Goal: Task Accomplishment & Management: Complete application form

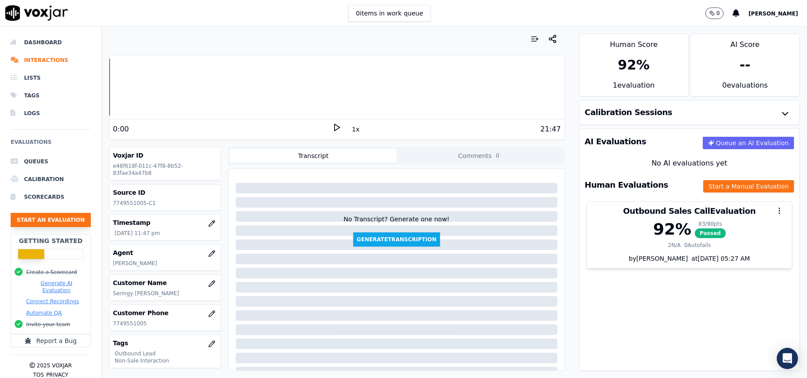
click at [58, 214] on button "Start an Evaluation" at bounding box center [51, 220] width 80 height 14
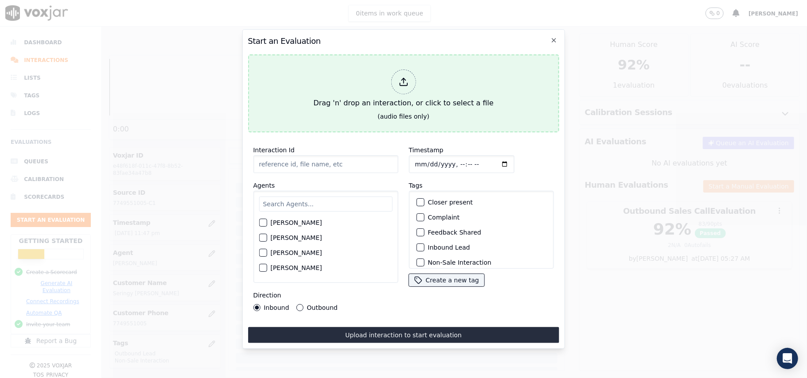
click at [398, 77] on icon at bounding box center [403, 82] width 10 height 10
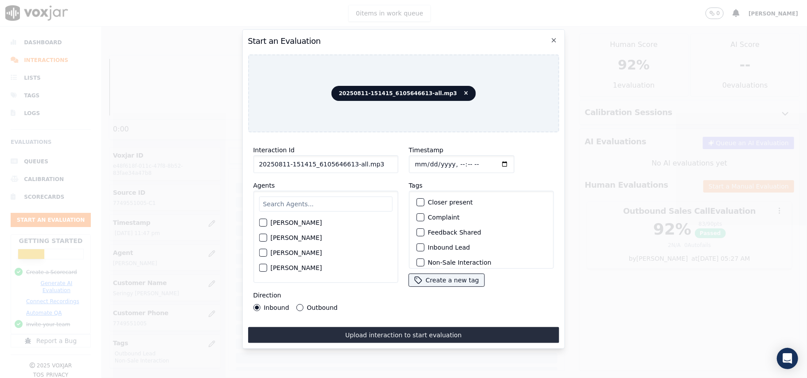
drag, startPoint x: 363, startPoint y: 161, endPoint x: 344, endPoint y: 161, distance: 19.1
click at [344, 161] on input "20250811-151415_6105646613-all.mp3" at bounding box center [325, 165] width 145 height 18
click at [346, 160] on input "20250811-151415_6105646613C1" at bounding box center [325, 165] width 145 height 18
type input "20250811-151415_6105646613-C1"
click at [422, 159] on input "Timestamp" at bounding box center [461, 165] width 105 height 18
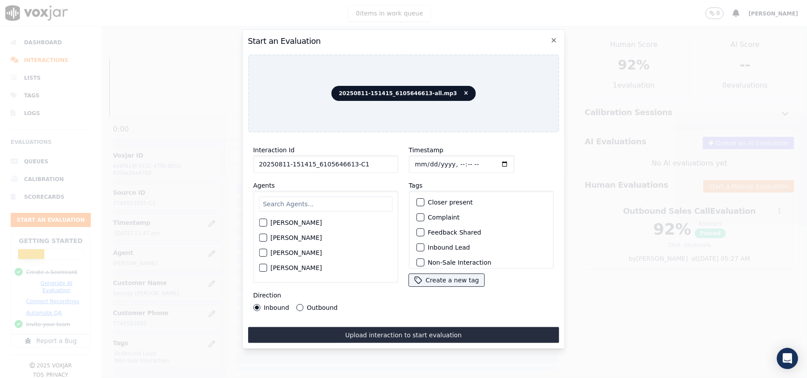
type input "[DATE]T15:12"
click at [321, 210] on div "[PERSON_NAME] [PERSON_NAME] [PERSON_NAME] [PERSON_NAME] [PERSON_NAME] [PERSON_N…" at bounding box center [325, 237] width 145 height 92
click at [318, 197] on input "text" at bounding box center [325, 204] width 133 height 15
type input "MArk"
click at [259, 222] on button "[PERSON_NAME]" at bounding box center [263, 226] width 8 height 8
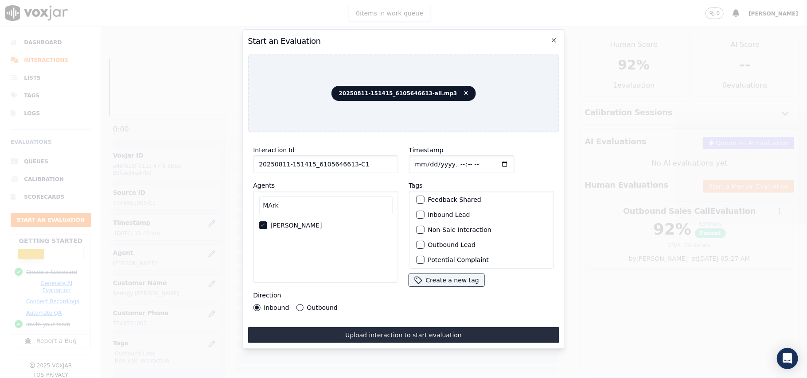
scroll to position [77, 0]
click at [417, 254] on div "button" at bounding box center [419, 257] width 6 height 6
click at [419, 208] on button "Outbound Lead" at bounding box center [420, 212] width 8 height 8
click at [298, 305] on button "Outbound" at bounding box center [299, 307] width 7 height 7
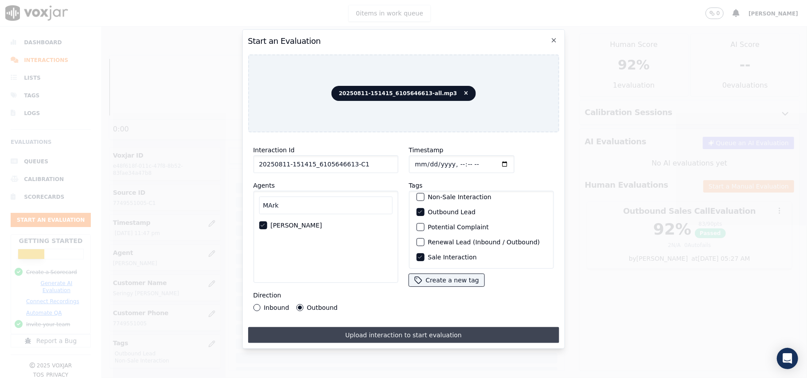
click at [362, 328] on button "Upload interaction to start evaluation" at bounding box center [403, 335] width 311 height 16
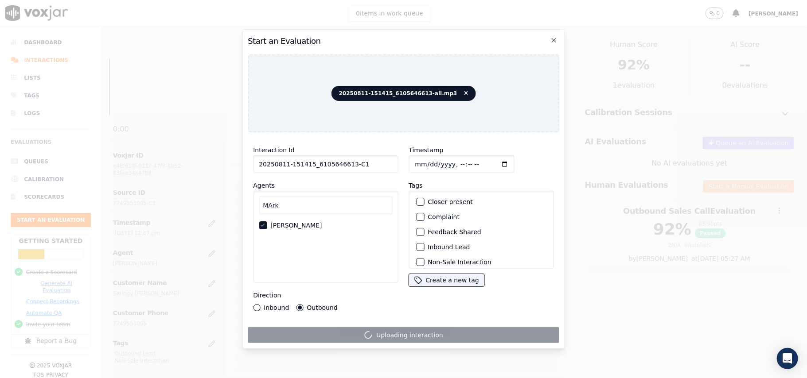
scroll to position [0, 0]
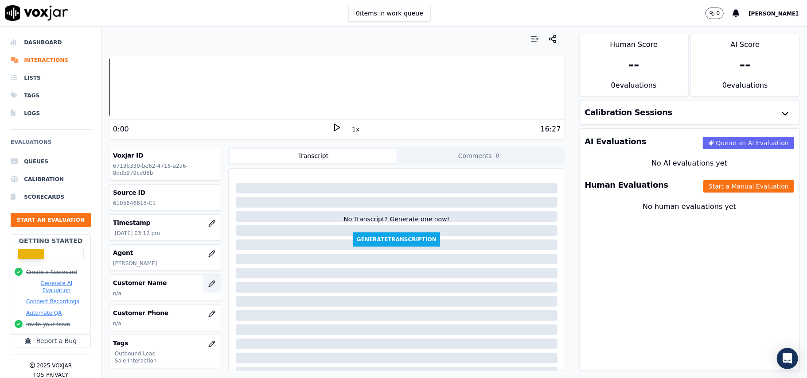
click at [208, 282] on icon "button" at bounding box center [211, 283] width 7 height 7
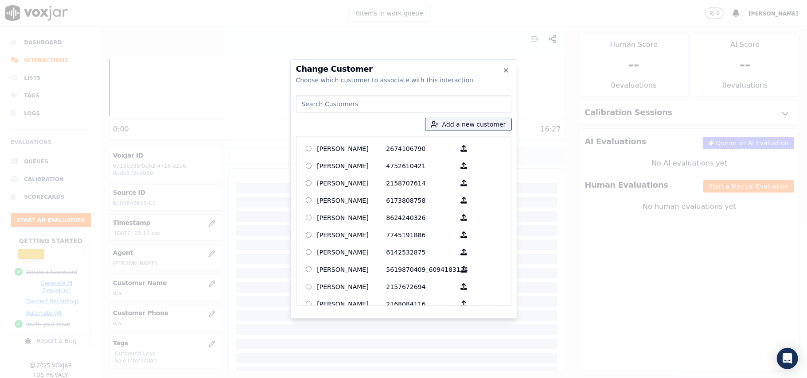
paste input "[PERSON_NAME]"
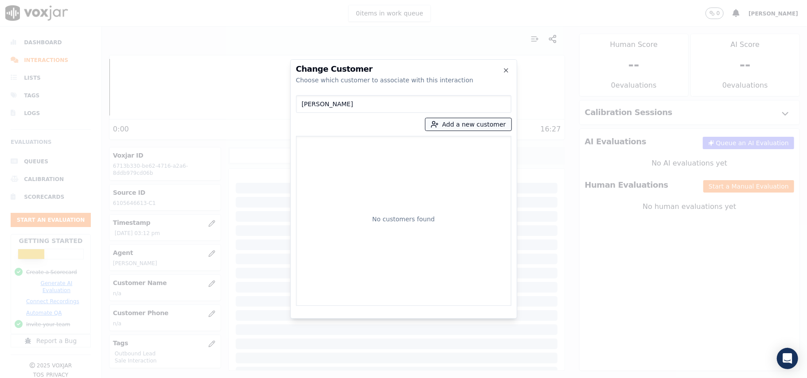
type input "[PERSON_NAME]"
click at [452, 125] on button "Add a new customer" at bounding box center [468, 124] width 86 height 12
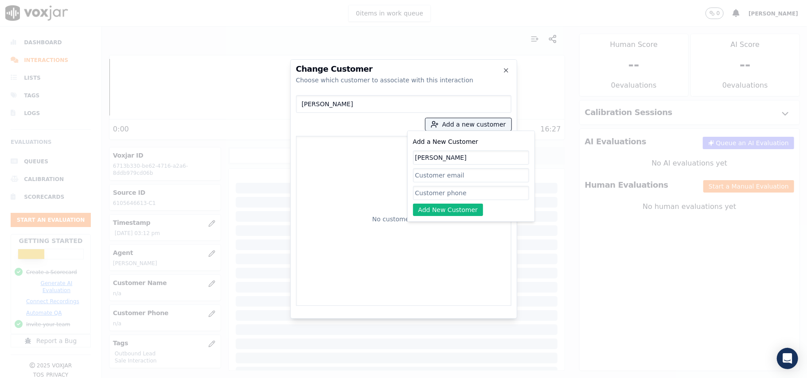
click at [416, 158] on input "[PERSON_NAME]" at bounding box center [471, 158] width 116 height 14
click at [305, 105] on input "[PERSON_NAME]" at bounding box center [403, 104] width 215 height 18
type input "[PERSON_NAME]"
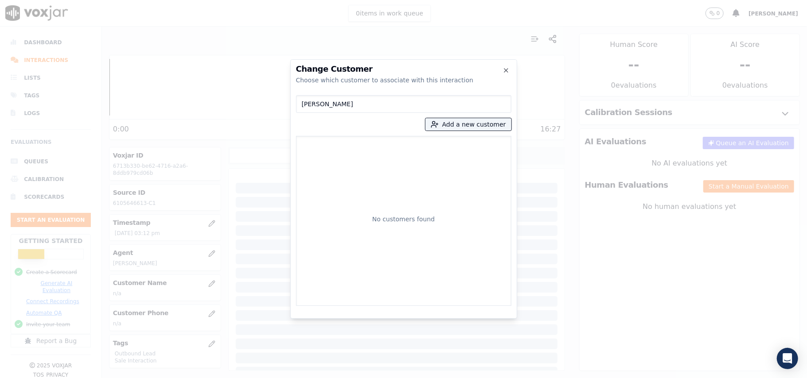
click at [304, 103] on input "[PERSON_NAME]" at bounding box center [403, 104] width 215 height 18
type input "[PERSON_NAME]"
click at [371, 149] on p "[PERSON_NAME]" at bounding box center [351, 149] width 69 height 14
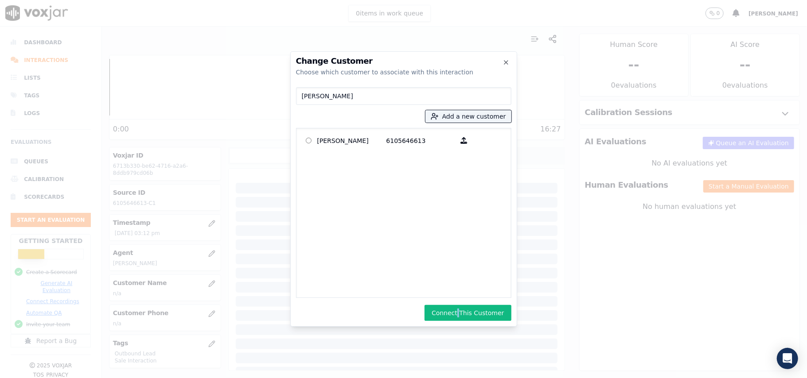
click at [463, 304] on div "Change Customer Choose which customer to associate with this interaction [PERSO…" at bounding box center [403, 189] width 227 height 276
click at [462, 312] on button "Connect This Customer" at bounding box center [467, 313] width 86 height 16
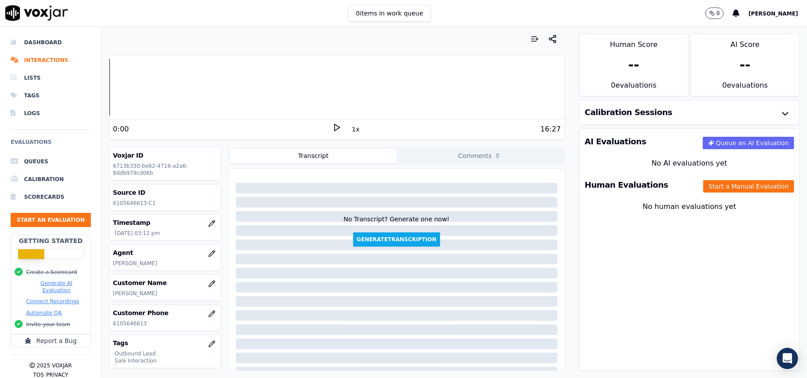
click at [704, 179] on div "Human Evaluations Start a Manual Evaluation" at bounding box center [690, 185] width 220 height 26
click at [703, 189] on button "Start a Manual Evaluation" at bounding box center [748, 186] width 91 height 12
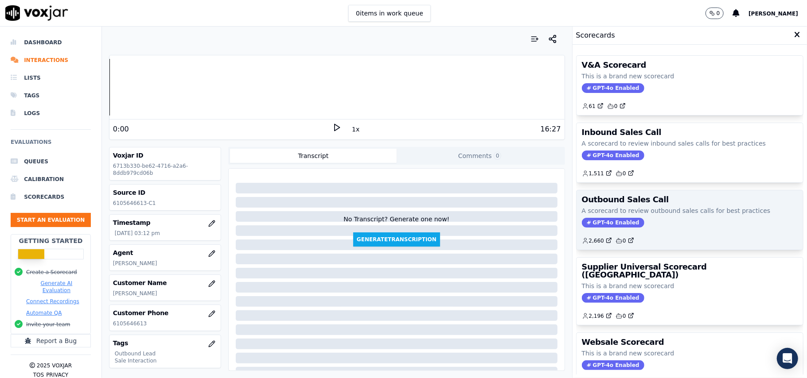
click at [604, 224] on span "GPT-4o Enabled" at bounding box center [613, 223] width 62 height 10
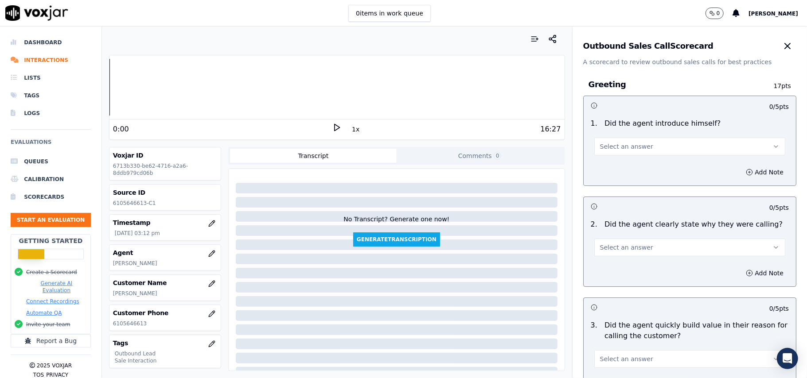
click at [628, 137] on div "Select an answer" at bounding box center [689, 145] width 191 height 19
click at [628, 151] on span "Select an answer" at bounding box center [626, 146] width 53 height 9
click at [616, 172] on div "Yes" at bounding box center [670, 167] width 171 height 14
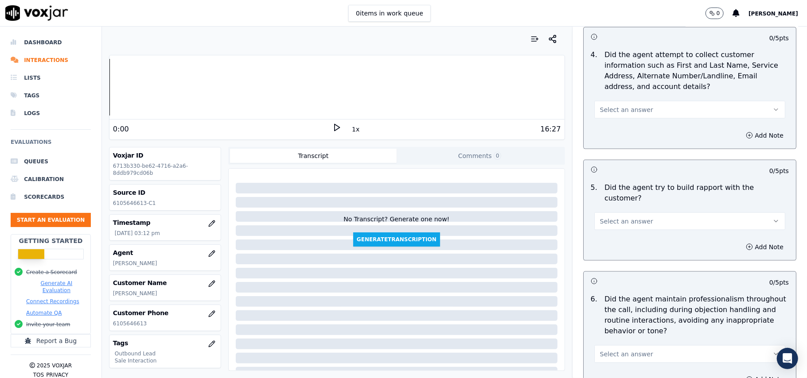
scroll to position [2210, 0]
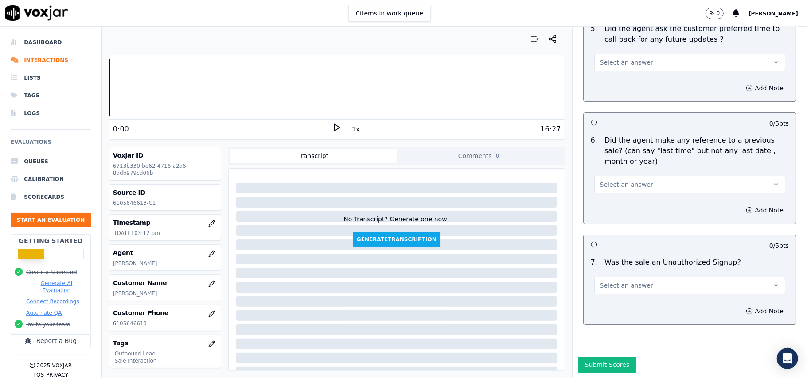
click at [649, 277] on button "Select an answer" at bounding box center [689, 286] width 191 height 18
click at [619, 295] on div "No" at bounding box center [670, 293] width 171 height 14
click at [621, 180] on span "Select an answer" at bounding box center [626, 184] width 53 height 9
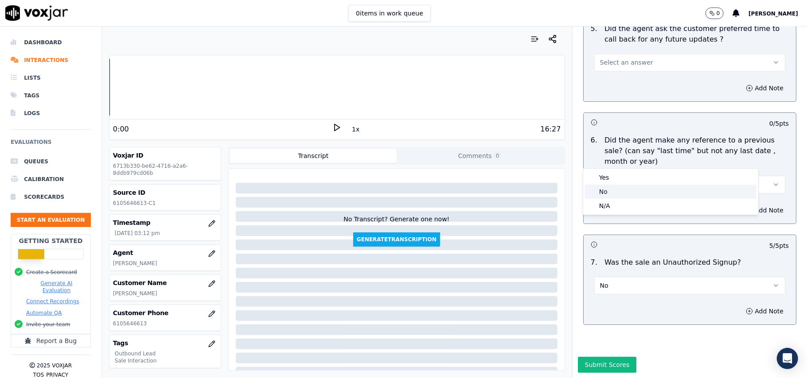
click at [601, 192] on div "No" at bounding box center [670, 192] width 171 height 14
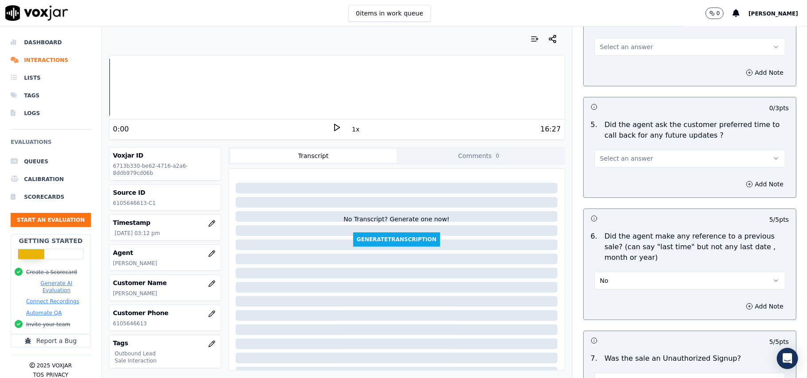
scroll to position [2033, 0]
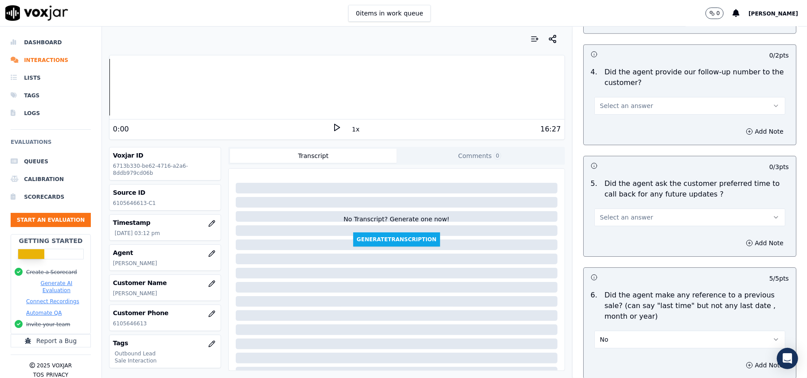
click at [611, 213] on span "Select an answer" at bounding box center [626, 217] width 53 height 9
drag, startPoint x: 605, startPoint y: 260, endPoint x: 617, endPoint y: 222, distance: 39.9
click at [606, 260] on div "N/A" at bounding box center [670, 261] width 171 height 14
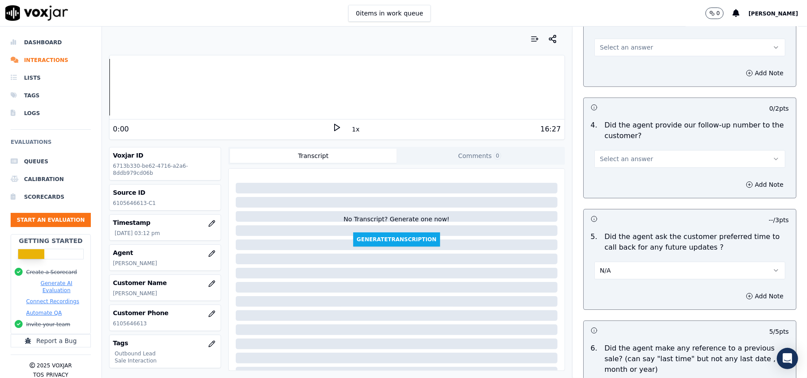
scroll to position [1915, 0]
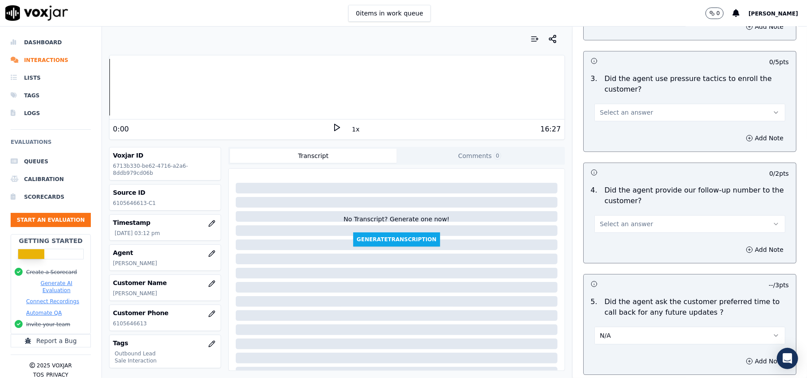
click at [612, 220] on span "Select an answer" at bounding box center [626, 224] width 53 height 9
click at [611, 243] on div "Yes" at bounding box center [670, 239] width 171 height 14
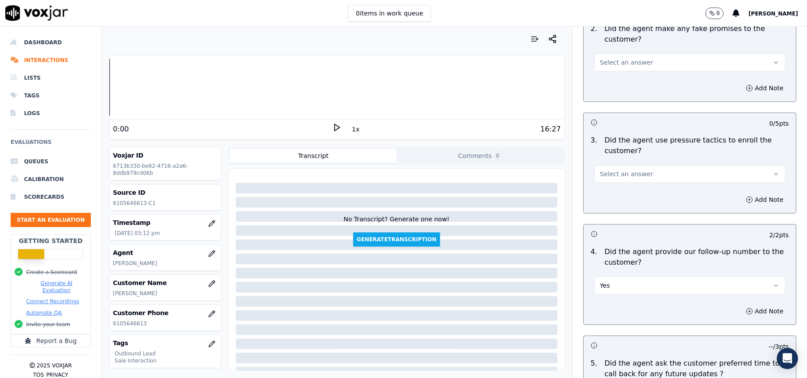
scroll to position [1796, 0]
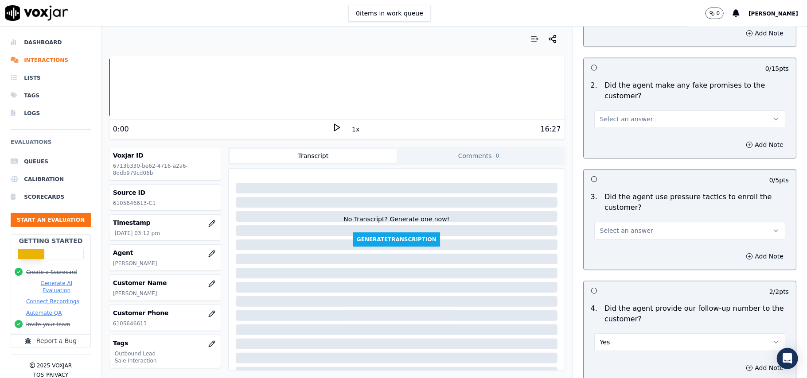
click at [611, 236] on div "3 . Did the agent use pressure tactics to enroll the customer? Select an answer" at bounding box center [690, 215] width 212 height 55
click at [609, 220] on div "Select an answer" at bounding box center [689, 229] width 191 height 19
click at [603, 233] on button "Select an answer" at bounding box center [689, 231] width 191 height 18
click at [603, 256] on div "No" at bounding box center [670, 259] width 171 height 14
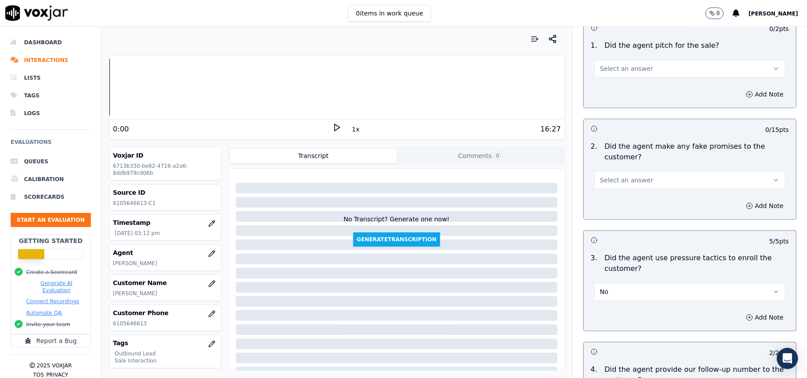
scroll to position [1678, 0]
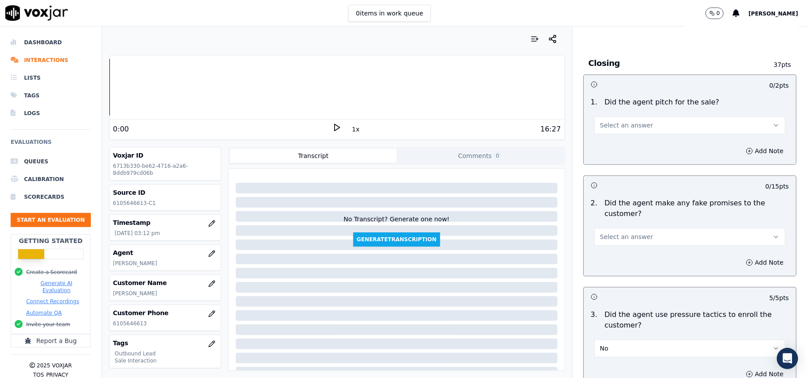
click at [601, 235] on span "Select an answer" at bounding box center [626, 237] width 53 height 9
click at [598, 263] on div "No" at bounding box center [670, 265] width 171 height 14
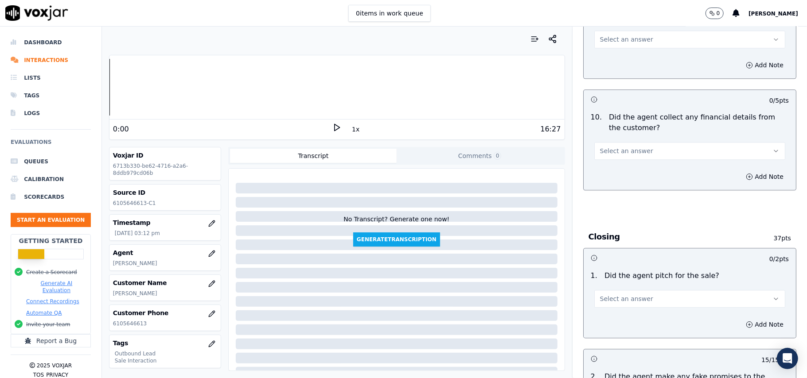
scroll to position [1501, 0]
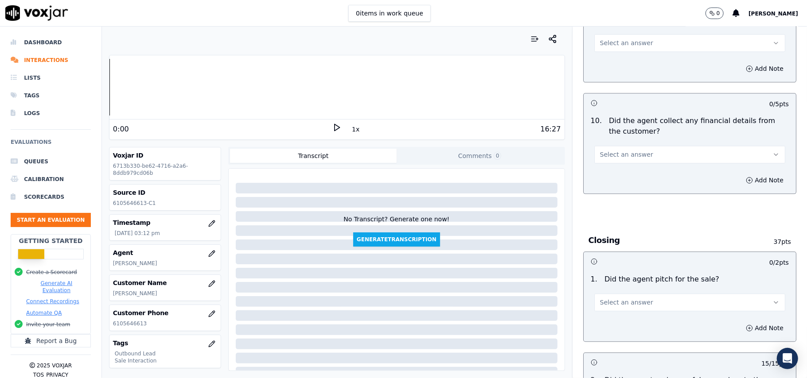
click at [598, 306] on div "1 . Did the agent pitch for the sale? Select an answer" at bounding box center [690, 293] width 212 height 44
click at [600, 298] on span "Select an answer" at bounding box center [626, 302] width 53 height 9
click at [599, 309] on div "Yes" at bounding box center [670, 316] width 171 height 14
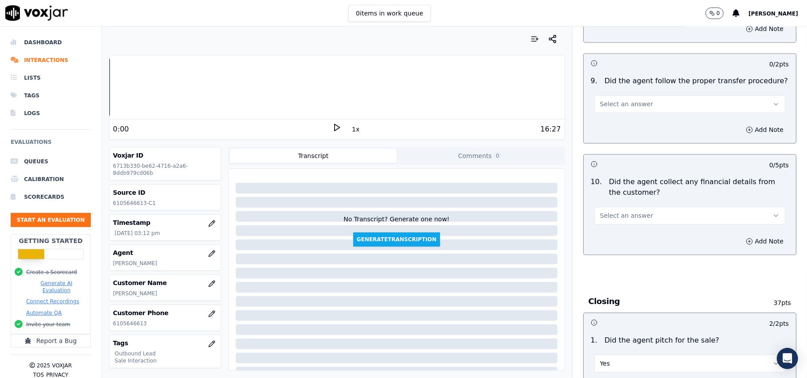
scroll to position [1383, 0]
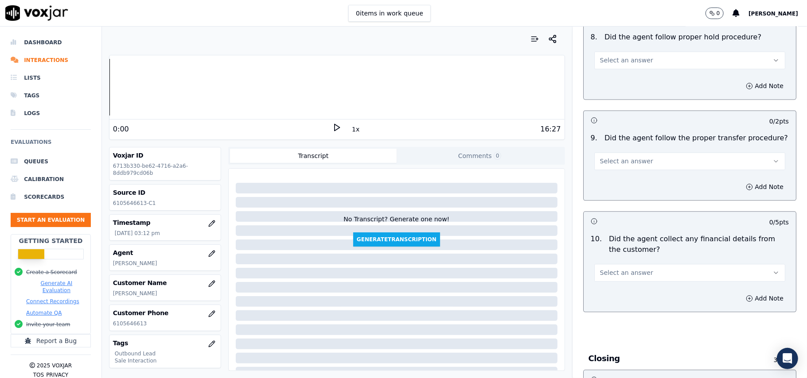
click at [610, 269] on span "Select an answer" at bounding box center [626, 273] width 53 height 9
click at [602, 303] on div "No" at bounding box center [670, 300] width 171 height 14
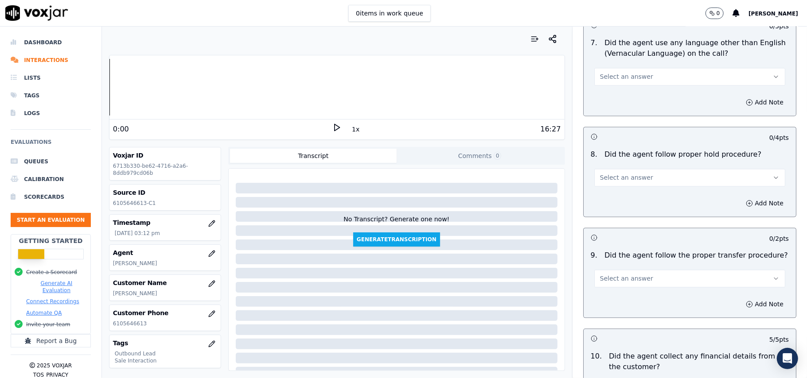
scroll to position [1265, 0]
click at [623, 275] on span "Select an answer" at bounding box center [626, 279] width 53 height 9
click at [614, 295] on div "Yes" at bounding box center [670, 292] width 171 height 14
click at [634, 174] on span "Select an answer" at bounding box center [626, 178] width 53 height 9
click at [608, 197] on div "Yes" at bounding box center [670, 191] width 171 height 14
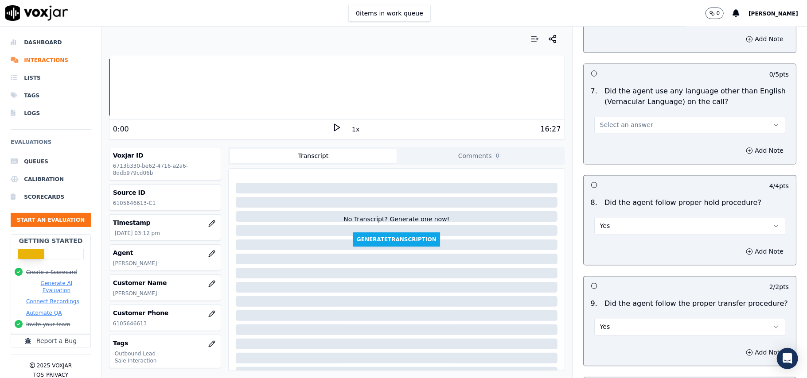
scroll to position [1147, 0]
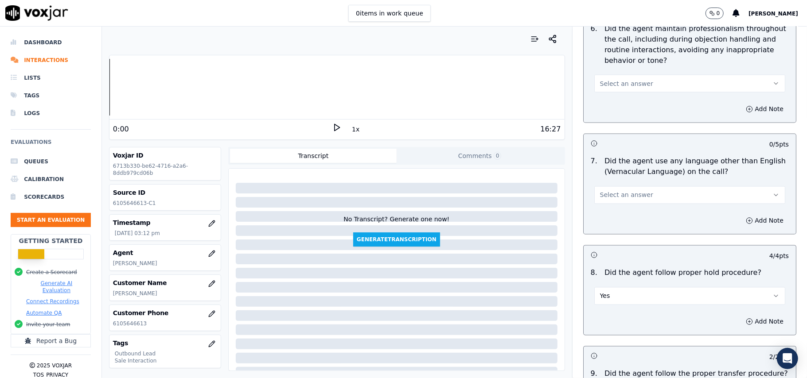
drag, startPoint x: 610, startPoint y: 183, endPoint x: 605, endPoint y: 195, distance: 13.2
click at [609, 191] on span "Select an answer" at bounding box center [626, 195] width 53 height 9
click at [595, 217] on div "No" at bounding box center [670, 222] width 171 height 14
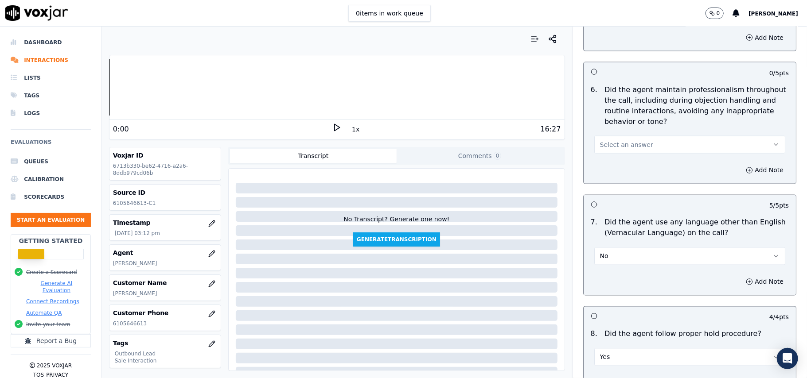
scroll to position [1028, 0]
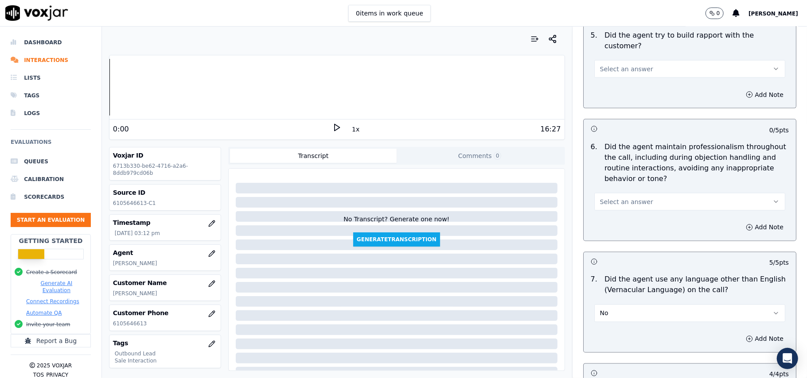
click at [603, 199] on button "Select an answer" at bounding box center [689, 202] width 191 height 18
click at [599, 227] on div "No" at bounding box center [670, 228] width 171 height 14
click at [608, 193] on button "No" at bounding box center [689, 202] width 191 height 18
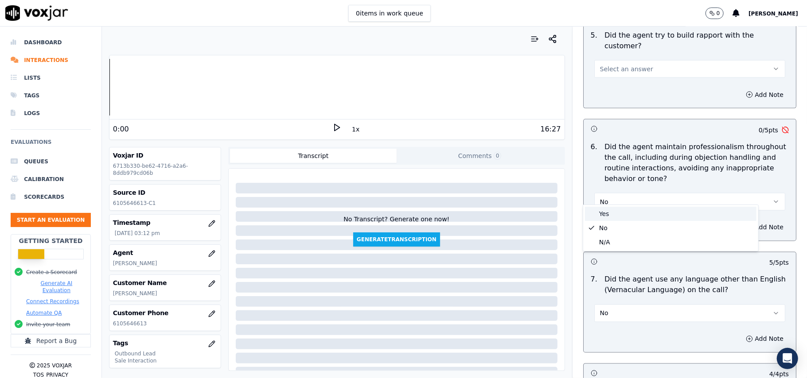
click at [599, 215] on div "Yes" at bounding box center [670, 214] width 171 height 14
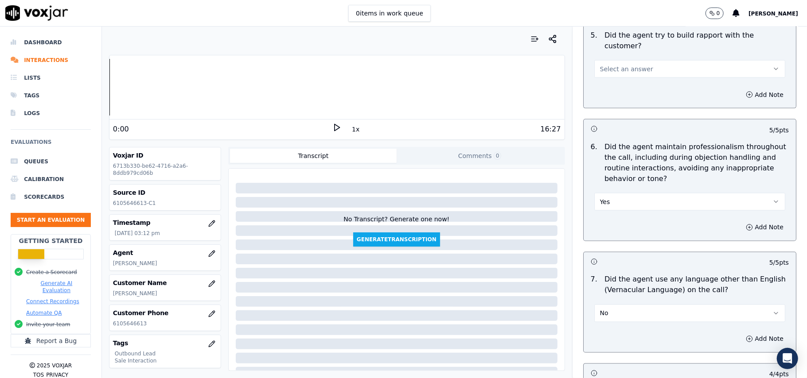
scroll to position [910, 0]
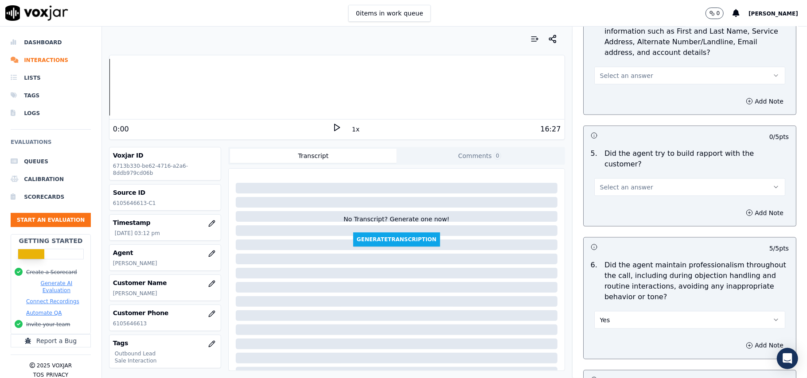
click at [612, 183] on span "Select an answer" at bounding box center [626, 187] width 53 height 9
click at [592, 204] on div "Yes" at bounding box center [670, 199] width 171 height 14
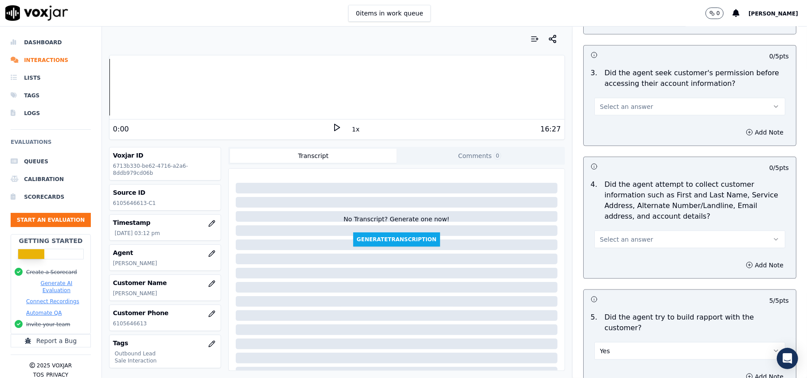
scroll to position [733, 0]
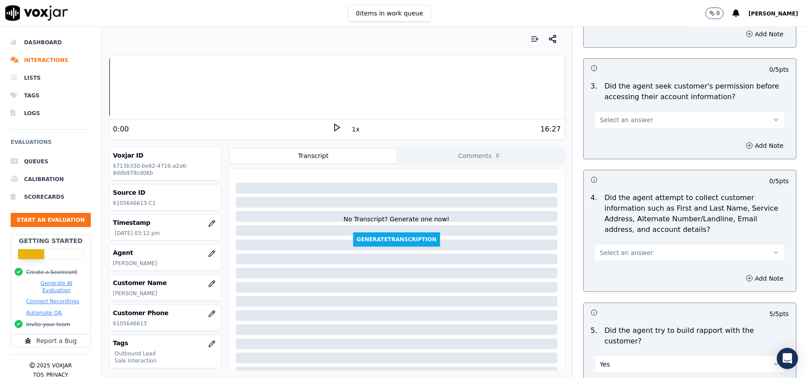
click at [608, 261] on button "Select an answer" at bounding box center [689, 253] width 191 height 18
click at [616, 273] on div "Yes" at bounding box center [670, 275] width 171 height 14
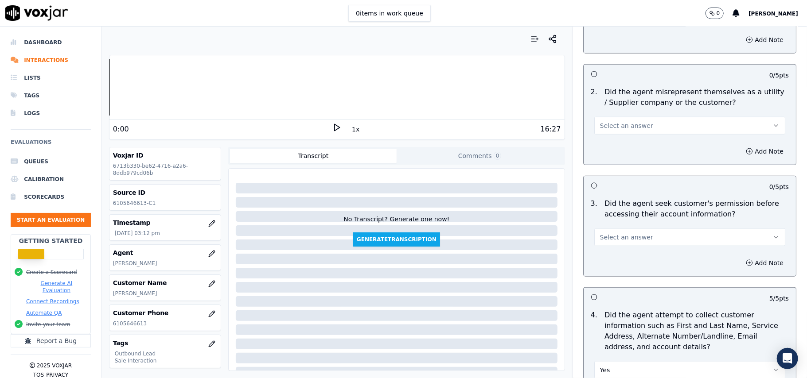
scroll to position [615, 0]
click at [602, 240] on span "Select an answer" at bounding box center [626, 238] width 53 height 9
click at [600, 268] on div "No" at bounding box center [670, 274] width 171 height 14
click at [606, 245] on button "No" at bounding box center [689, 238] width 191 height 18
drag, startPoint x: 607, startPoint y: 265, endPoint x: 609, endPoint y: 261, distance: 4.8
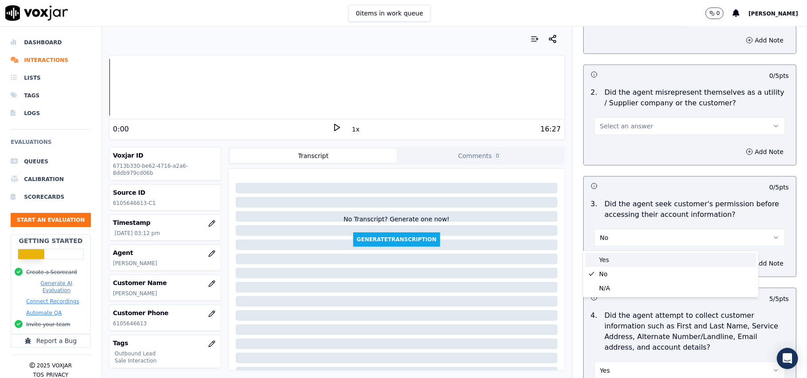
click at [607, 265] on div "Yes" at bounding box center [670, 260] width 171 height 14
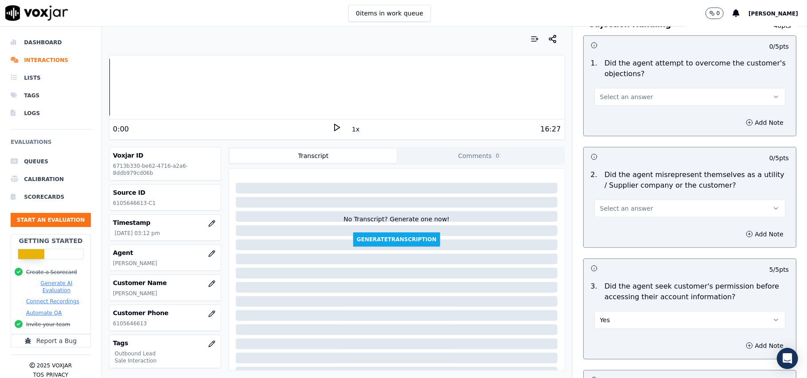
scroll to position [438, 0]
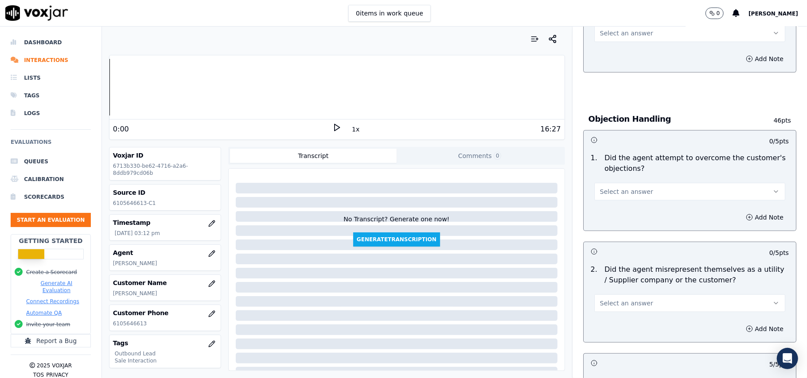
drag, startPoint x: 604, startPoint y: 291, endPoint x: 595, endPoint y: 319, distance: 29.6
click at [604, 292] on div "Select an answer" at bounding box center [689, 299] width 205 height 27
click at [600, 303] on span "Select an answer" at bounding box center [626, 303] width 53 height 9
click at [599, 321] on div "Yes" at bounding box center [670, 325] width 171 height 14
click at [617, 193] on span "Select an answer" at bounding box center [626, 191] width 53 height 9
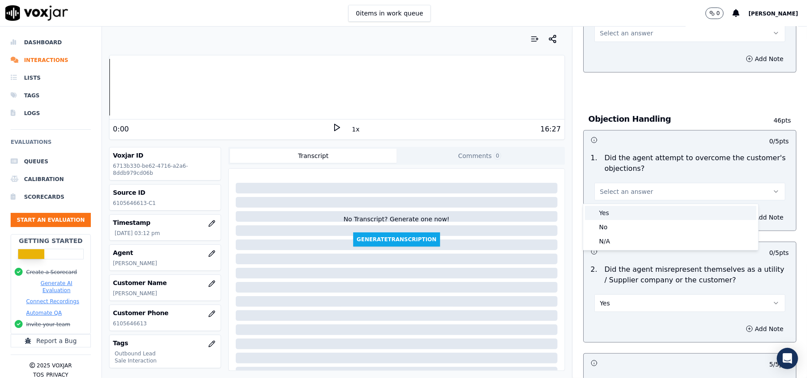
click at [615, 216] on div "Yes" at bounding box center [670, 213] width 171 height 14
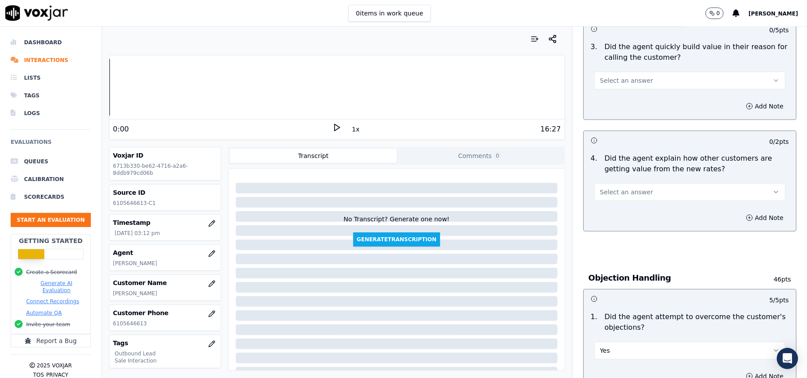
scroll to position [261, 0]
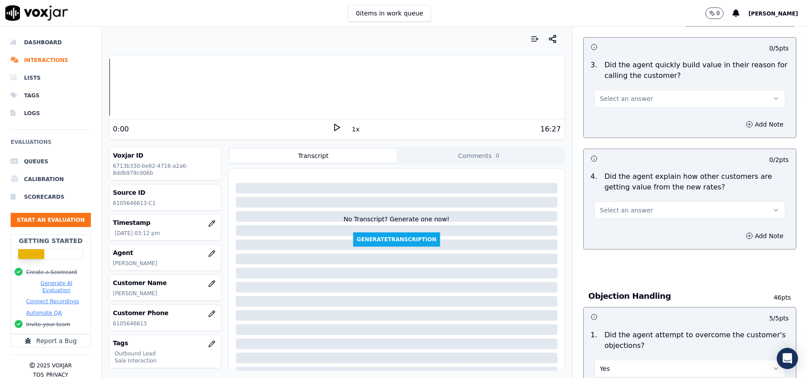
click at [632, 214] on span "Select an answer" at bounding box center [626, 210] width 53 height 9
click at [632, 234] on div "Yes" at bounding box center [670, 232] width 171 height 14
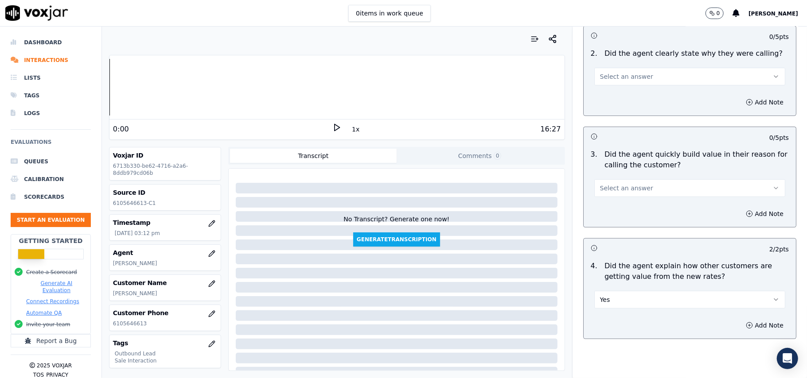
scroll to position [142, 0]
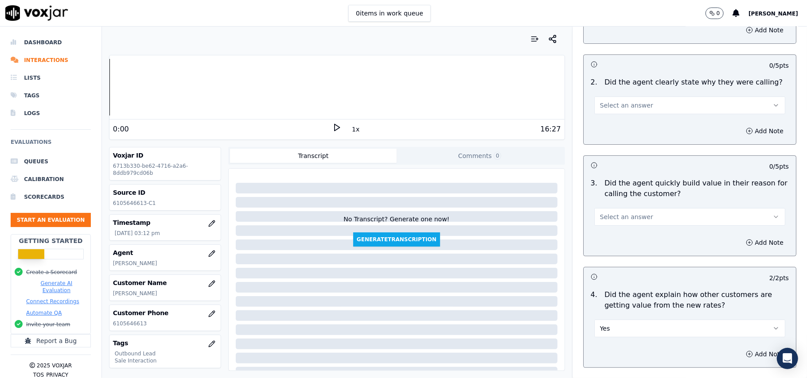
click at [628, 218] on span "Select an answer" at bounding box center [626, 217] width 53 height 9
click at [610, 250] on div "No" at bounding box center [670, 252] width 171 height 14
click at [608, 214] on button "No" at bounding box center [689, 217] width 191 height 18
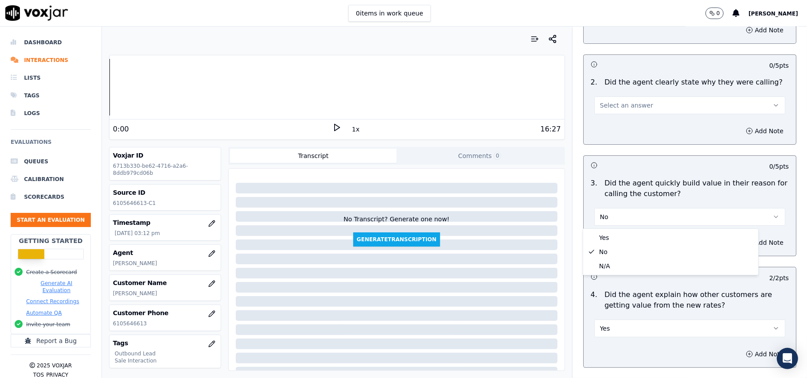
click at [599, 229] on div "Yes No N/A" at bounding box center [671, 252] width 176 height 47
click at [617, 238] on div "Yes" at bounding box center [670, 238] width 171 height 14
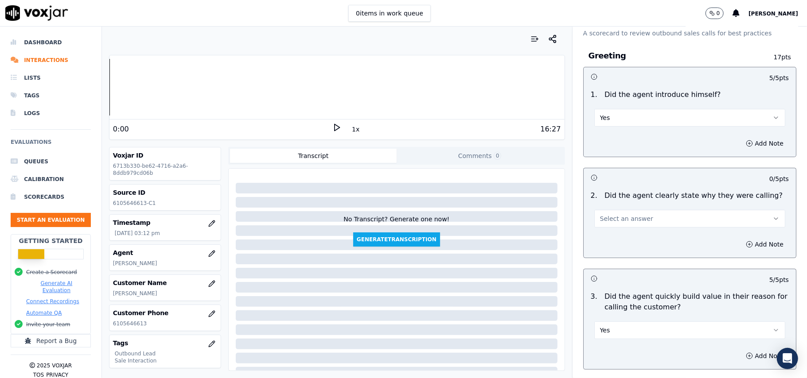
scroll to position [24, 0]
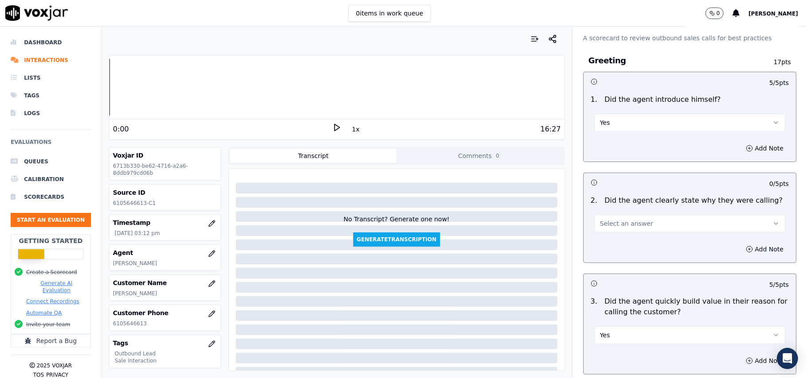
drag, startPoint x: 623, startPoint y: 222, endPoint x: 624, endPoint y: 230, distance: 8.0
click at [624, 221] on span "Select an answer" at bounding box center [626, 223] width 53 height 9
click at [618, 247] on div "Yes" at bounding box center [670, 244] width 171 height 14
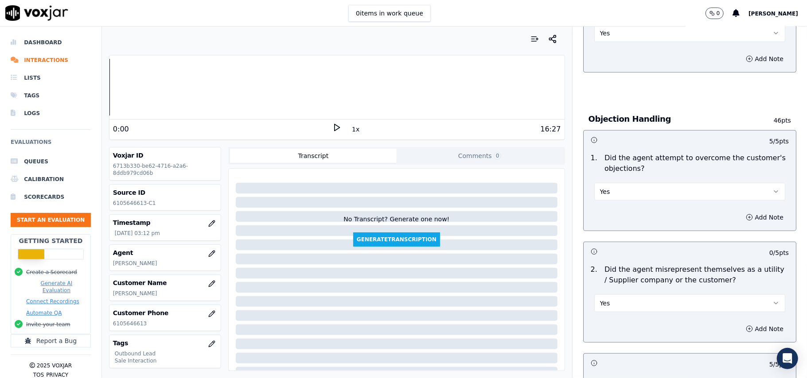
scroll to position [632, 0]
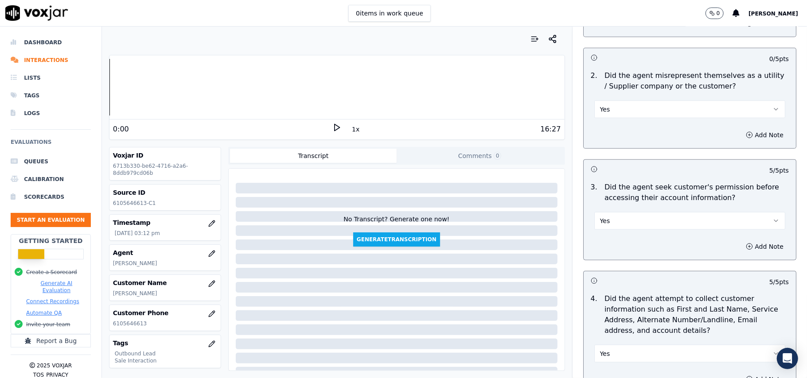
click at [649, 201] on p "Did the agent seek customer's permission before accessing their account informa…" at bounding box center [696, 192] width 184 height 21
click at [642, 222] on button "Yes" at bounding box center [689, 221] width 191 height 18
click at [625, 265] on div "N/A" at bounding box center [670, 271] width 171 height 14
click at [622, 230] on button "N/A" at bounding box center [689, 221] width 191 height 18
click at [619, 256] on div "No" at bounding box center [670, 257] width 171 height 14
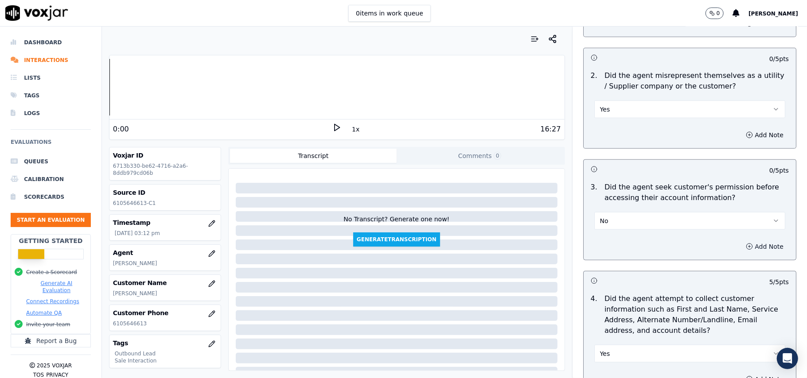
click at [752, 252] on button "Add Note" at bounding box center [764, 247] width 48 height 12
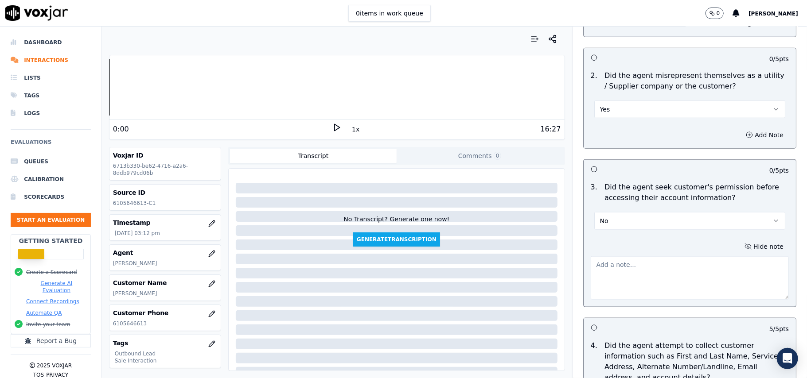
click at [623, 230] on button "No" at bounding box center [689, 221] width 191 height 18
click at [584, 240] on div "Hide note" at bounding box center [690, 271] width 212 height 74
click at [591, 270] on textarea at bounding box center [690, 278] width 198 height 43
paste textarea "@05:41 – Agent forgot to take the permission from the customer before accessing…"
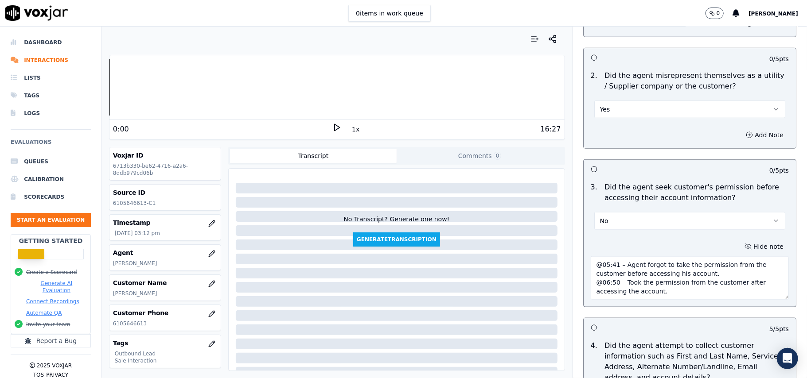
scroll to position [0, 0]
click at [591, 273] on textarea "@05:41 – Agent forgot to take the permission from the customer before accessing…" at bounding box center [690, 278] width 198 height 43
click at [591, 260] on textarea "@05:41 – Agent forgot to take the permission from the customer before accessing…" at bounding box center [690, 278] width 198 height 43
paste textarea "1)Call ID: 151415"
click at [591, 277] on textarea "1)Call ID: 151415 @05:41 – Agent forgot to take the permission from the custome…" at bounding box center [690, 278] width 198 height 43
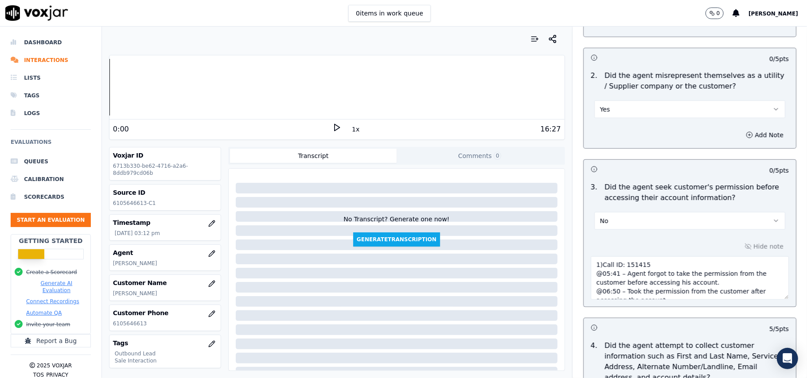
click at [591, 278] on textarea "1)Call ID: 151415 @05:41 – Agent forgot to take the permission from the custome…" at bounding box center [690, 278] width 198 height 43
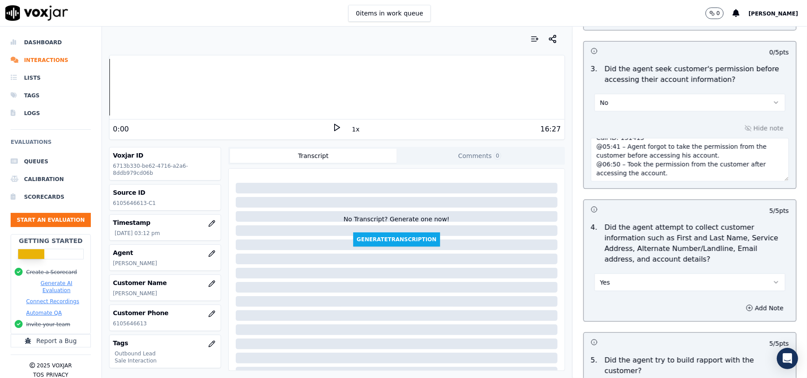
scroll to position [2257, 0]
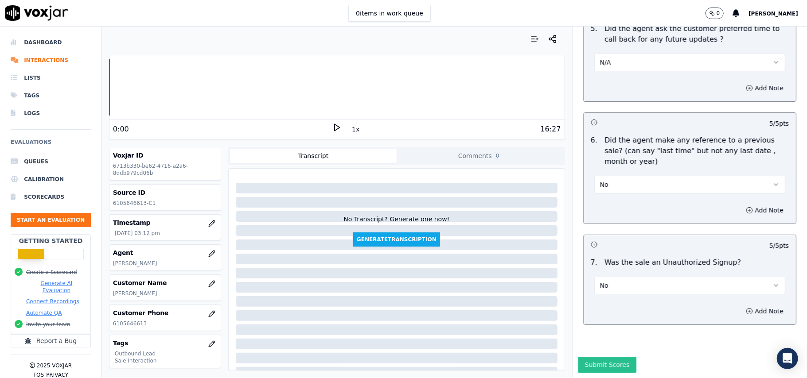
type textarea "Call ID: 151415 @05:41 – Agent forgot to take the permission from the customer …"
click at [584, 357] on button "Submit Scores" at bounding box center [607, 365] width 59 height 16
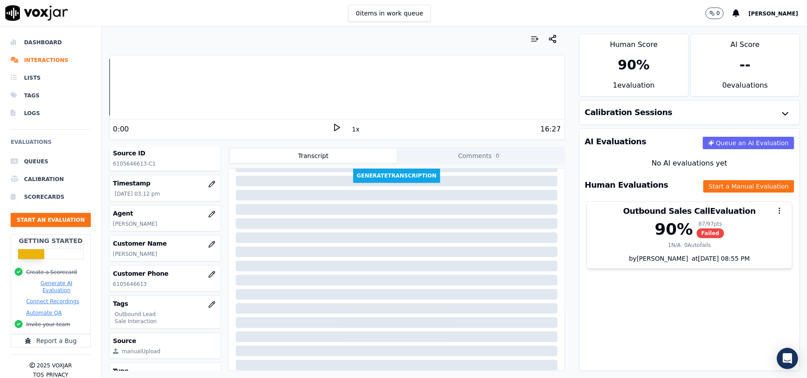
scroll to position [0, 0]
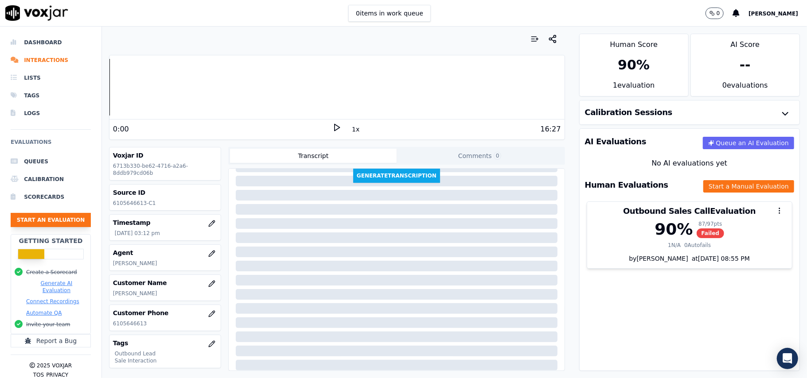
click at [74, 226] on button "Start an Evaluation" at bounding box center [51, 220] width 80 height 14
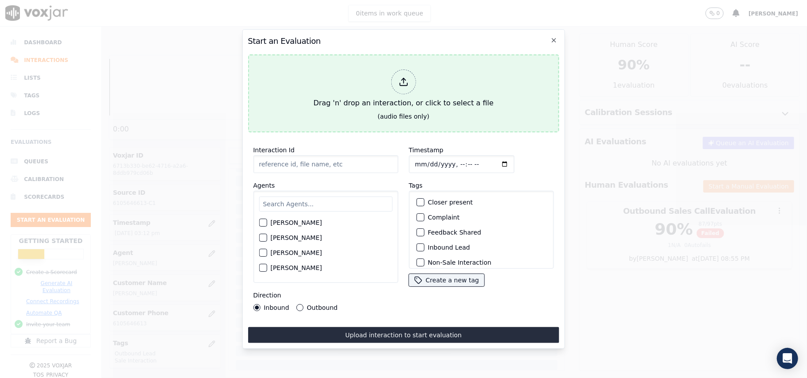
click at [423, 90] on div "Drag 'n' drop an interaction, or click to select a file" at bounding box center [403, 89] width 187 height 46
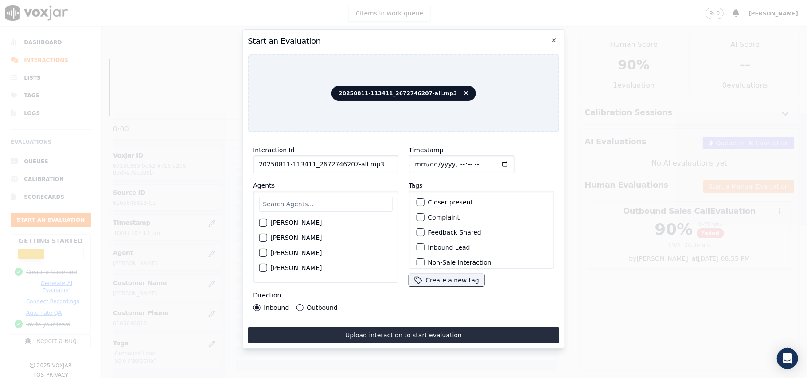
drag, startPoint x: 375, startPoint y: 162, endPoint x: 345, endPoint y: 169, distance: 31.1
click at [345, 169] on div "Interaction Id 20250811-113411_2672746207-all.mp3 Agents [PERSON_NAME] [PERSON_…" at bounding box center [326, 228] width 156 height 177
drag, startPoint x: 347, startPoint y: 162, endPoint x: 389, endPoint y: 165, distance: 41.3
click at [389, 165] on input "20250811-113411_2672746207-all.mp3" at bounding box center [325, 165] width 145 height 18
type input "20250811-113411_2672746207-C1"
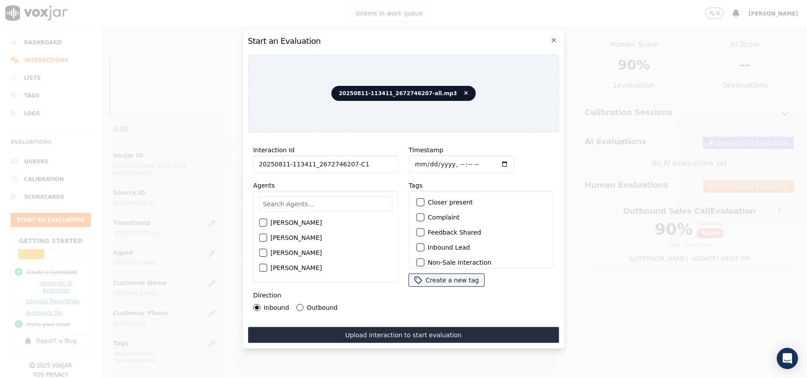
click at [426, 160] on input "Timestamp" at bounding box center [461, 165] width 105 height 18
type input "[DATE]T15:48"
click at [354, 197] on input "text" at bounding box center [325, 204] width 133 height 15
paste input "[PERSON_NAME]"
type input "[PERSON_NAME]"
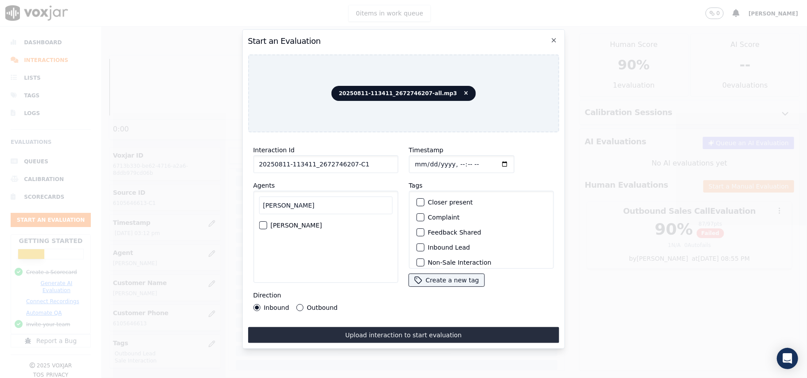
click at [259, 226] on div "[PERSON_NAME]" at bounding box center [325, 225] width 133 height 15
click at [268, 222] on div "[PERSON_NAME]" at bounding box center [325, 225] width 133 height 15
click at [263, 222] on div "button" at bounding box center [262, 225] width 6 height 6
click at [419, 244] on button "Inbound Lead" at bounding box center [420, 248] width 8 height 8
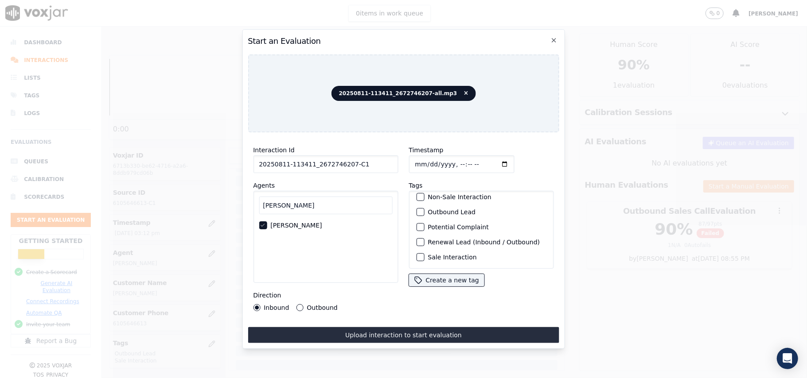
click at [413, 250] on div "Sale Interaction" at bounding box center [481, 257] width 137 height 15
click at [416, 254] on div "button" at bounding box center [419, 257] width 6 height 6
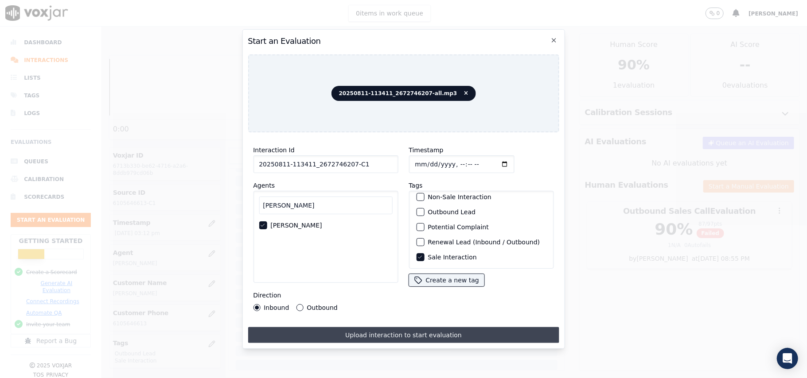
click at [331, 334] on button "Upload interaction to start evaluation" at bounding box center [403, 335] width 311 height 16
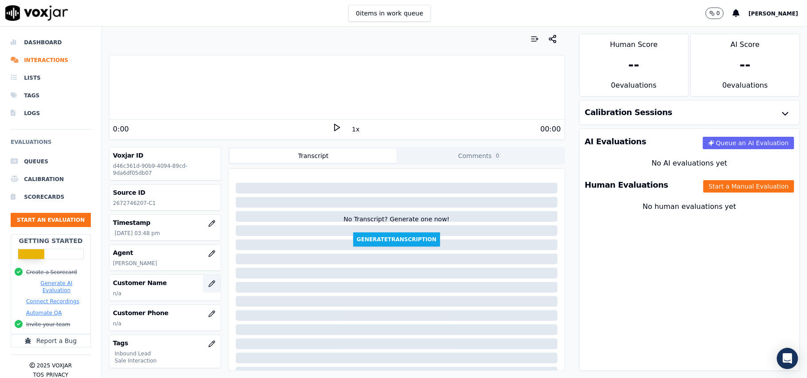
click at [203, 288] on button "button" at bounding box center [212, 284] width 18 height 18
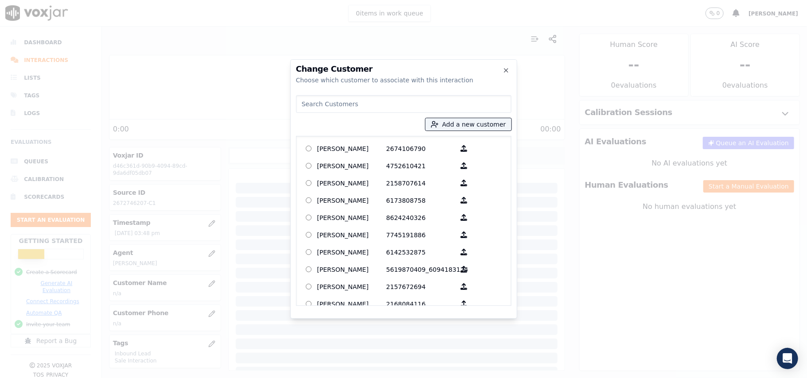
paste input "[PERSON_NAME]"
click at [330, 105] on input "[PERSON_NAME]" at bounding box center [403, 104] width 215 height 18
paste input "[PERSON_NAME]"
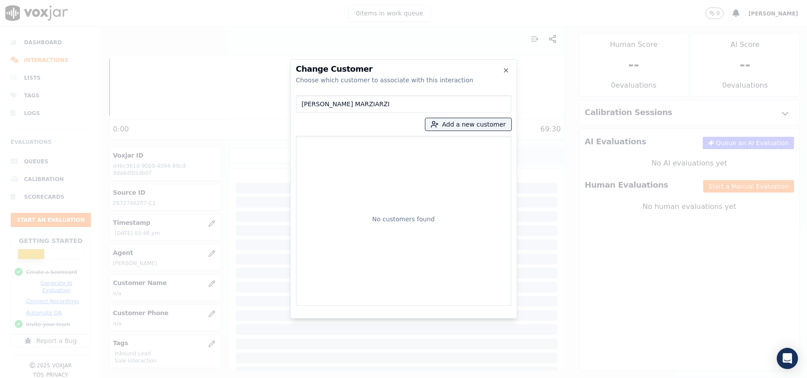
click at [301, 103] on input "[PERSON_NAME] MARZIARZI" at bounding box center [403, 104] width 215 height 18
type input "[PERSON_NAME] MARZIARZI"
click at [477, 130] on button "Add a new customer" at bounding box center [468, 124] width 86 height 12
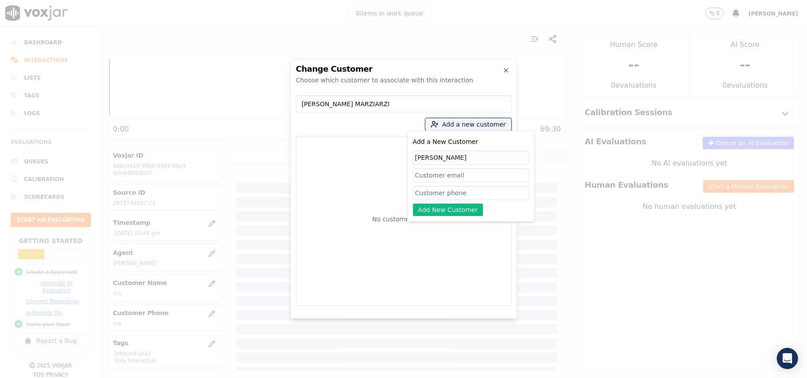
type input "[PERSON_NAME]"
click at [431, 195] on input "Add a New Customer" at bounding box center [471, 193] width 116 height 14
paste input "3023937227"
type input "3023937227"
click at [431, 216] on button "Add New Customer" at bounding box center [448, 210] width 70 height 12
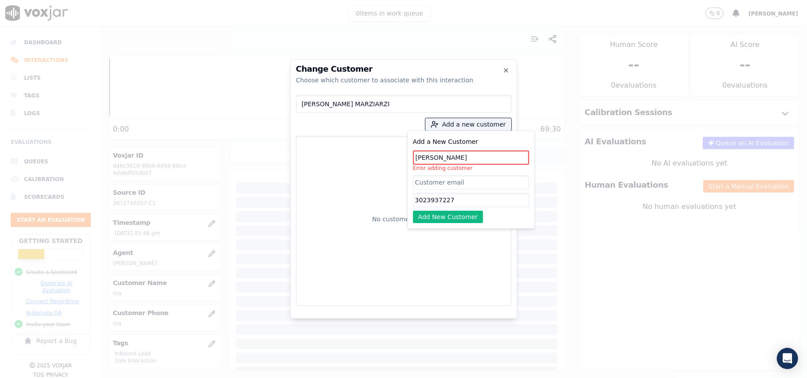
click at [482, 152] on input "[PERSON_NAME]" at bounding box center [471, 158] width 116 height 14
click at [416, 154] on input "[PERSON_NAME]" at bounding box center [471, 158] width 116 height 14
drag, startPoint x: 425, startPoint y: 160, endPoint x: 393, endPoint y: 160, distance: 32.8
click at [393, 160] on div "[PERSON_NAME] MARZIARZI Add a new customer Add a New Customer [PERSON_NAME] Err…" at bounding box center [403, 199] width 215 height 214
paste input "3023937227"
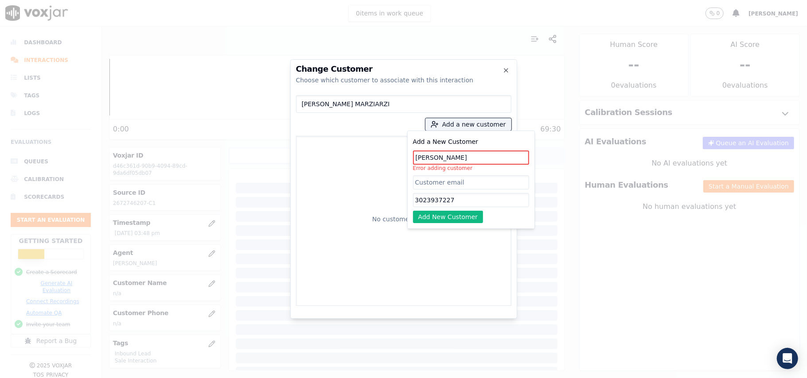
type input "3023937227"
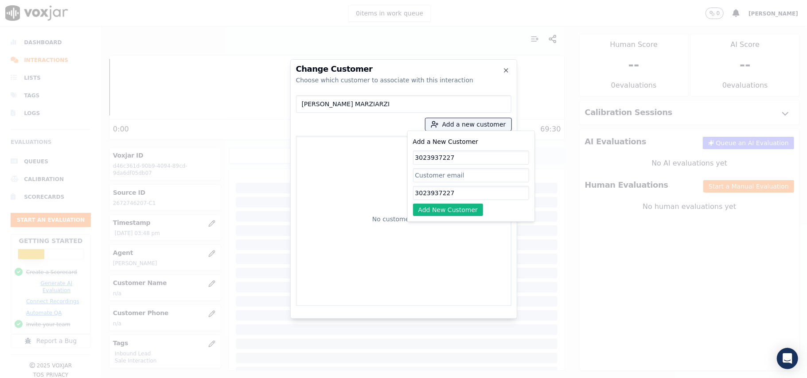
drag, startPoint x: 467, startPoint y: 159, endPoint x: 370, endPoint y: 164, distance: 97.2
click at [370, 164] on div "[PERSON_NAME] MARZIARZI Add a new customer Add a New Customer 3023937227 302393…" at bounding box center [403, 199] width 215 height 214
paste input "[PERSON_NAME]"
type input "[PERSON_NAME]"
click at [452, 211] on button "Add New Customer" at bounding box center [448, 210] width 70 height 12
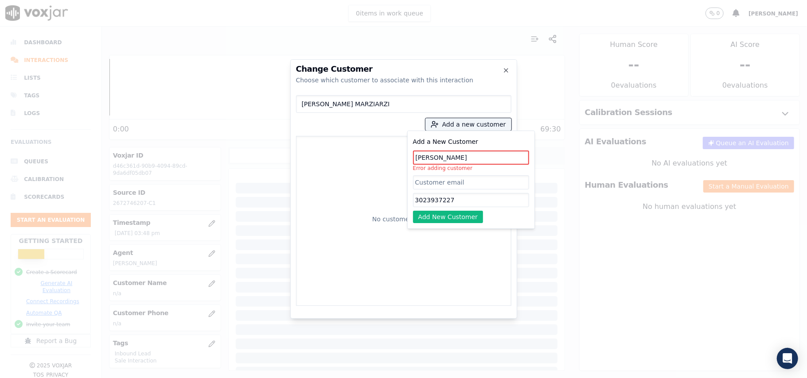
click at [454, 155] on input "[PERSON_NAME]" at bounding box center [471, 158] width 116 height 14
click at [411, 156] on div "Add a New Customer [PERSON_NAME] Error adding customer 3023937227 Add New Custo…" at bounding box center [471, 180] width 128 height 98
click at [416, 155] on input "[PERSON_NAME]" at bounding box center [471, 158] width 116 height 14
click at [392, 104] on input "[PERSON_NAME] MARZIARZI" at bounding box center [403, 104] width 215 height 18
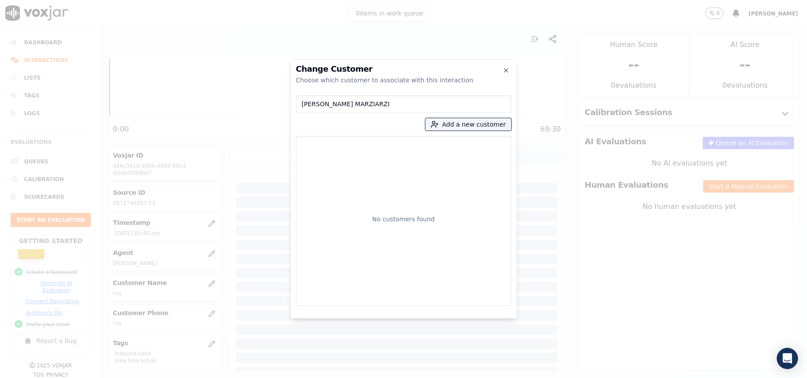
drag, startPoint x: 403, startPoint y: 106, endPoint x: 293, endPoint y: 110, distance: 110.4
click at [293, 110] on div "Change Customer Choose which customer to associate with this interaction [PERSO…" at bounding box center [403, 189] width 227 height 260
paste input "[PERSON_NAME]"
type input "[PERSON_NAME]"
click at [458, 128] on button "Add a new customer" at bounding box center [468, 124] width 86 height 12
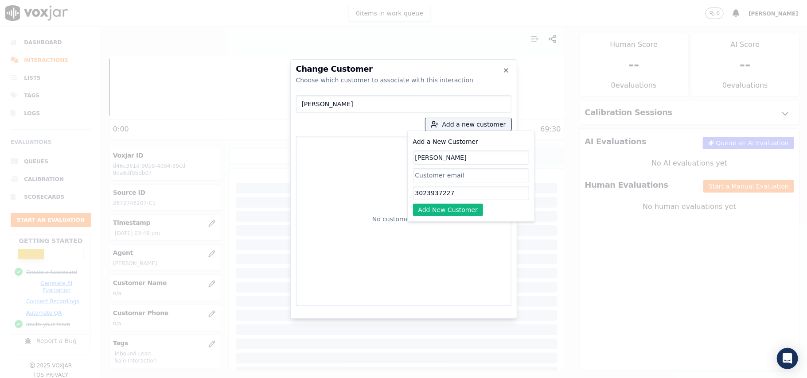
type input "[PERSON_NAME]"
click at [448, 217] on div "Add a New Customer [PERSON_NAME] 3023937227 Add New Customer" at bounding box center [471, 176] width 128 height 91
click at [448, 211] on button "Add New Customer" at bounding box center [448, 210] width 70 height 12
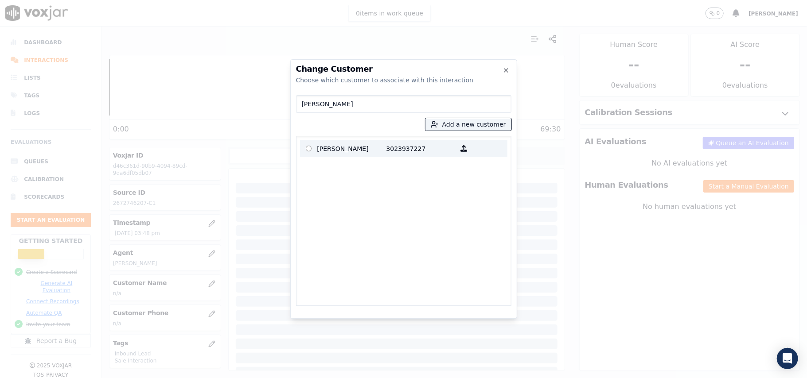
click at [389, 148] on p "3023937227" at bounding box center [420, 149] width 69 height 14
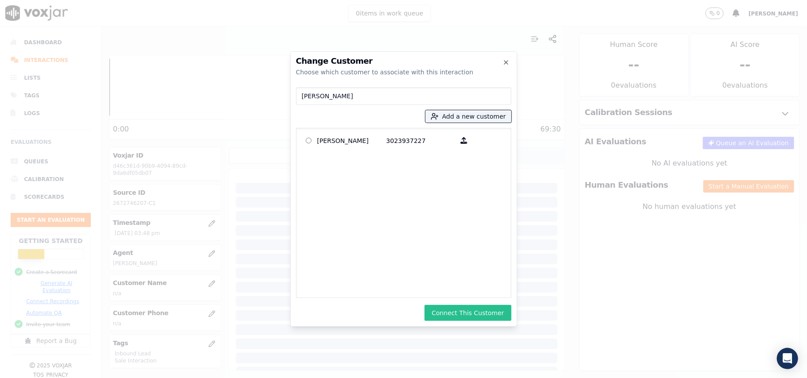
click at [451, 310] on button "Connect This Customer" at bounding box center [467, 313] width 86 height 16
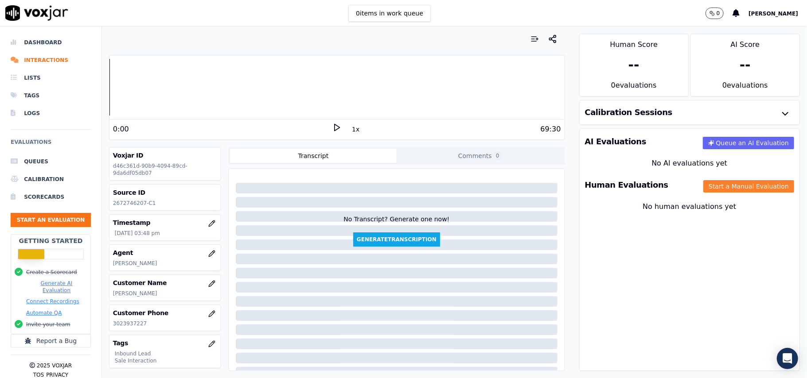
click at [727, 184] on button "Start a Manual Evaluation" at bounding box center [748, 186] width 91 height 12
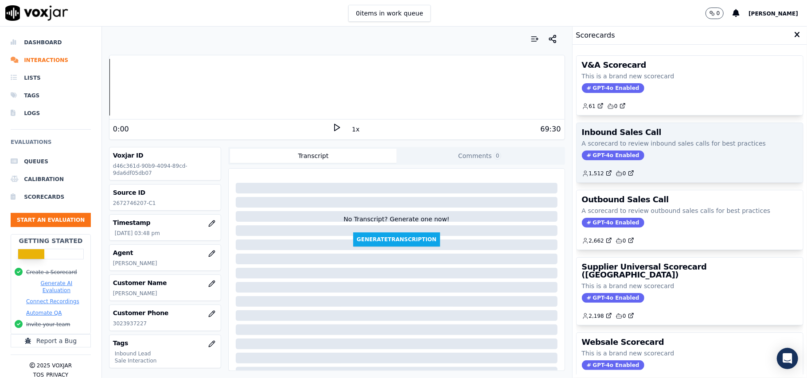
click at [591, 158] on span "GPT-4o Enabled" at bounding box center [613, 156] width 62 height 10
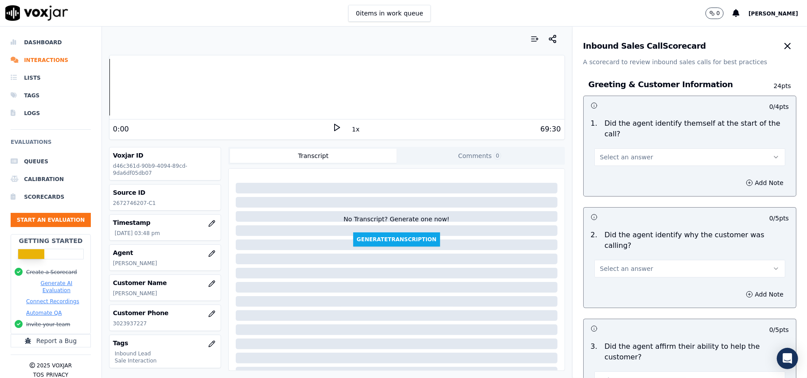
click at [615, 152] on button "Select an answer" at bounding box center [689, 157] width 191 height 18
click at [611, 168] on div "Yes" at bounding box center [670, 167] width 171 height 14
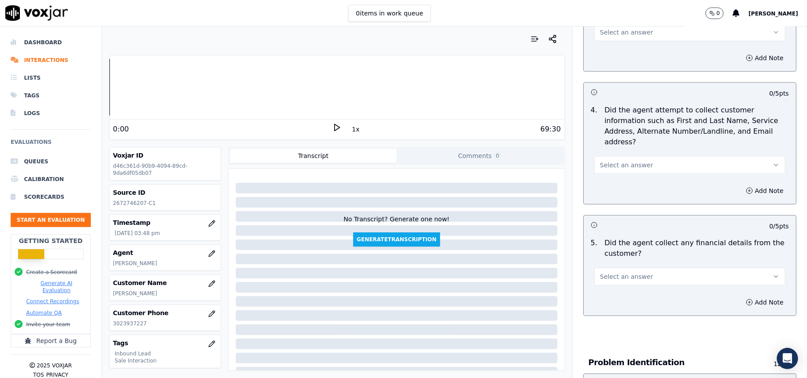
scroll to position [2480, 0]
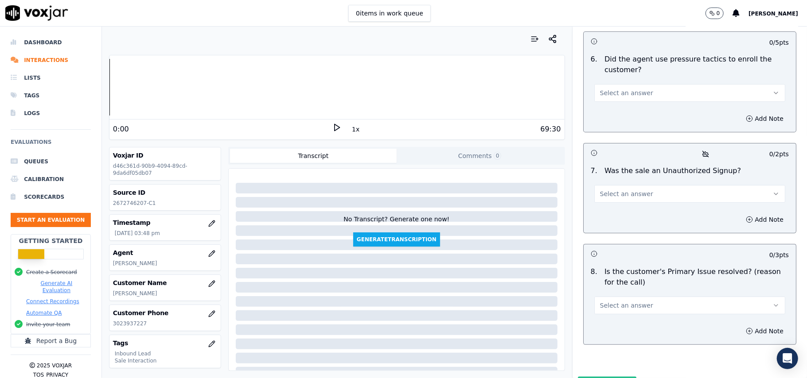
click at [636, 297] on button "Select an answer" at bounding box center [689, 306] width 191 height 18
click at [598, 278] on div "Yes" at bounding box center [670, 279] width 171 height 14
click at [594, 185] on button "Select an answer" at bounding box center [689, 194] width 191 height 18
click at [595, 182] on div "No" at bounding box center [670, 181] width 171 height 14
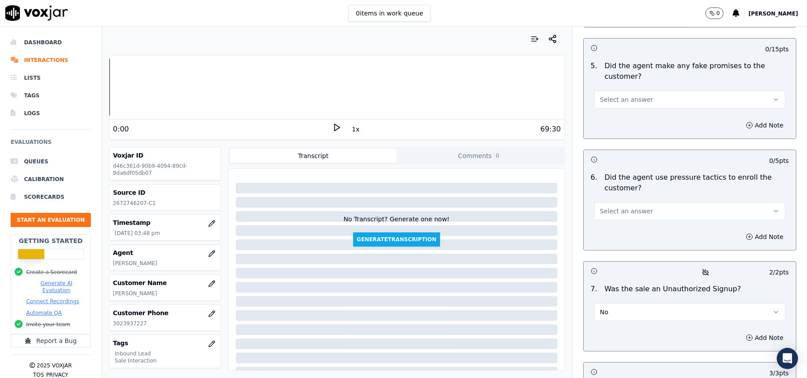
click at [615, 202] on button "Select an answer" at bounding box center [689, 211] width 191 height 18
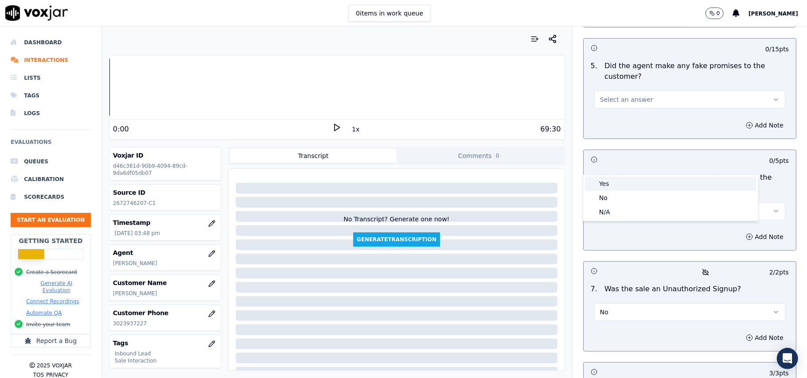
click at [611, 178] on div "Yes" at bounding box center [670, 184] width 171 height 14
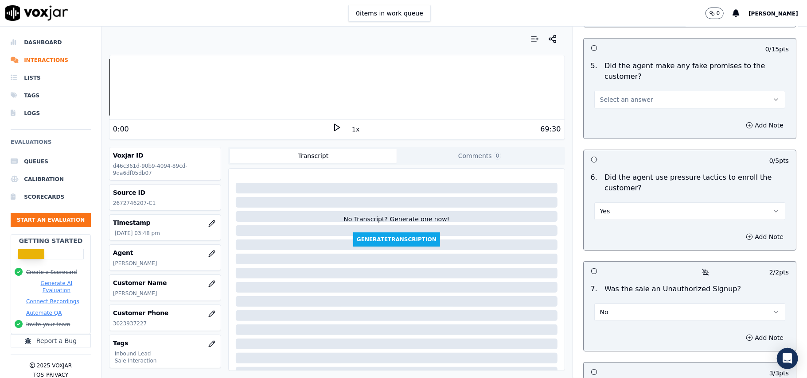
click at [612, 202] on button "Yes" at bounding box center [689, 211] width 191 height 18
click at [611, 199] on div "No" at bounding box center [670, 198] width 171 height 14
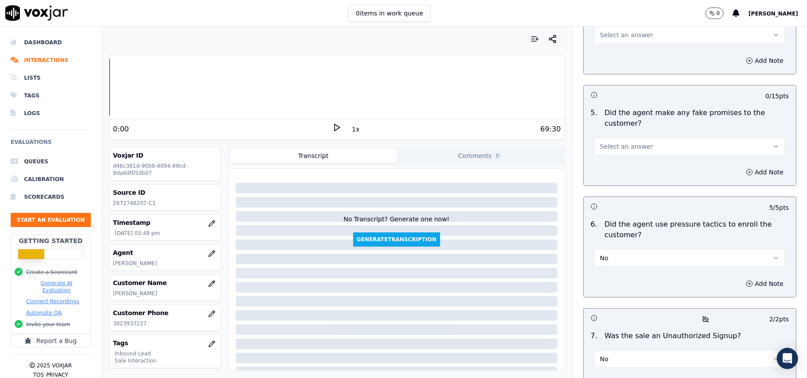
scroll to position [2244, 0]
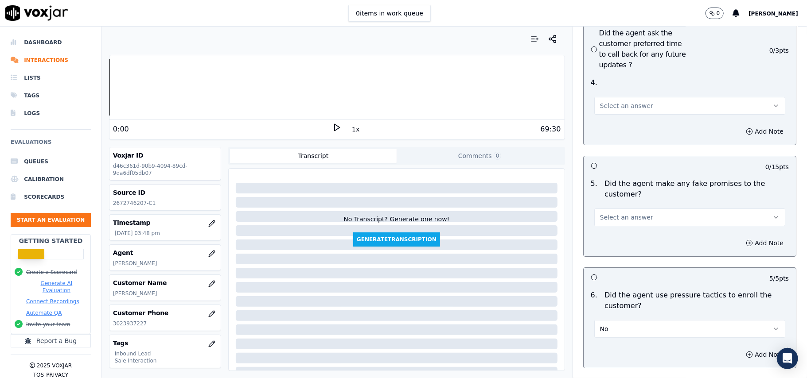
click at [614, 213] on span "Select an answer" at bounding box center [626, 217] width 53 height 9
click at [607, 202] on div "No" at bounding box center [670, 204] width 171 height 14
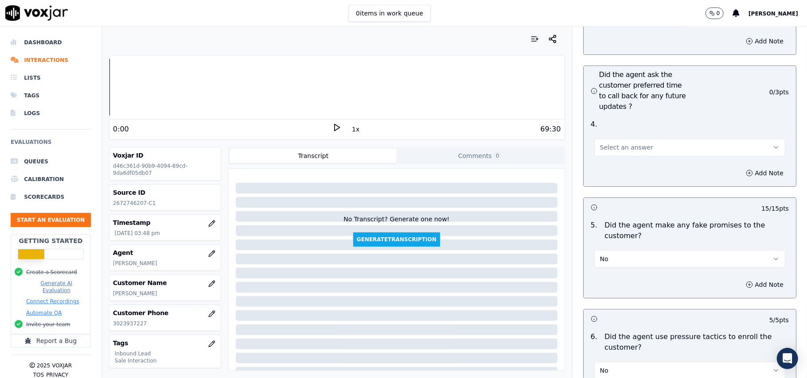
scroll to position [2067, 0]
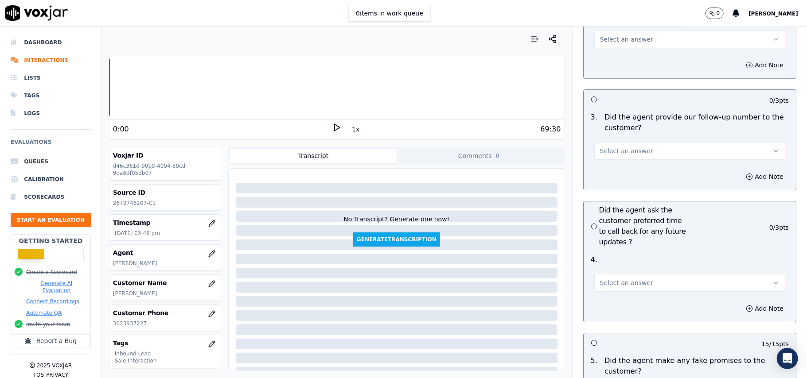
click at [615, 279] on span "Select an answer" at bounding box center [626, 283] width 53 height 9
click at [615, 253] on div "Yes" at bounding box center [670, 256] width 171 height 14
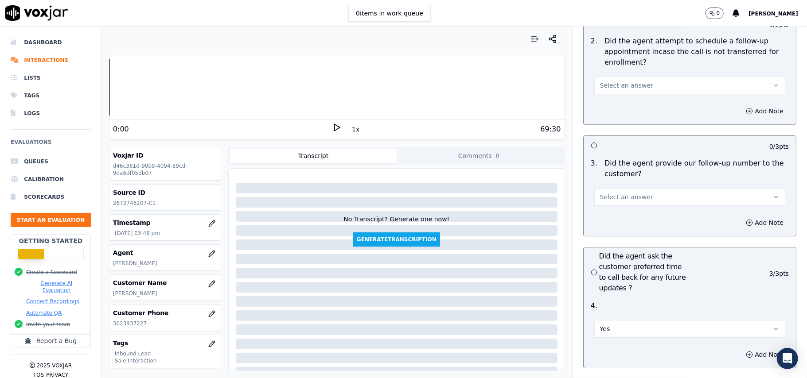
scroll to position [2007, 0]
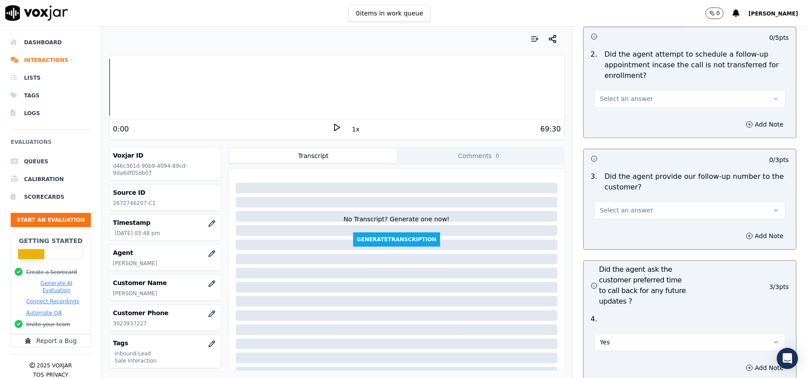
click at [619, 206] on span "Select an answer" at bounding box center [626, 210] width 53 height 9
click at [625, 188] on div "Yes" at bounding box center [670, 182] width 171 height 14
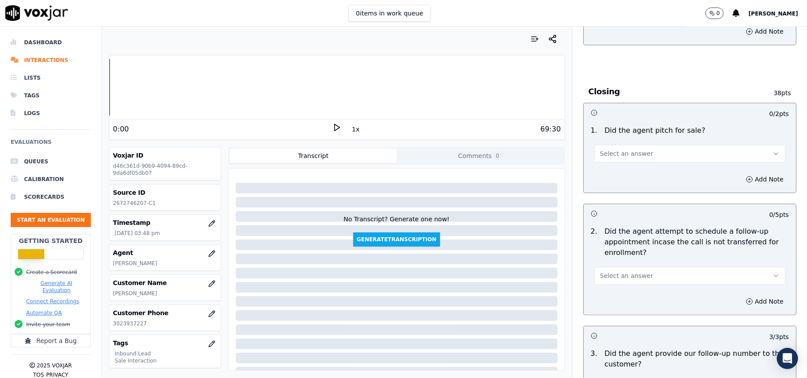
click at [623, 272] on span "Select an answer" at bounding box center [626, 276] width 53 height 9
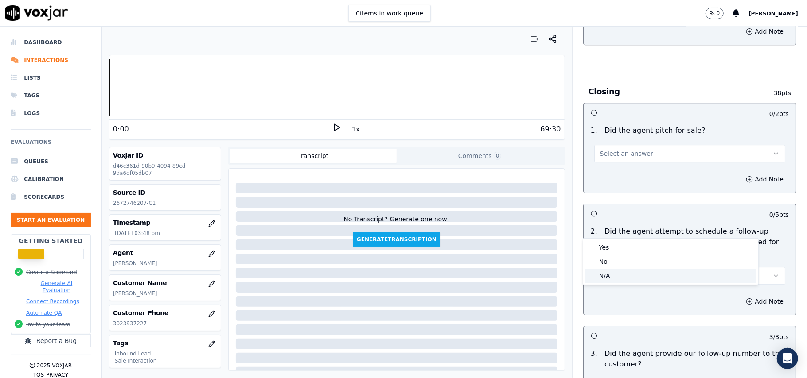
click at [621, 274] on div "N/A" at bounding box center [670, 276] width 171 height 14
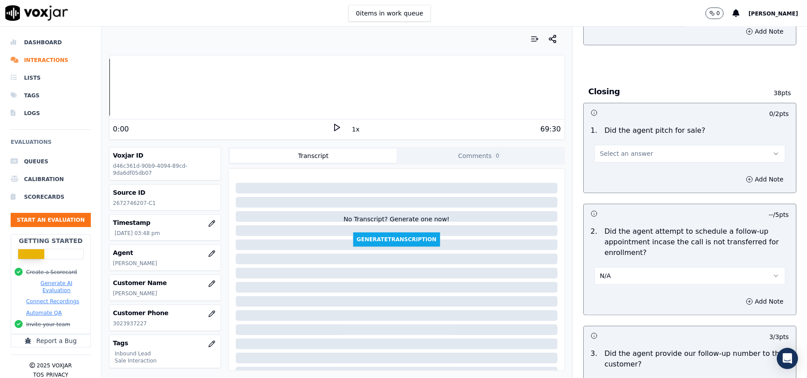
scroll to position [1771, 0]
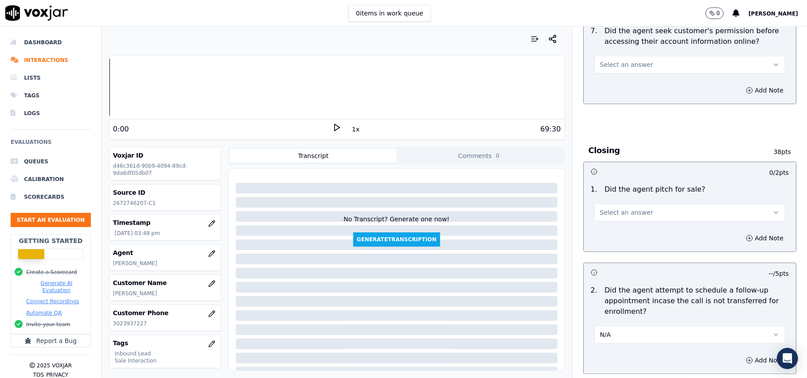
click at [602, 208] on span "Select an answer" at bounding box center [626, 212] width 53 height 9
click at [603, 187] on div "Yes" at bounding box center [670, 184] width 171 height 14
click at [608, 326] on button "N/A" at bounding box center [689, 335] width 191 height 18
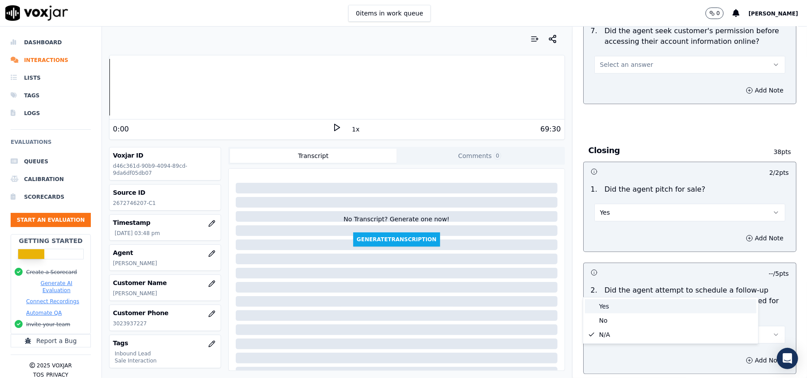
click at [610, 301] on div "Yes" at bounding box center [670, 307] width 171 height 14
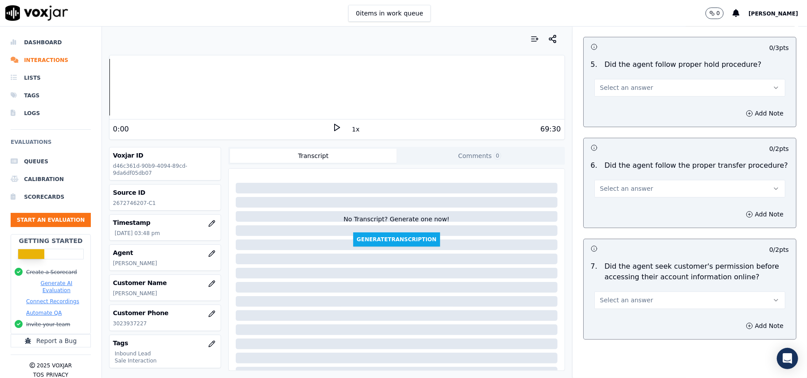
scroll to position [1535, 0]
click at [624, 296] on span "Select an answer" at bounding box center [626, 300] width 53 height 9
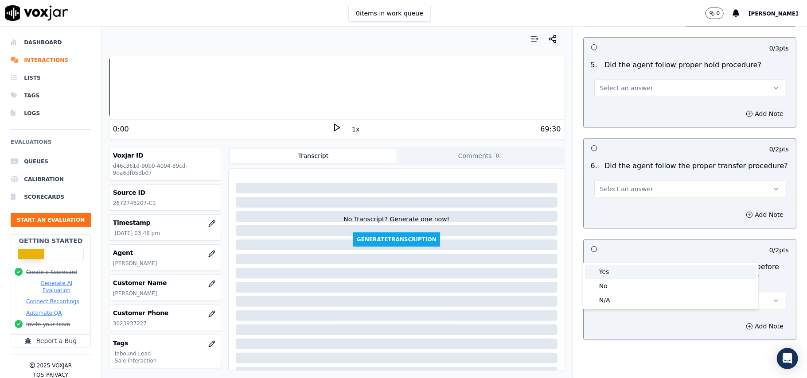
click at [615, 270] on div "Yes" at bounding box center [670, 272] width 171 height 14
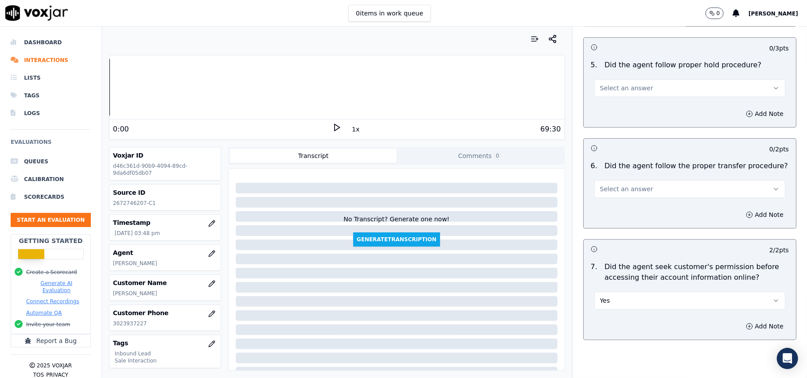
scroll to position [1417, 0]
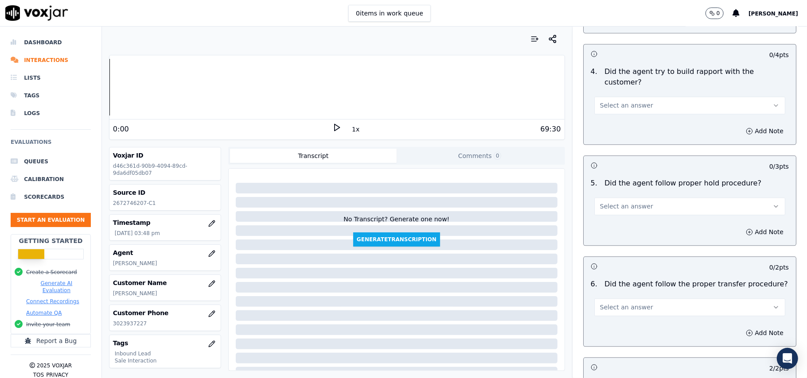
click at [617, 303] on span "Select an answer" at bounding box center [626, 307] width 53 height 9
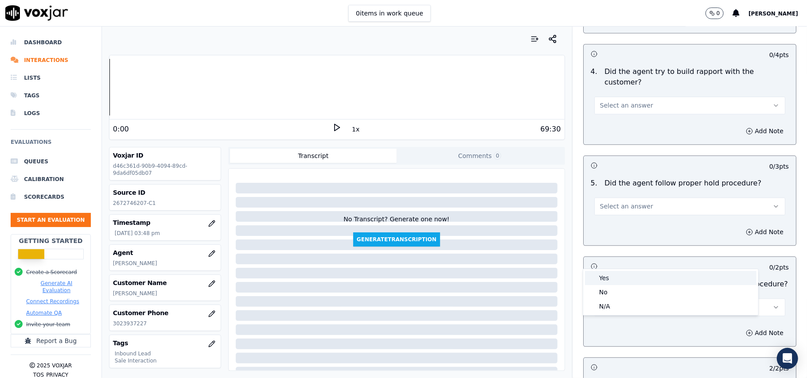
click at [618, 279] on div "Yes" at bounding box center [670, 278] width 171 height 14
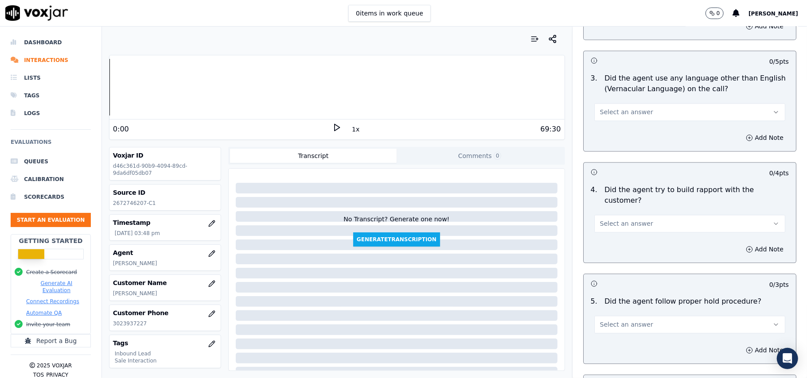
click at [619, 320] on span "Select an answer" at bounding box center [626, 324] width 53 height 9
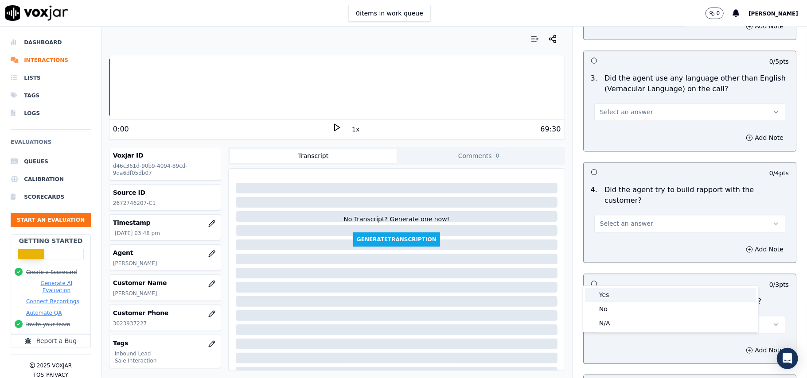
click at [618, 288] on div "Yes" at bounding box center [670, 295] width 171 height 14
click at [647, 215] on button "Select an answer" at bounding box center [689, 224] width 191 height 18
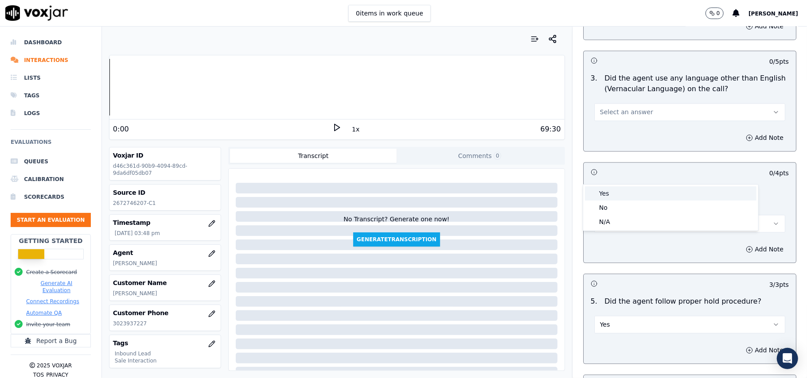
click at [642, 199] on div "Yes" at bounding box center [670, 194] width 171 height 14
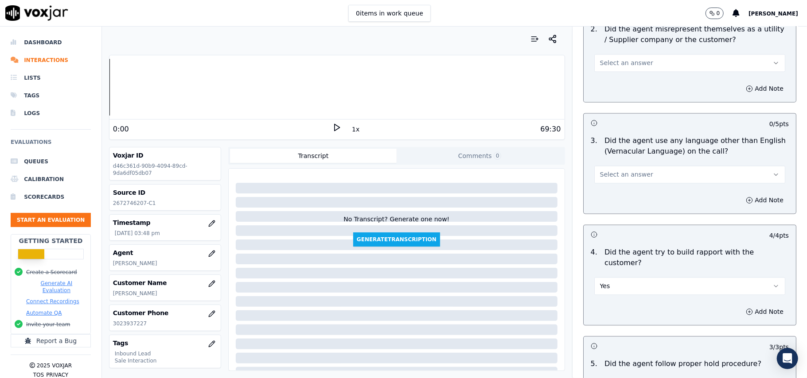
scroll to position [1180, 0]
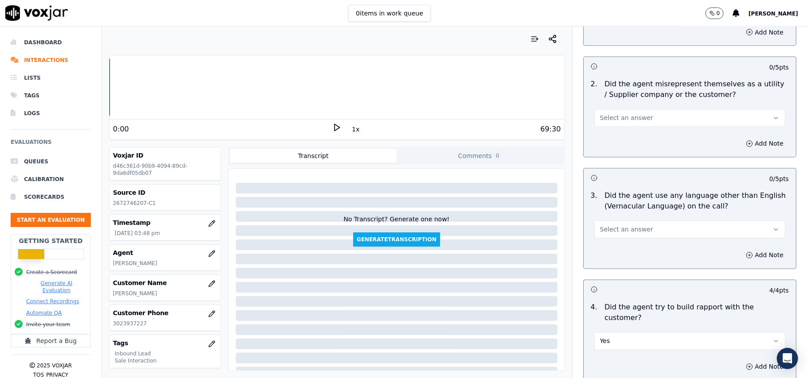
click at [619, 226] on span "Select an answer" at bounding box center [626, 230] width 53 height 9
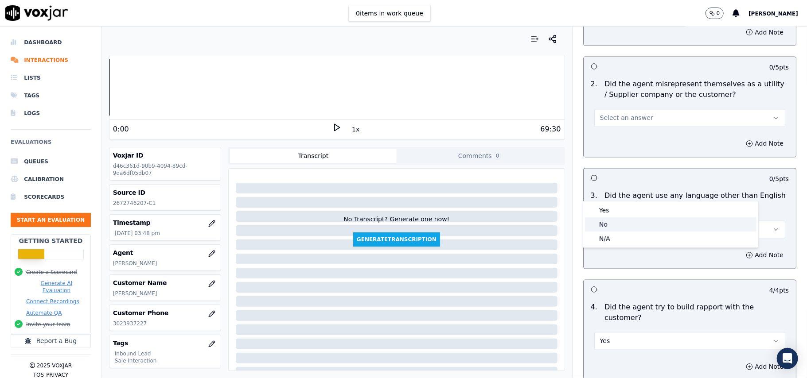
drag, startPoint x: 618, startPoint y: 198, endPoint x: 614, endPoint y: 226, distance: 28.6
click at [614, 226] on div "No" at bounding box center [670, 225] width 171 height 14
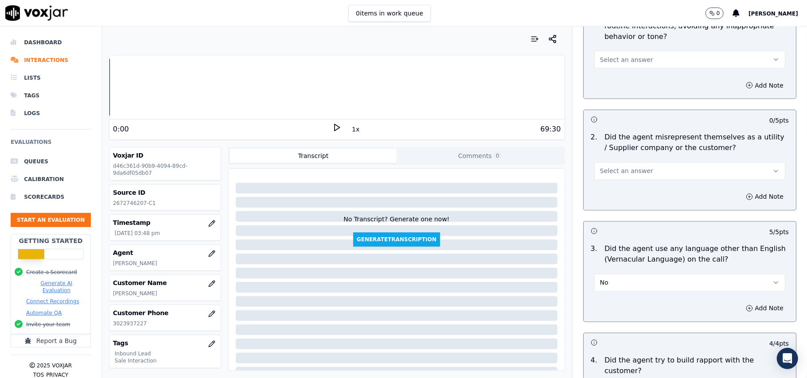
scroll to position [1003, 0]
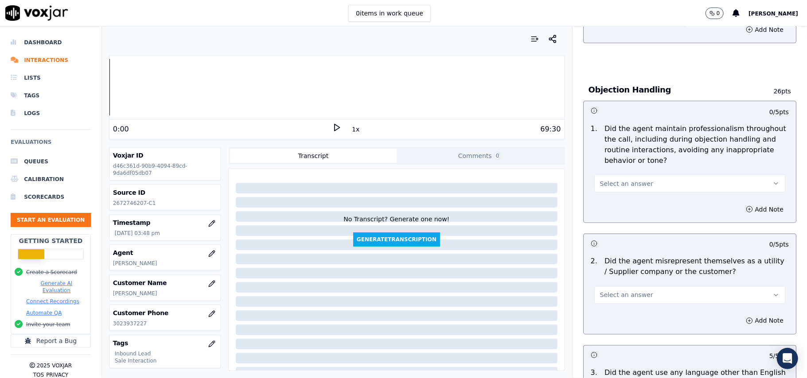
click at [618, 291] on span "Select an answer" at bounding box center [626, 295] width 53 height 9
click at [626, 275] on div "Yes" at bounding box center [670, 276] width 171 height 14
click at [636, 287] on button "Yes" at bounding box center [689, 296] width 191 height 18
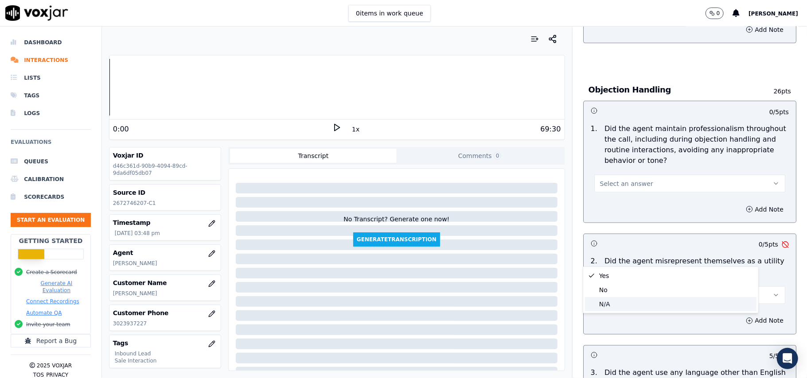
click at [628, 298] on div "N/A" at bounding box center [670, 304] width 171 height 14
click at [634, 287] on button "N/A" at bounding box center [689, 296] width 191 height 18
click at [627, 284] on div "No" at bounding box center [670, 290] width 171 height 14
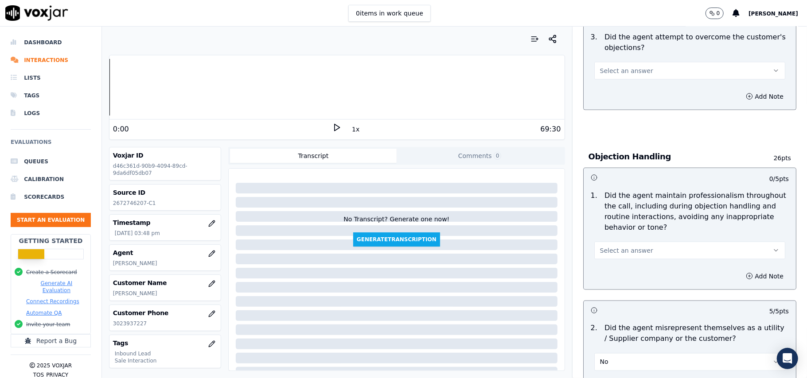
scroll to position [885, 0]
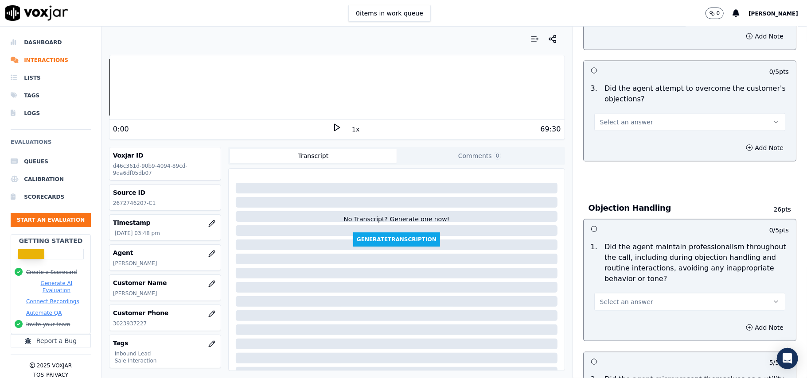
click at [622, 293] on button "Select an answer" at bounding box center [689, 302] width 191 height 18
click at [621, 282] on div "Yes" at bounding box center [670, 282] width 171 height 14
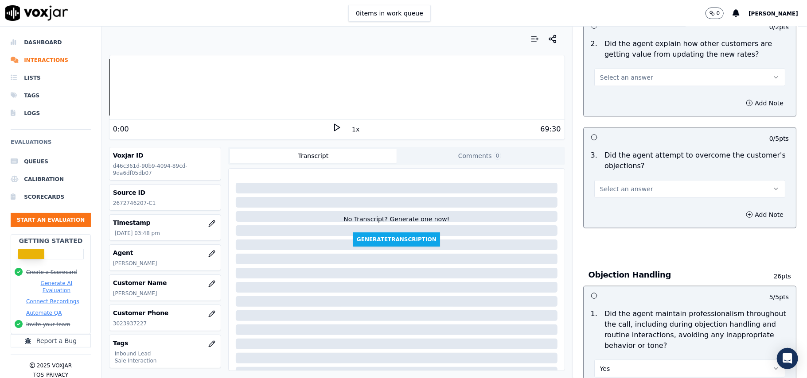
scroll to position [767, 0]
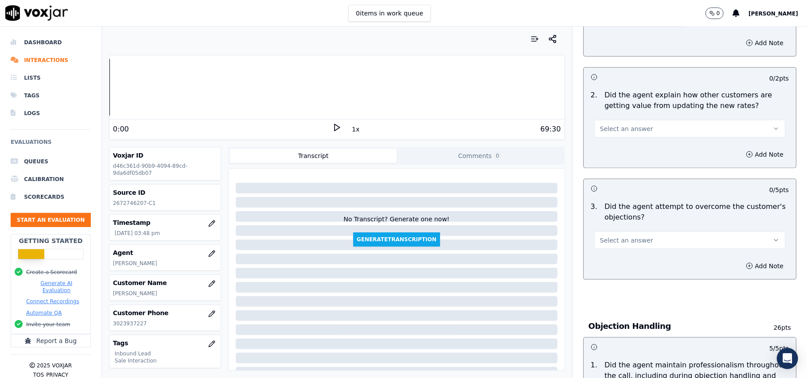
click at [636, 232] on button "Select an answer" at bounding box center [689, 241] width 191 height 18
click at [635, 222] on div "Yes" at bounding box center [670, 220] width 171 height 14
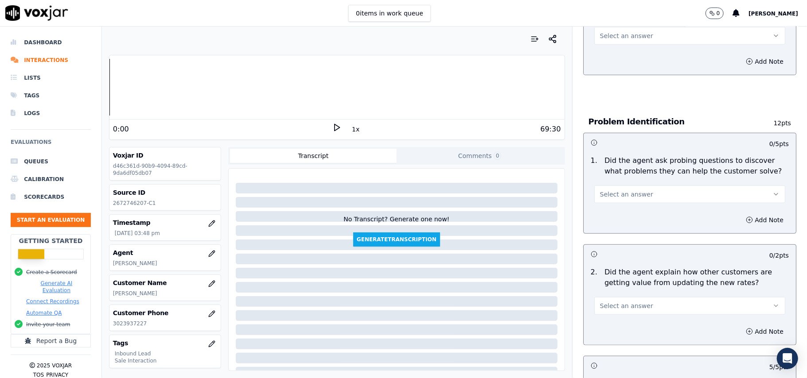
click at [614, 302] on span "Select an answer" at bounding box center [626, 306] width 53 height 9
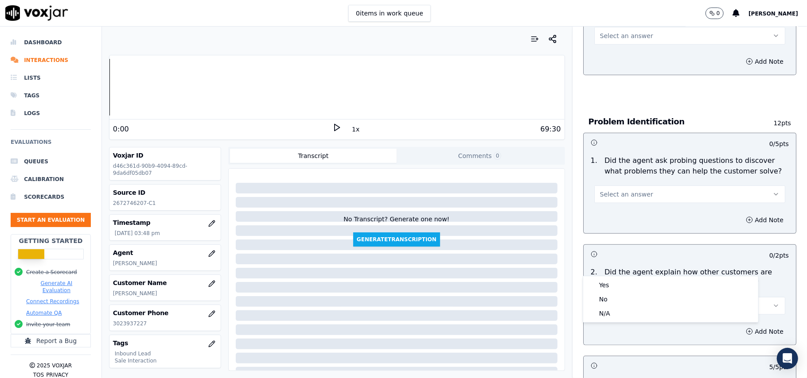
click at [614, 277] on div "Yes No N/A" at bounding box center [670, 299] width 175 height 46
click at [612, 284] on div "Yes" at bounding box center [670, 285] width 171 height 14
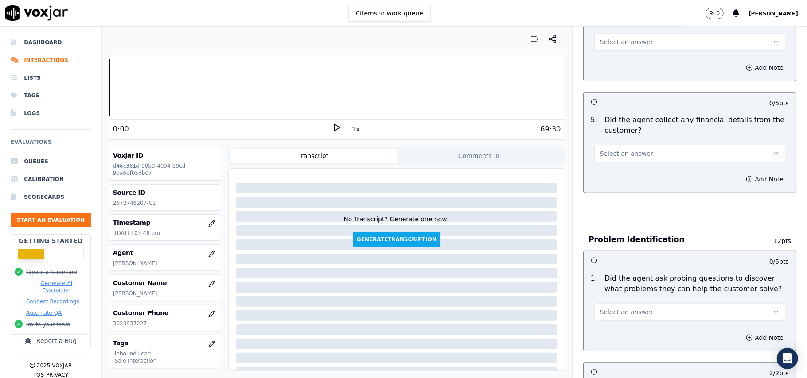
click at [623, 308] on span "Select an answer" at bounding box center [626, 312] width 53 height 9
click at [623, 288] on div "Yes" at bounding box center [670, 291] width 171 height 14
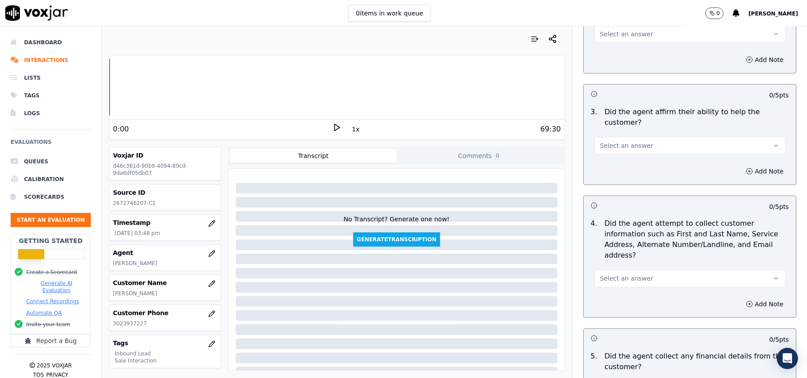
scroll to position [353, 0]
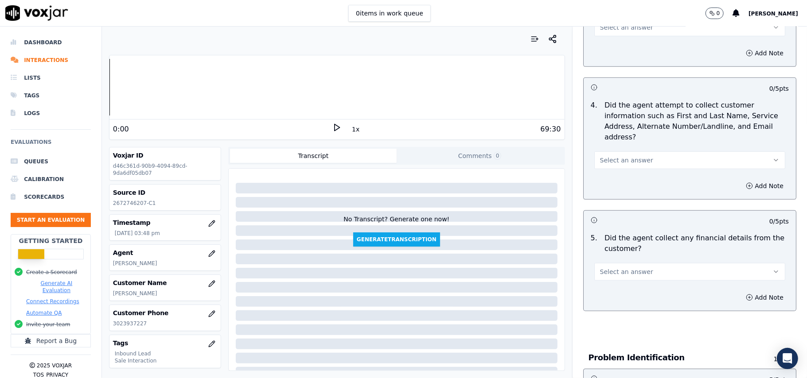
click at [628, 268] on span "Select an answer" at bounding box center [626, 272] width 53 height 9
click at [621, 257] on div "Yes" at bounding box center [670, 251] width 171 height 14
click at [626, 263] on button "Yes" at bounding box center [689, 272] width 191 height 18
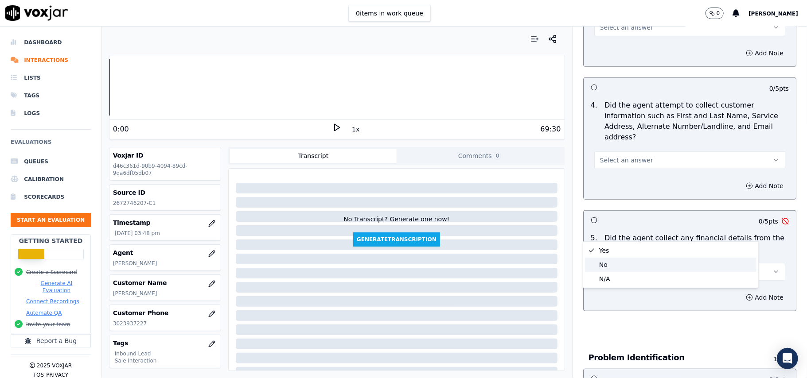
click at [617, 269] on div "No" at bounding box center [670, 265] width 171 height 14
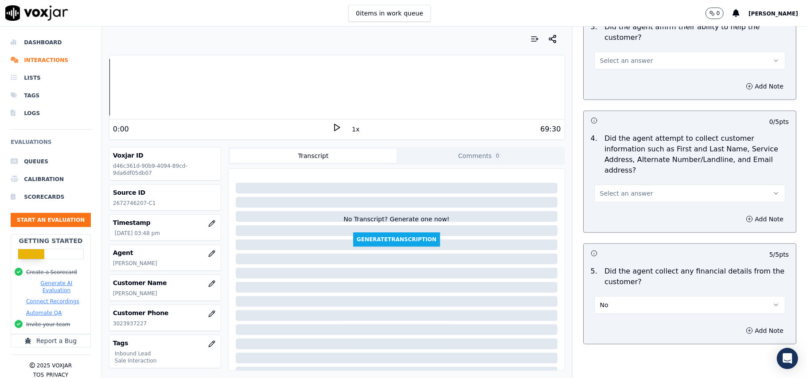
scroll to position [235, 0]
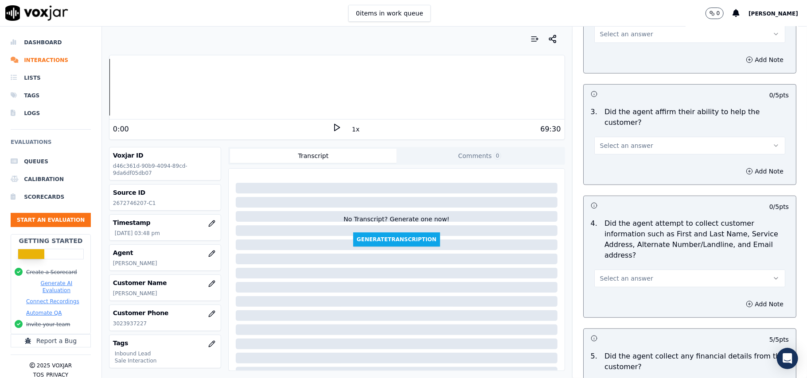
click at [633, 270] on button "Select an answer" at bounding box center [689, 279] width 191 height 18
click at [619, 254] on div "Yes" at bounding box center [670, 257] width 171 height 14
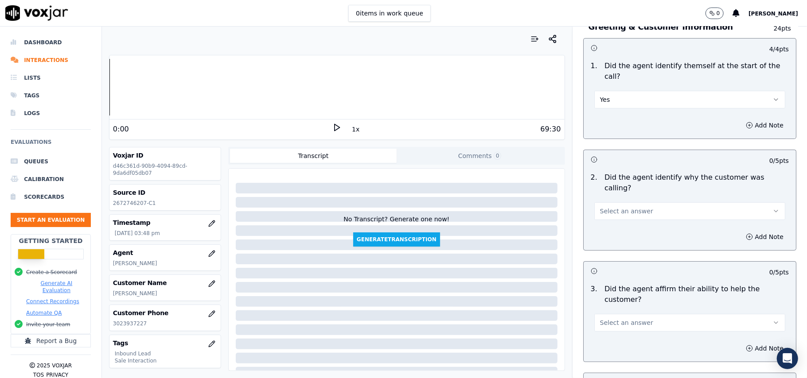
click at [608, 314] on button "Select an answer" at bounding box center [689, 323] width 191 height 18
click at [609, 319] on div "No" at bounding box center [670, 326] width 171 height 14
click at [614, 314] on button "No" at bounding box center [689, 323] width 191 height 18
click at [610, 304] on div "Yes No N/A" at bounding box center [670, 326] width 175 height 46
click at [609, 311] on div "Yes" at bounding box center [670, 311] width 171 height 14
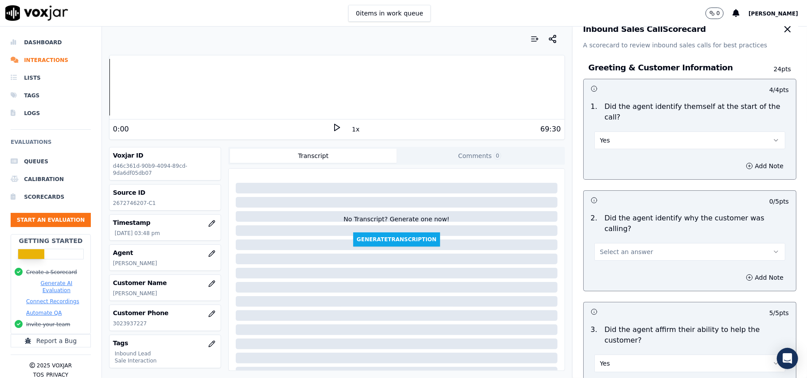
scroll to position [0, 0]
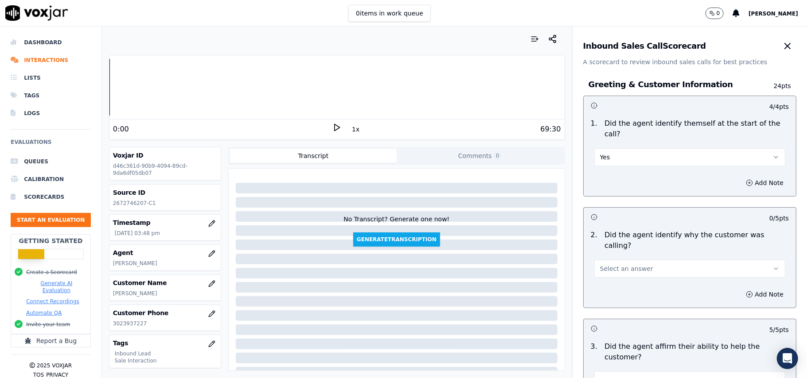
click at [617, 260] on button "Select an answer" at bounding box center [689, 269] width 191 height 18
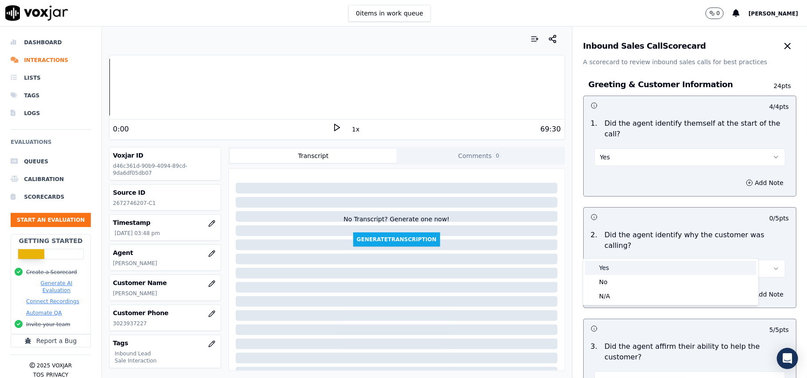
click at [617, 272] on div "Yes" at bounding box center [670, 268] width 171 height 14
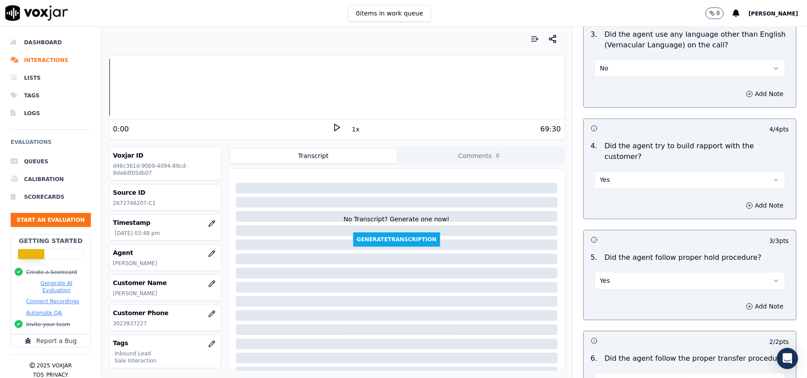
scroll to position [2480, 0]
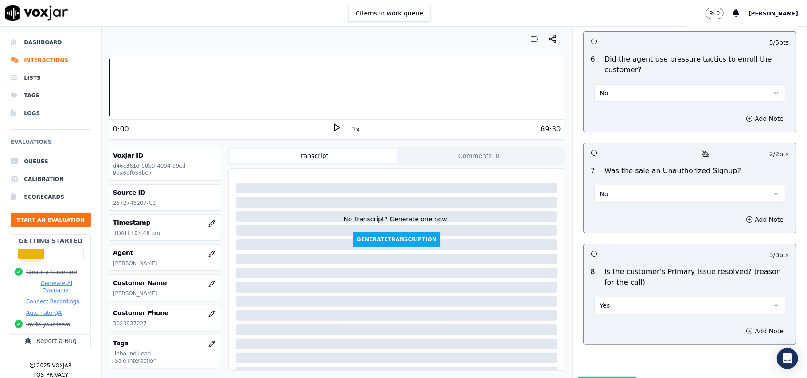
click at [578, 377] on button "Submit Scores" at bounding box center [607, 385] width 59 height 16
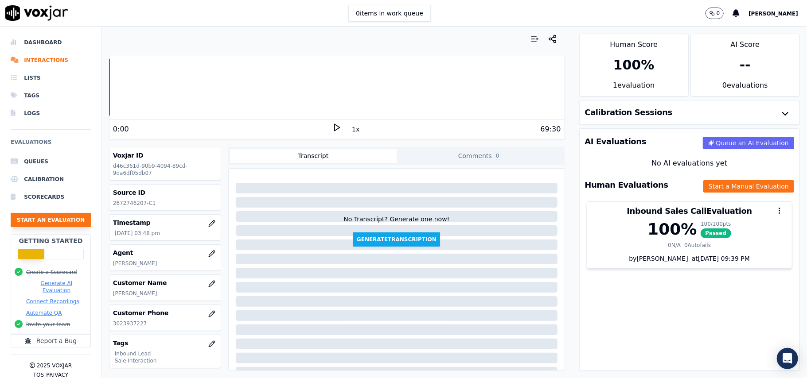
click at [32, 219] on button "Start an Evaluation" at bounding box center [51, 220] width 80 height 14
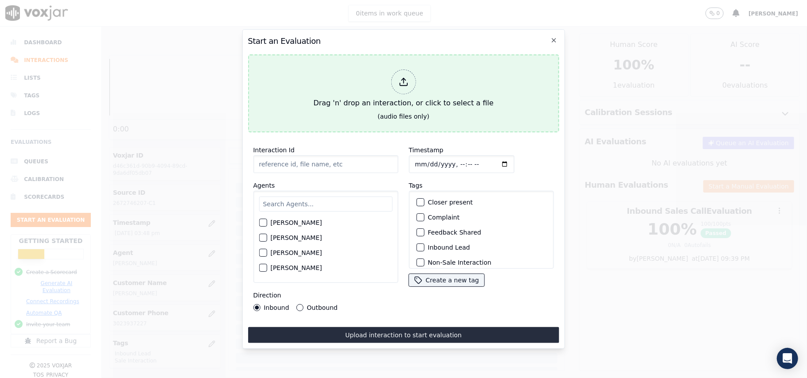
click at [392, 84] on div at bounding box center [403, 82] width 25 height 25
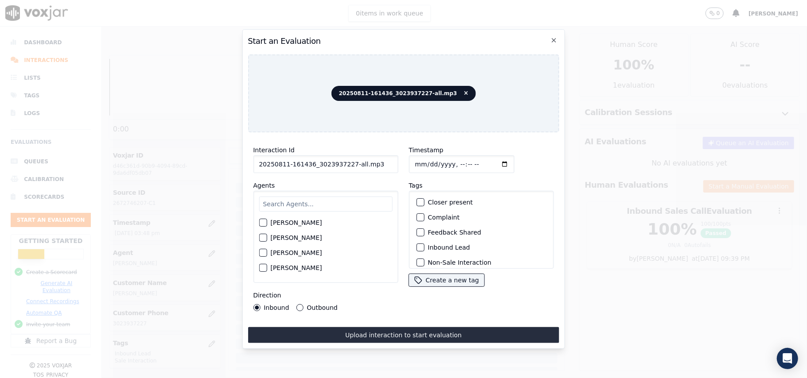
drag, startPoint x: 374, startPoint y: 163, endPoint x: 348, endPoint y: 165, distance: 26.2
click at [348, 165] on input "20250811-161436_3023937227-all.mp3" at bounding box center [325, 165] width 145 height 18
type input "20250811-161436_3023937227-C1"
click at [428, 158] on input "Timestamp" at bounding box center [461, 165] width 105 height 18
click at [426, 160] on input "Timestamp" at bounding box center [461, 165] width 105 height 18
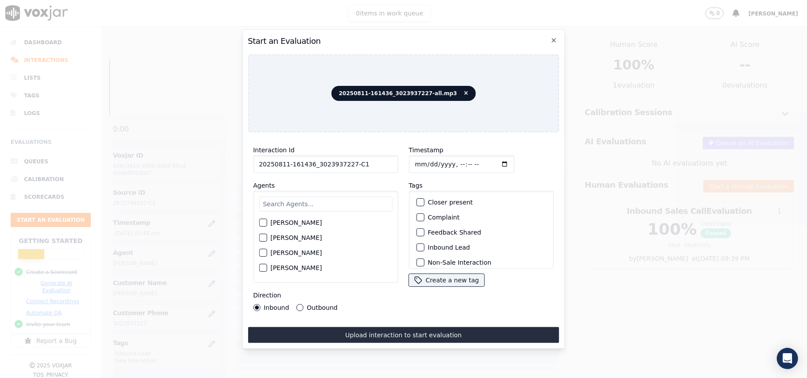
type input "[DATE]T16:12"
click at [355, 197] on input "text" at bounding box center [325, 204] width 133 height 15
type input "Marcu"
click at [263, 224] on div "button" at bounding box center [262, 225] width 6 height 6
click at [416, 245] on div "button" at bounding box center [419, 248] width 6 height 6
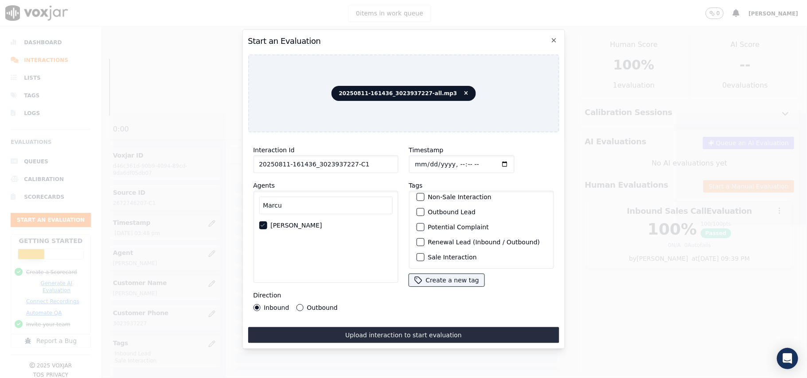
scroll to position [77, 0]
click at [416, 254] on div "button" at bounding box center [419, 257] width 6 height 6
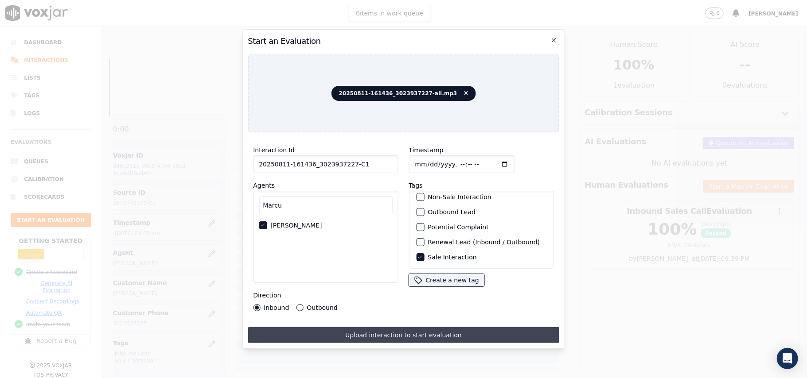
click at [370, 330] on button "Upload interaction to start evaluation" at bounding box center [403, 335] width 311 height 16
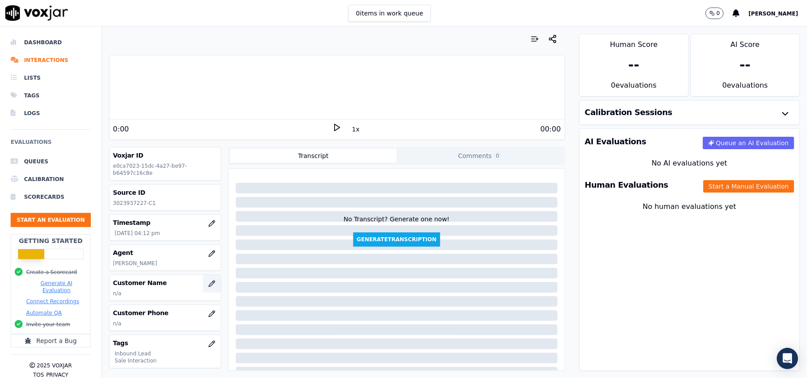
click at [203, 284] on button "button" at bounding box center [212, 284] width 18 height 18
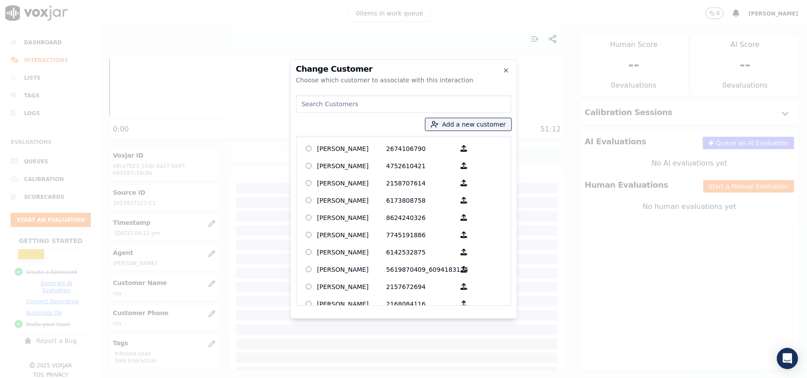
paste input "[PERSON_NAME]"
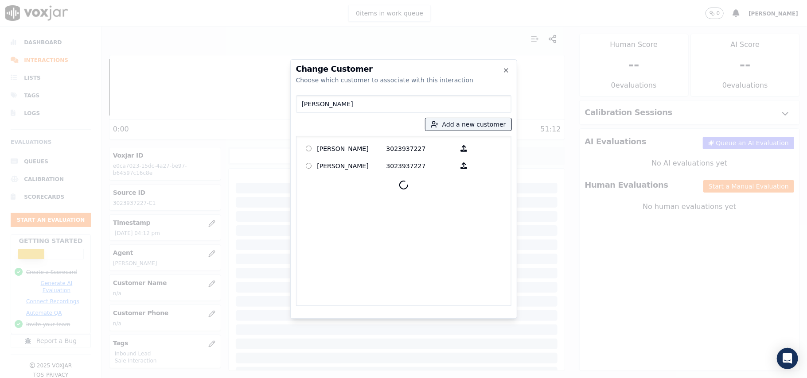
click at [299, 103] on input "[PERSON_NAME]" at bounding box center [403, 104] width 215 height 18
type input "[PERSON_NAME]"
drag, startPoint x: 401, startPoint y: 166, endPoint x: 414, endPoint y: 170, distance: 14.0
click at [401, 166] on p "3023937227" at bounding box center [420, 166] width 69 height 14
click at [335, 166] on p "[PERSON_NAME]" at bounding box center [351, 166] width 69 height 14
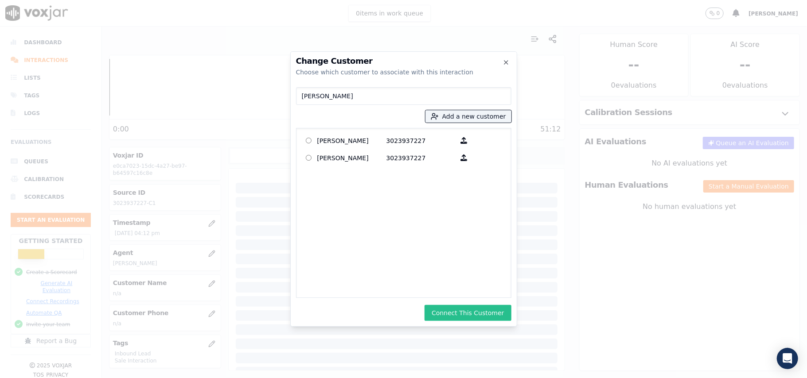
click at [450, 314] on button "Connect This Customer" at bounding box center [467, 313] width 86 height 16
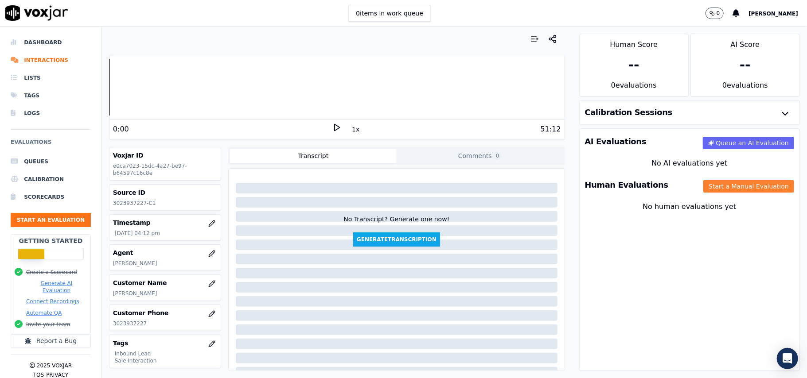
click at [718, 183] on button "Start a Manual Evaluation" at bounding box center [748, 186] width 91 height 12
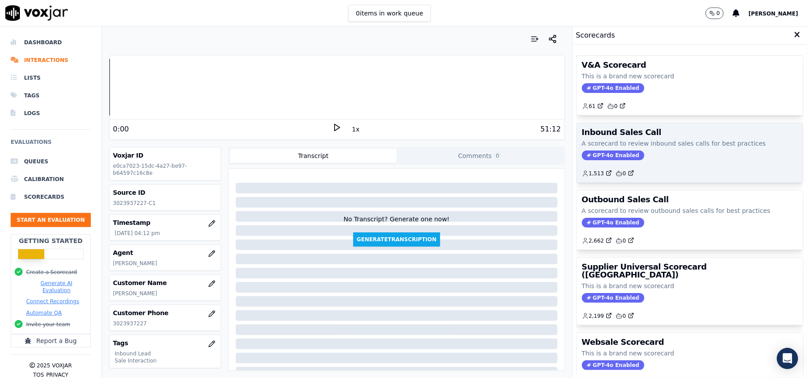
click at [592, 154] on span "GPT-4o Enabled" at bounding box center [613, 156] width 62 height 10
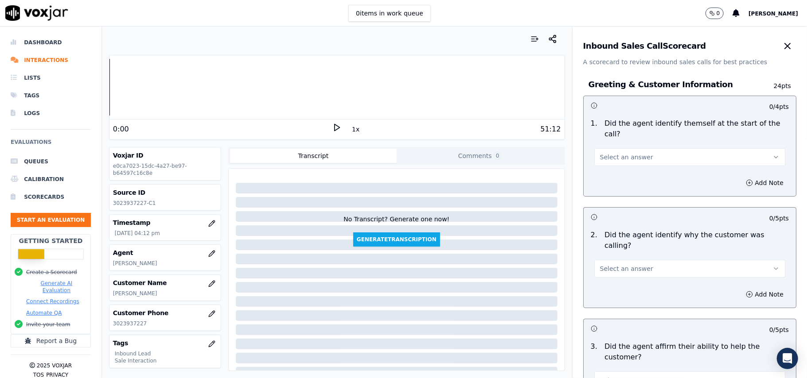
click at [610, 153] on span "Select an answer" at bounding box center [626, 157] width 53 height 9
click at [603, 167] on div "Yes" at bounding box center [670, 167] width 171 height 14
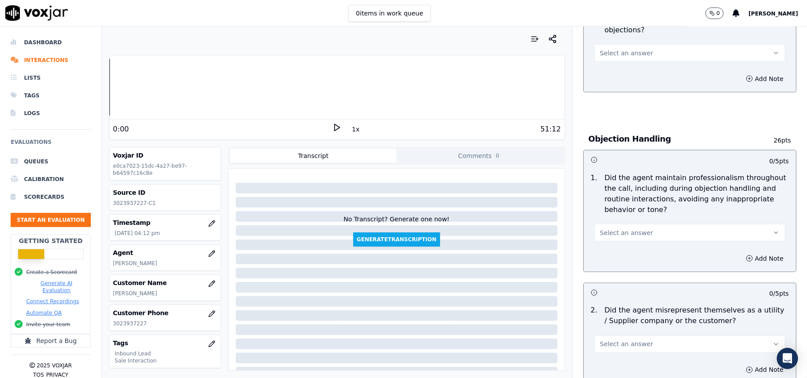
scroll to position [2480, 0]
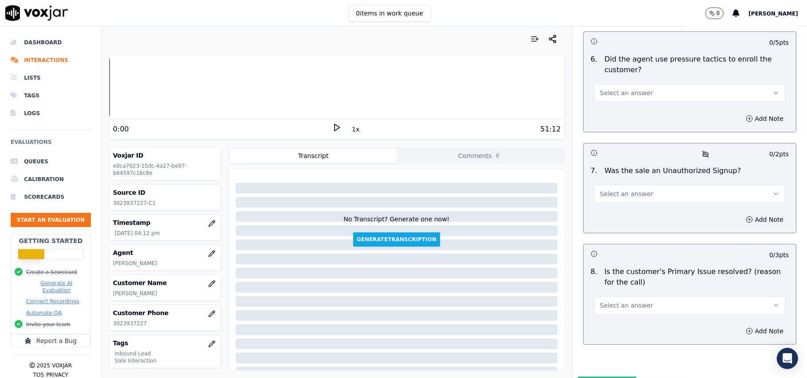
click at [614, 297] on button "Select an answer" at bounding box center [689, 306] width 191 height 18
click at [611, 279] on div "Yes" at bounding box center [670, 279] width 171 height 14
click at [625, 190] on span "Select an answer" at bounding box center [626, 194] width 53 height 9
click at [607, 178] on div "No" at bounding box center [670, 181] width 171 height 14
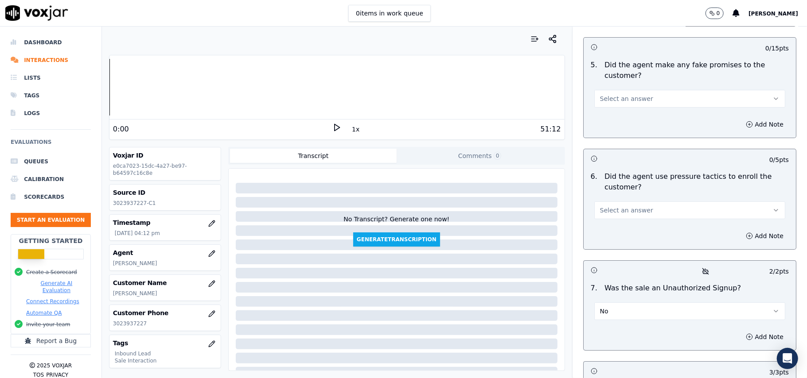
scroll to position [2362, 0]
click at [615, 202] on button "Select an answer" at bounding box center [689, 211] width 191 height 18
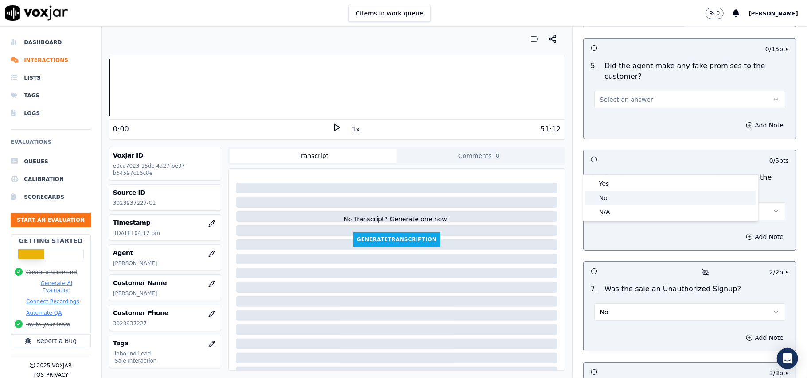
click at [609, 197] on div "No" at bounding box center [670, 198] width 171 height 14
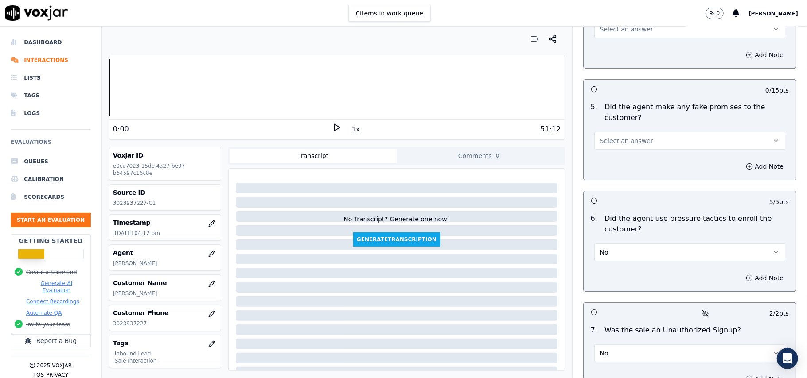
scroll to position [2244, 0]
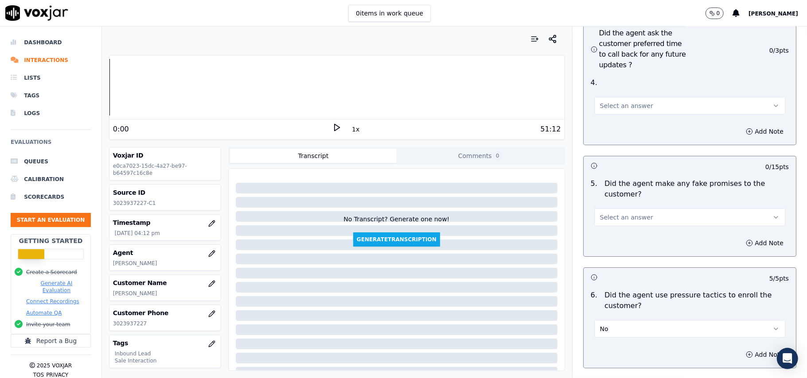
click at [609, 209] on button "Select an answer" at bounding box center [689, 218] width 191 height 18
click at [609, 202] on div "No" at bounding box center [670, 204] width 171 height 14
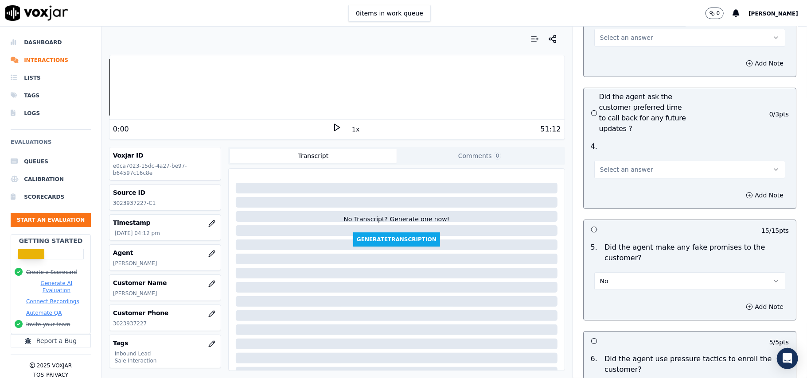
scroll to position [2125, 0]
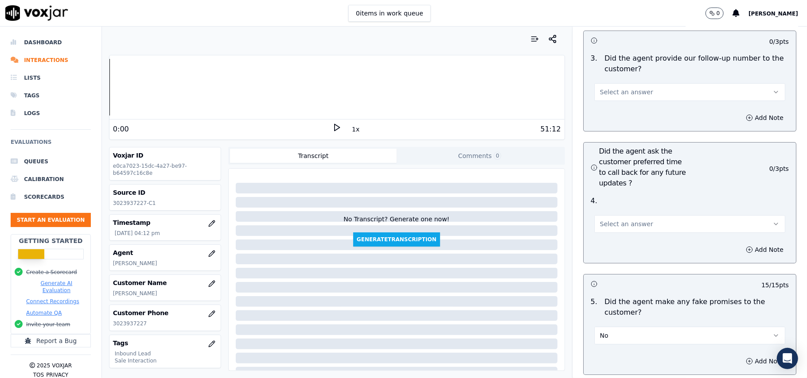
click at [611, 215] on button "Select an answer" at bounding box center [689, 224] width 191 height 18
click at [605, 195] on div "Yes" at bounding box center [670, 196] width 171 height 14
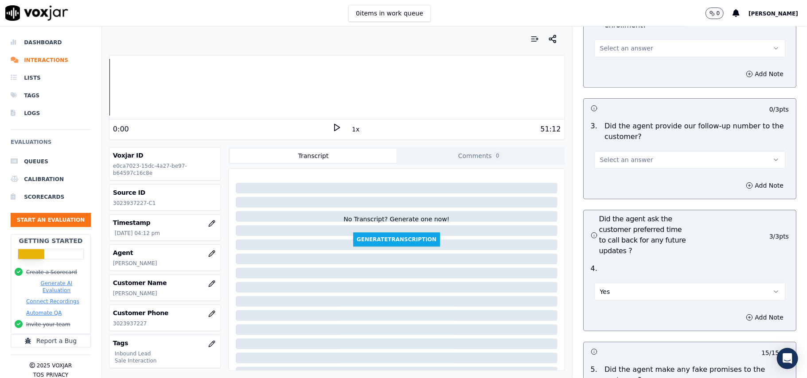
scroll to position [2007, 0]
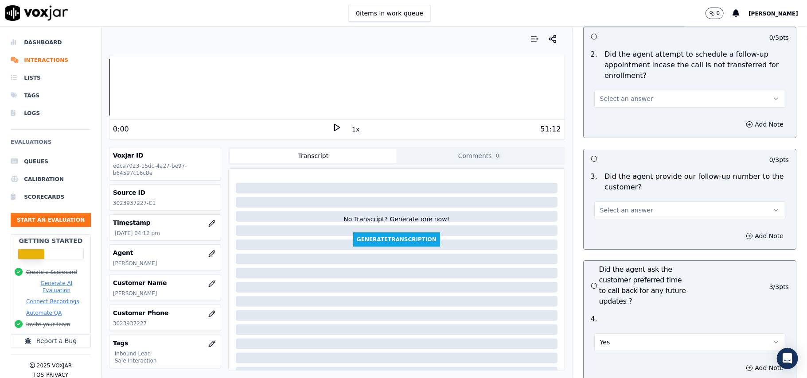
click at [608, 202] on button "Select an answer" at bounding box center [689, 211] width 191 height 18
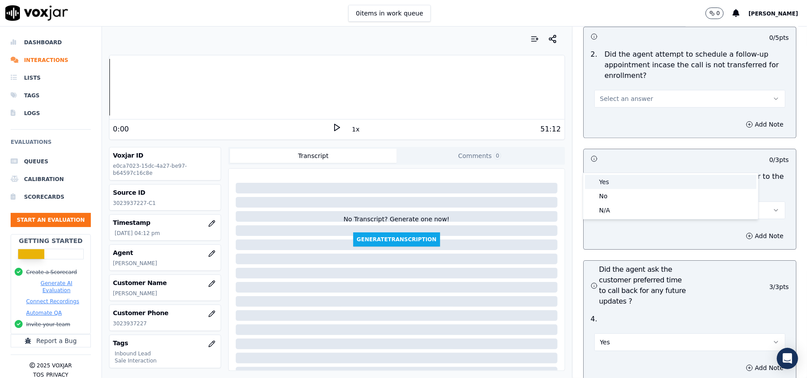
click at [609, 179] on div "Yes" at bounding box center [670, 182] width 171 height 14
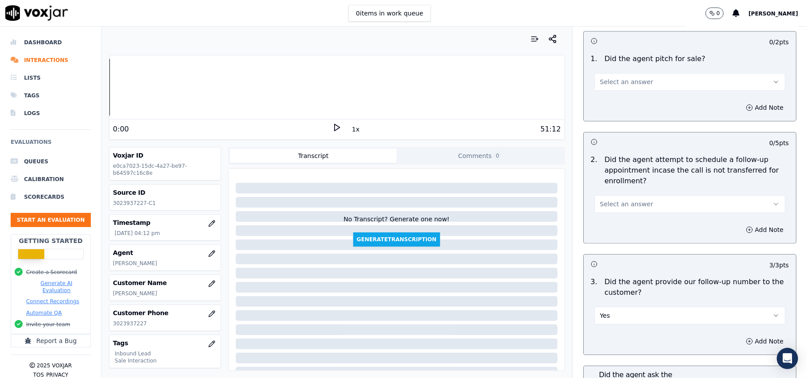
scroll to position [1830, 0]
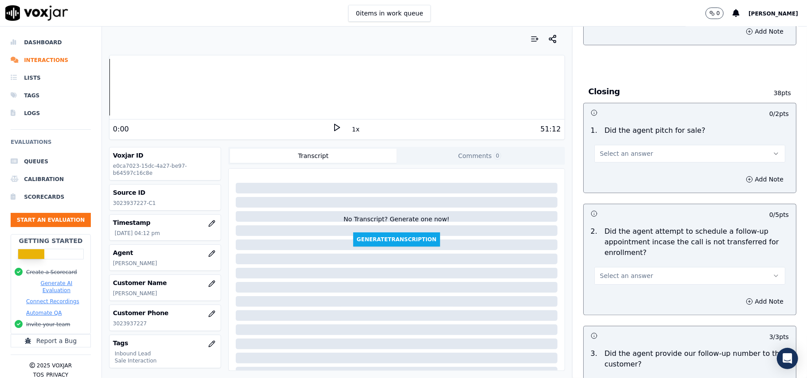
click at [614, 272] on span "Select an answer" at bounding box center [626, 276] width 53 height 9
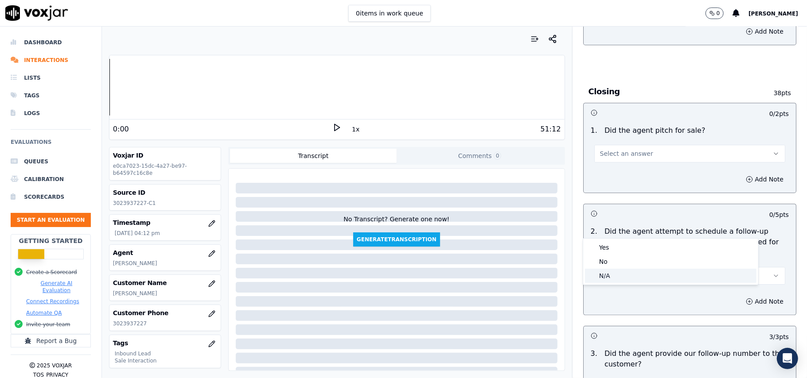
click at [607, 279] on div "N/A" at bounding box center [670, 276] width 171 height 14
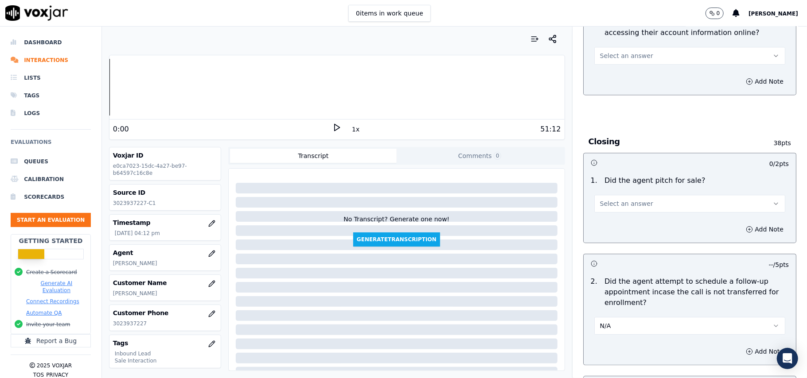
scroll to position [1712, 0]
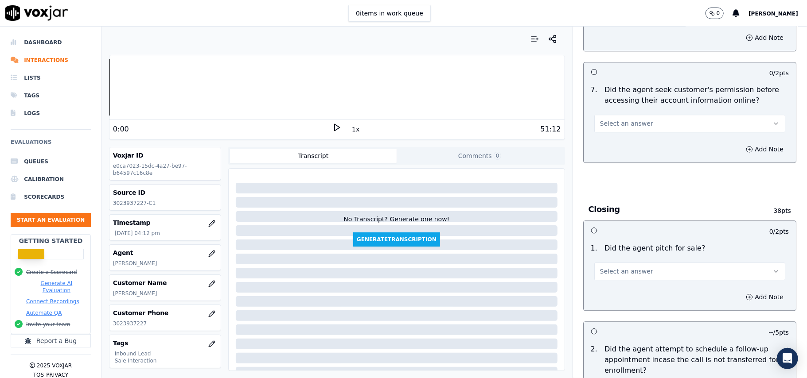
click at [617, 267] on span "Select an answer" at bounding box center [626, 271] width 53 height 9
click at [611, 247] on div "Yes" at bounding box center [670, 243] width 171 height 14
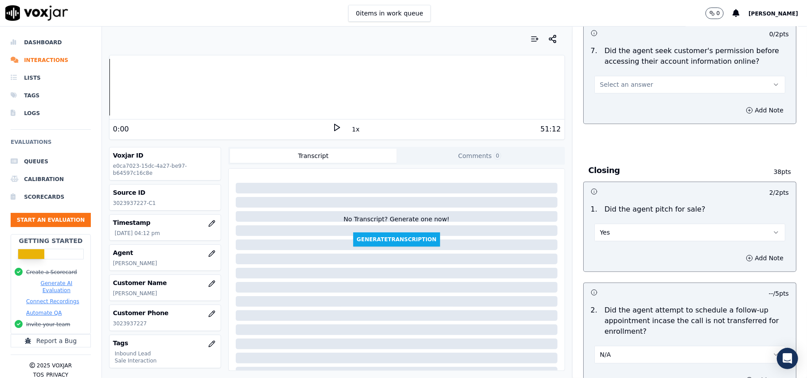
scroll to position [1771, 0]
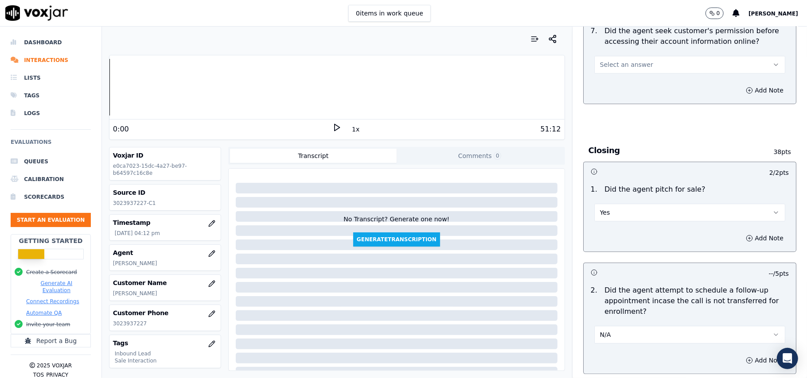
drag, startPoint x: 610, startPoint y: 281, endPoint x: 615, endPoint y: 290, distance: 10.1
click at [611, 326] on button "N/A" at bounding box center [689, 335] width 191 height 18
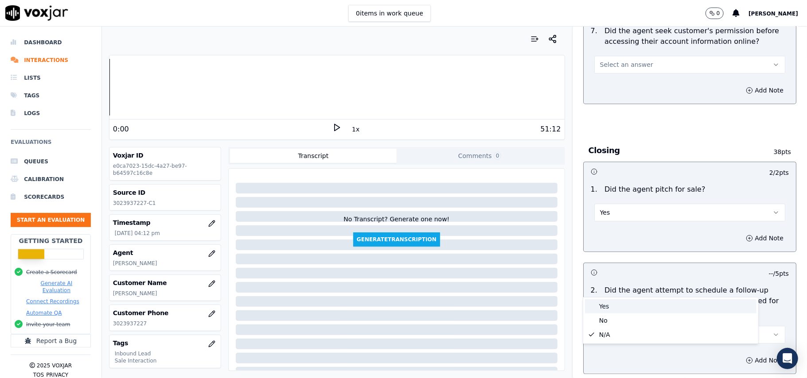
click at [619, 307] on div "Yes" at bounding box center [670, 307] width 171 height 14
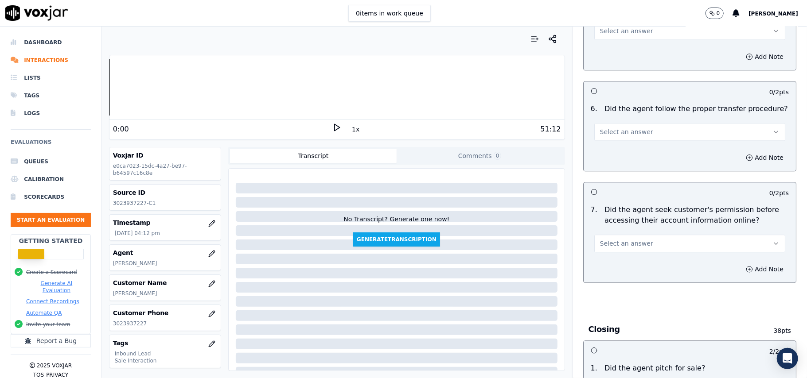
scroll to position [1535, 0]
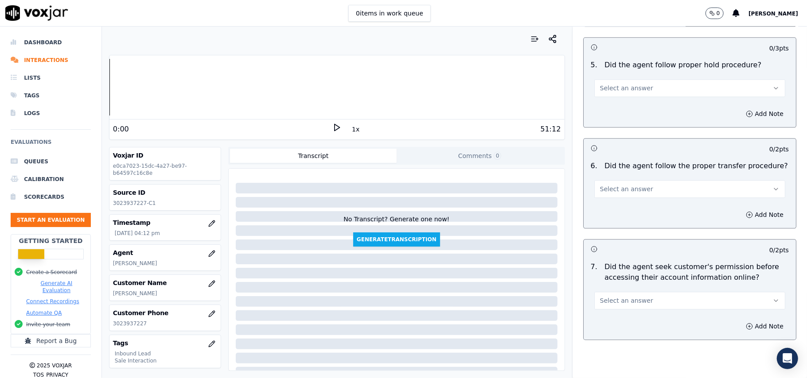
click at [634, 292] on button "Select an answer" at bounding box center [689, 301] width 191 height 18
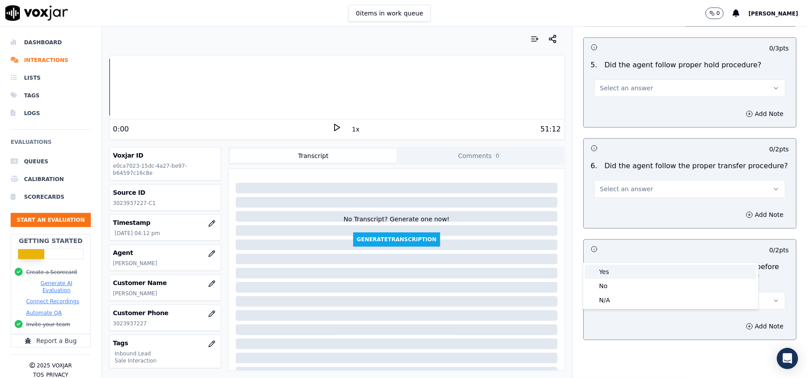
click at [631, 272] on div "Yes" at bounding box center [670, 272] width 171 height 14
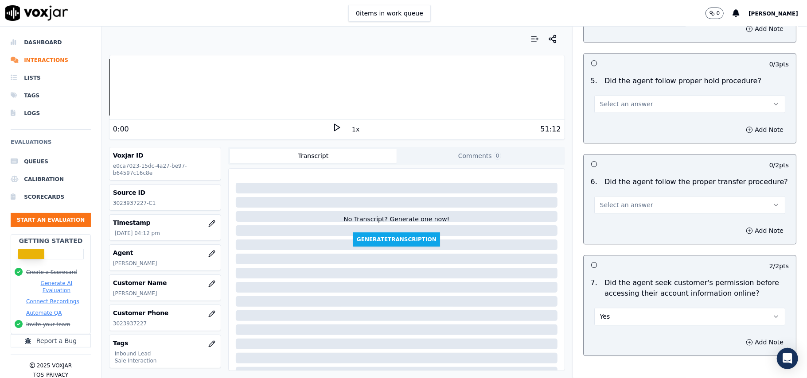
scroll to position [1475, 0]
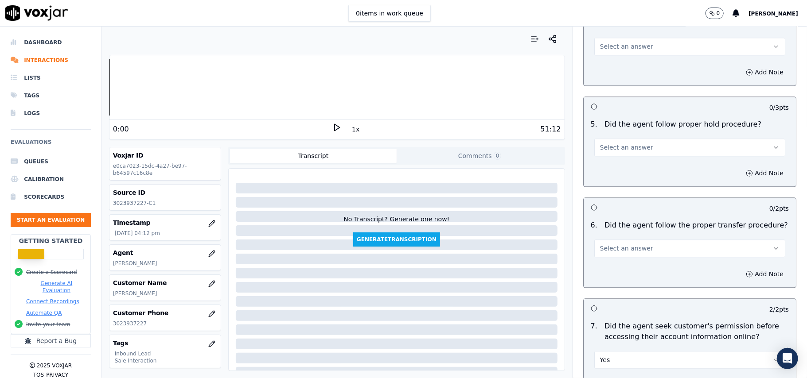
click at [611, 244] on span "Select an answer" at bounding box center [626, 248] width 53 height 9
click at [615, 215] on div "Yes" at bounding box center [670, 219] width 171 height 14
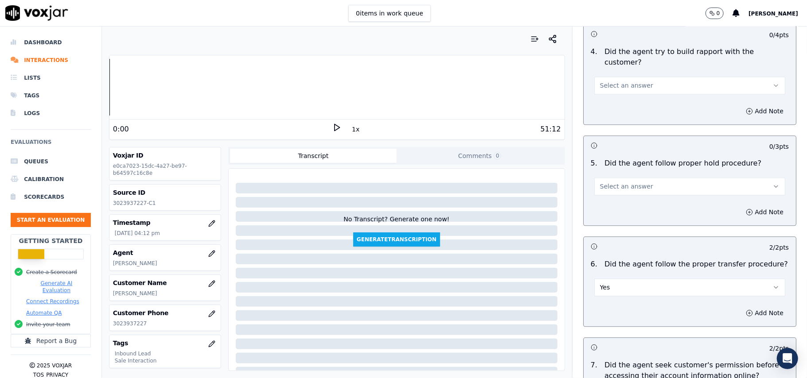
scroll to position [1417, 0]
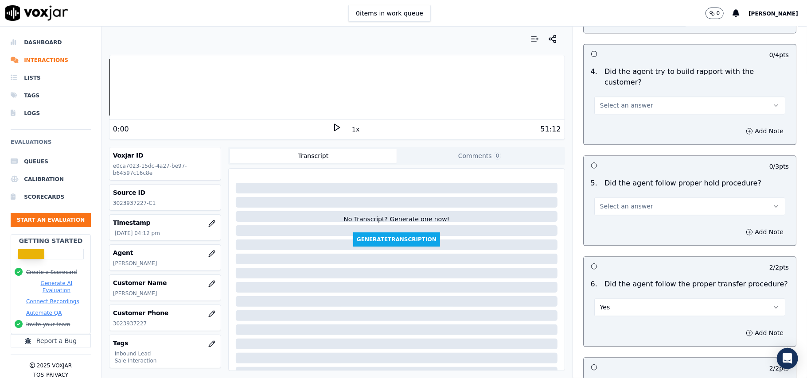
click at [620, 202] on span "Select an answer" at bounding box center [626, 206] width 53 height 9
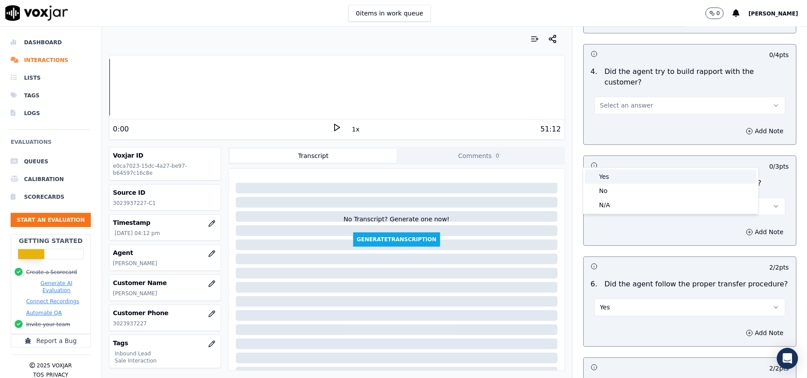
click at [615, 174] on div "Yes" at bounding box center [670, 177] width 171 height 14
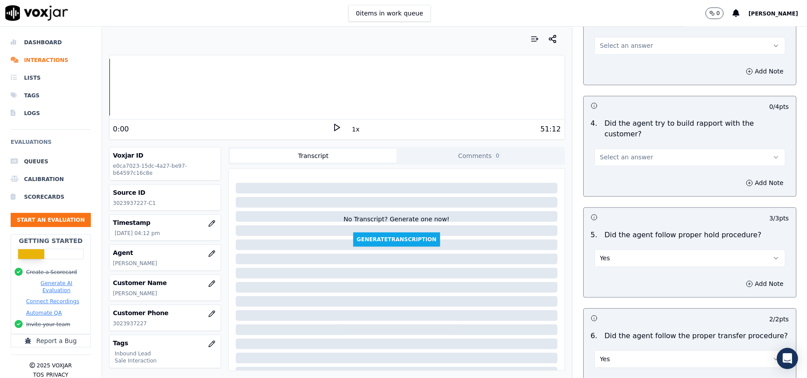
scroll to position [1298, 0]
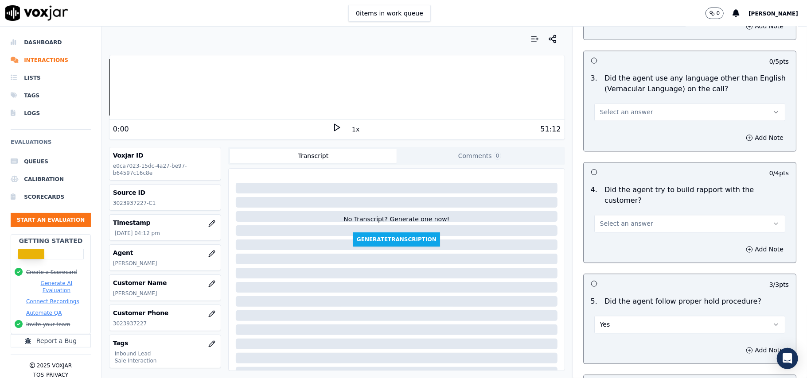
click at [628, 219] on span "Select an answer" at bounding box center [626, 223] width 53 height 9
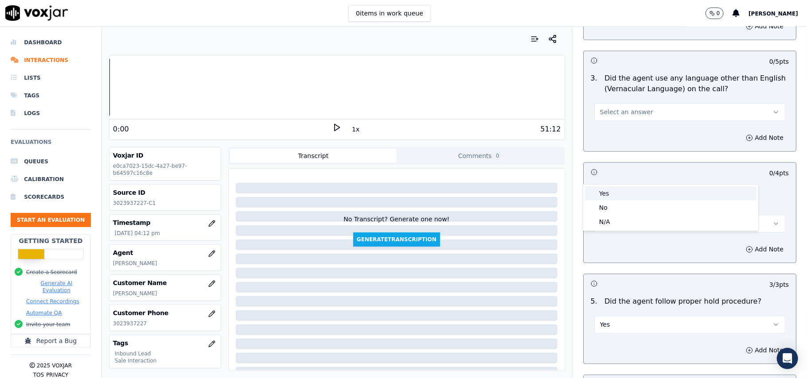
click at [622, 198] on div "Yes" at bounding box center [670, 194] width 171 height 14
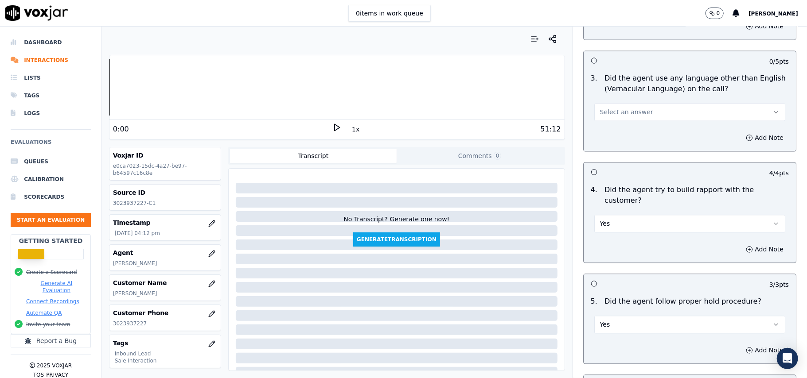
scroll to position [1180, 0]
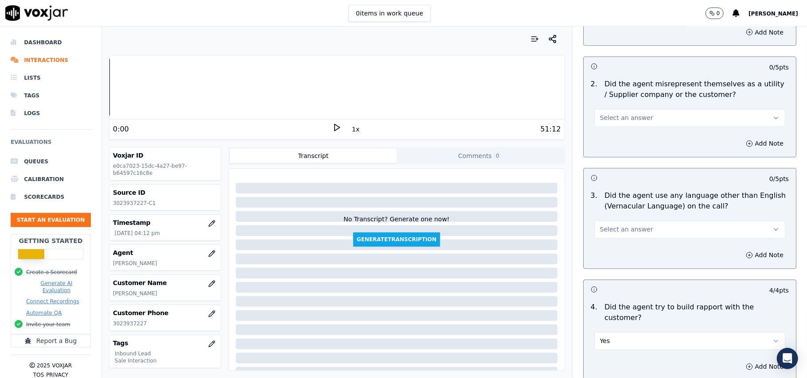
click at [623, 226] on span "Select an answer" at bounding box center [626, 230] width 53 height 9
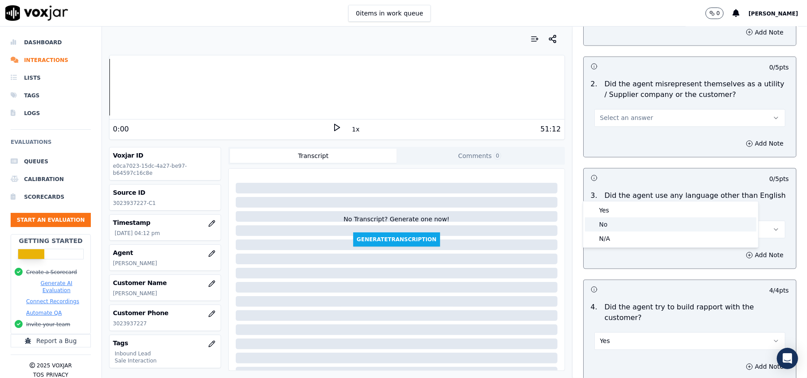
click at [611, 221] on div "No" at bounding box center [670, 225] width 171 height 14
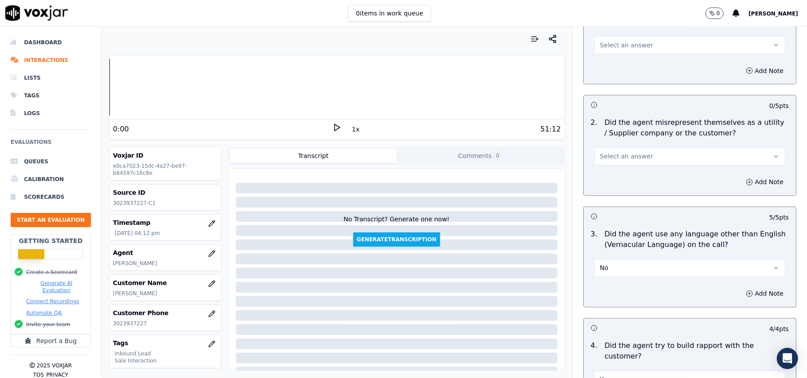
scroll to position [1121, 0]
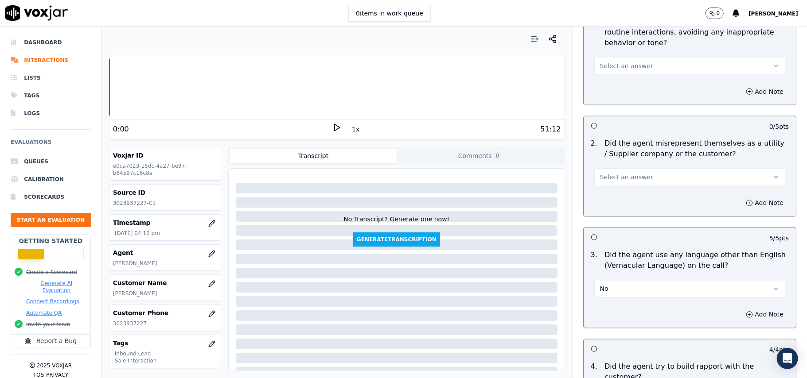
click at [611, 169] on button "Select an answer" at bounding box center [689, 178] width 191 height 18
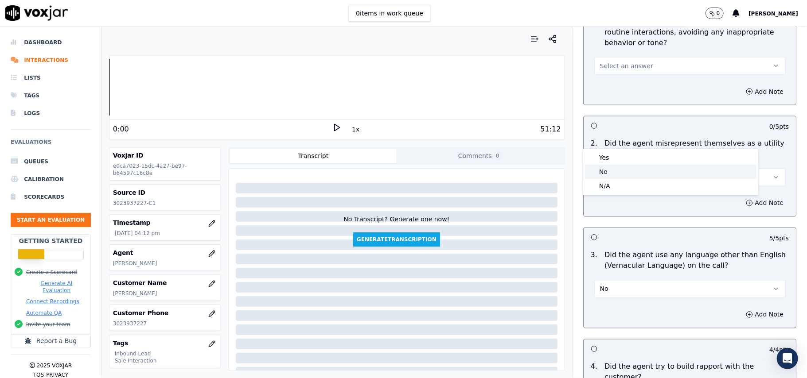
click at [611, 167] on div "No" at bounding box center [670, 172] width 171 height 14
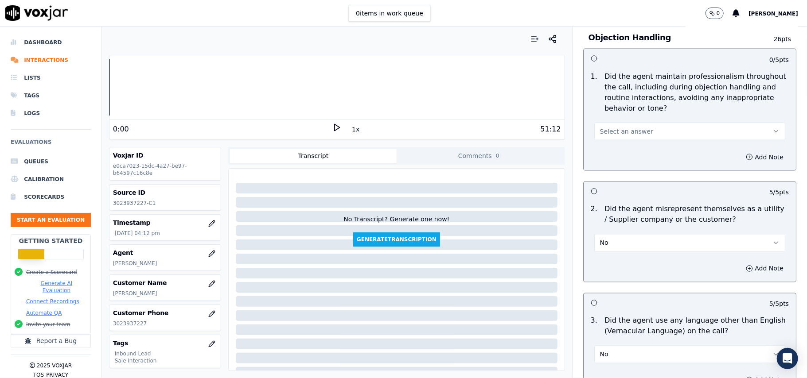
scroll to position [944, 0]
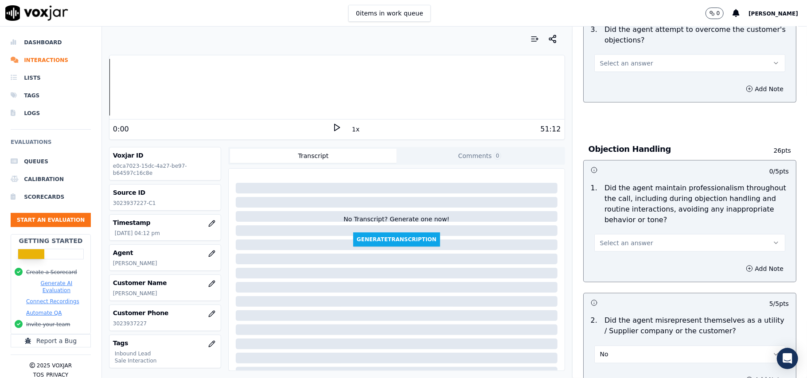
click at [631, 234] on button "Select an answer" at bounding box center [689, 243] width 191 height 18
click at [623, 224] on div "Yes" at bounding box center [670, 223] width 171 height 14
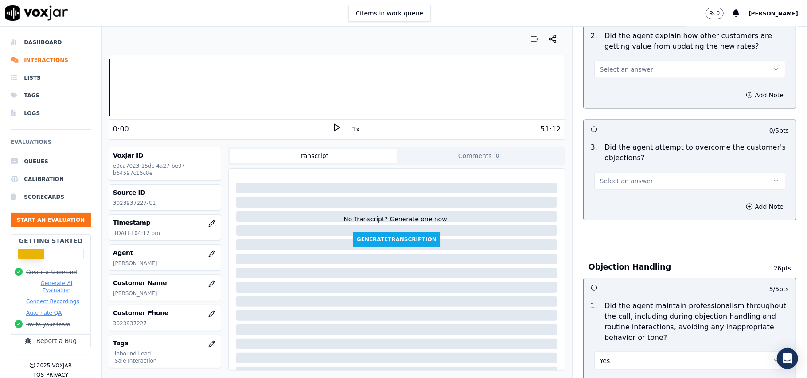
scroll to position [708, 0]
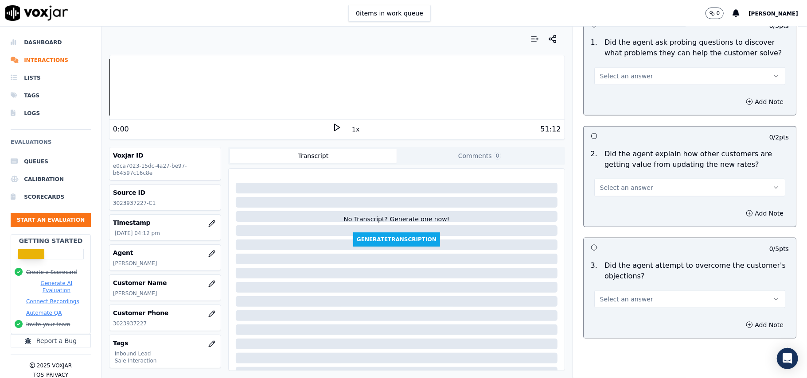
click at [617, 295] on span "Select an answer" at bounding box center [626, 299] width 53 height 9
click at [617, 280] on div "Yes" at bounding box center [670, 279] width 171 height 14
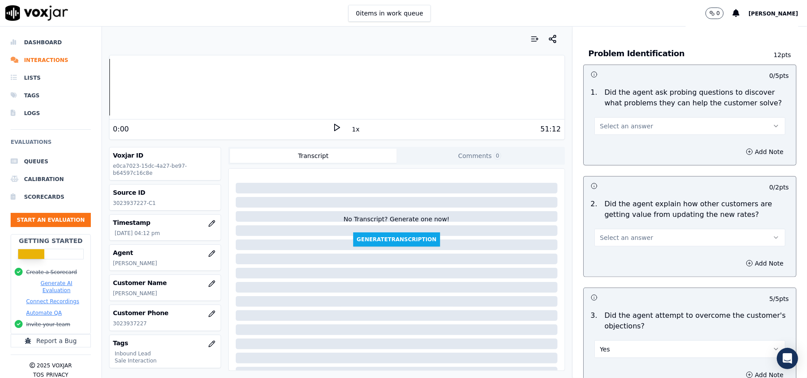
scroll to position [589, 0]
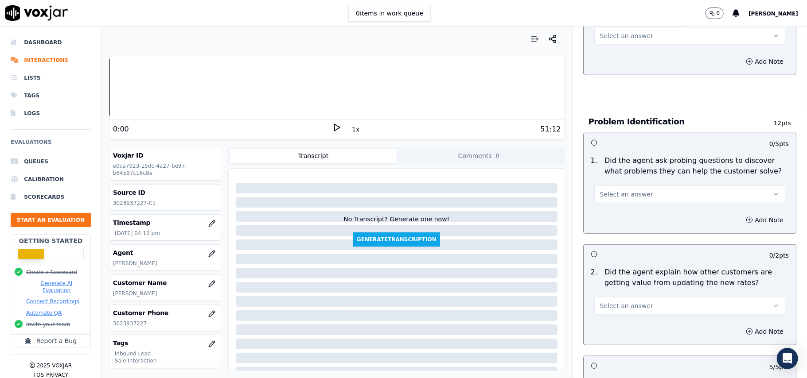
click at [629, 302] on span "Select an answer" at bounding box center [626, 306] width 53 height 9
click at [627, 281] on div "Yes" at bounding box center [670, 285] width 171 height 14
click at [603, 190] on span "Select an answer" at bounding box center [626, 194] width 53 height 9
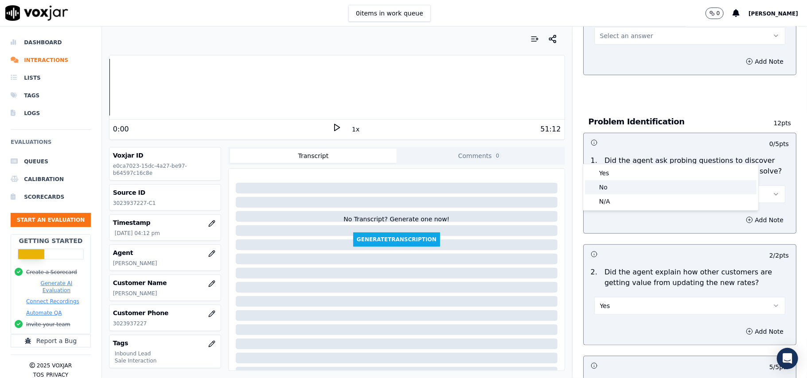
click at [600, 181] on div "No" at bounding box center [670, 187] width 171 height 14
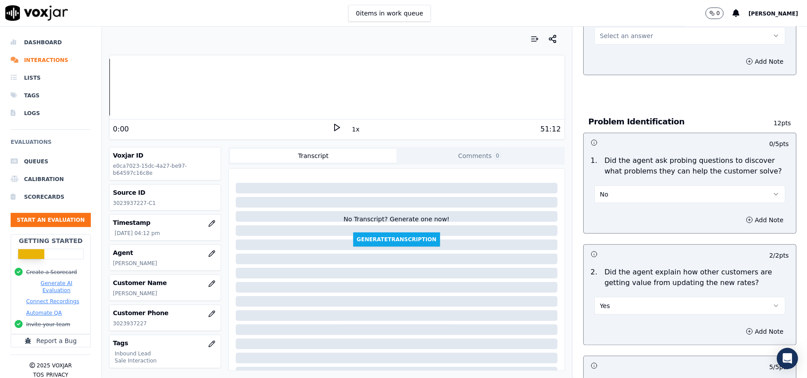
click at [653, 186] on button "No" at bounding box center [689, 195] width 191 height 18
click at [649, 178] on div "Yes" at bounding box center [670, 173] width 171 height 14
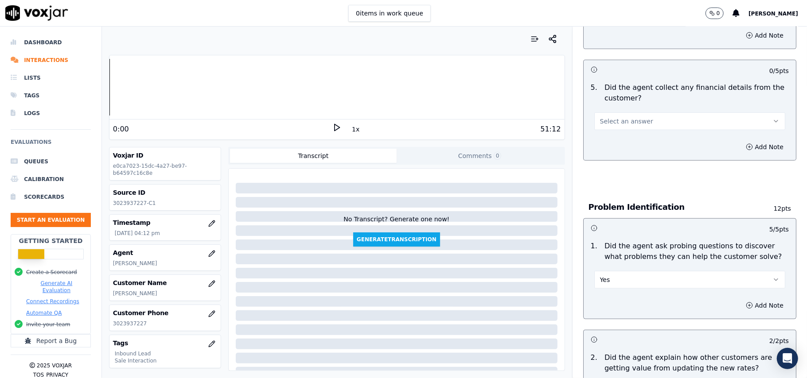
scroll to position [412, 0]
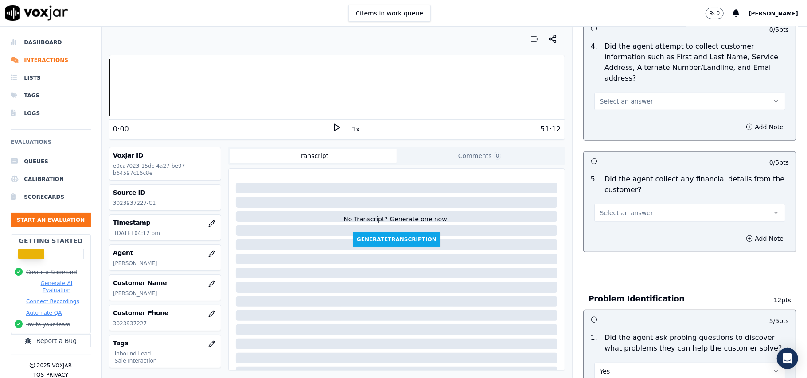
click at [622, 209] on span "Select an answer" at bounding box center [626, 213] width 53 height 9
click at [622, 188] on div "Yes" at bounding box center [670, 192] width 171 height 14
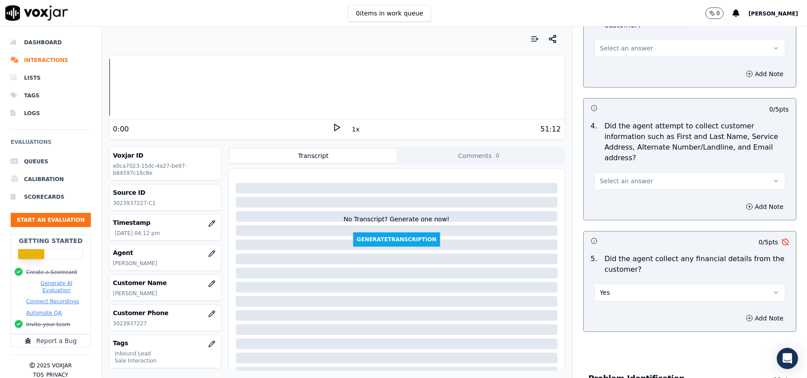
scroll to position [353, 0]
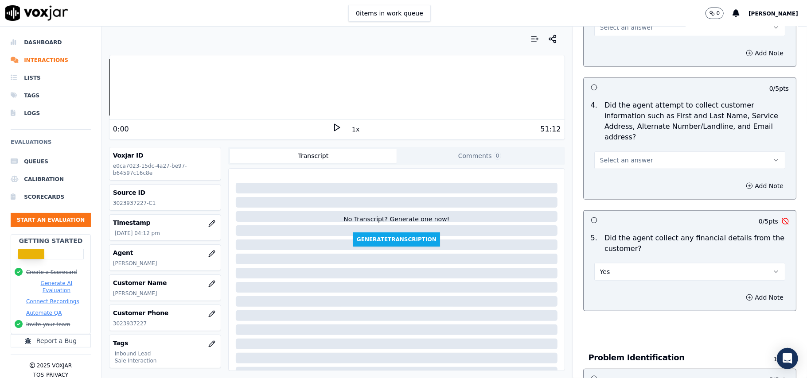
click at [634, 263] on button "Yes" at bounding box center [689, 272] width 191 height 18
click at [620, 262] on div "No" at bounding box center [670, 265] width 171 height 14
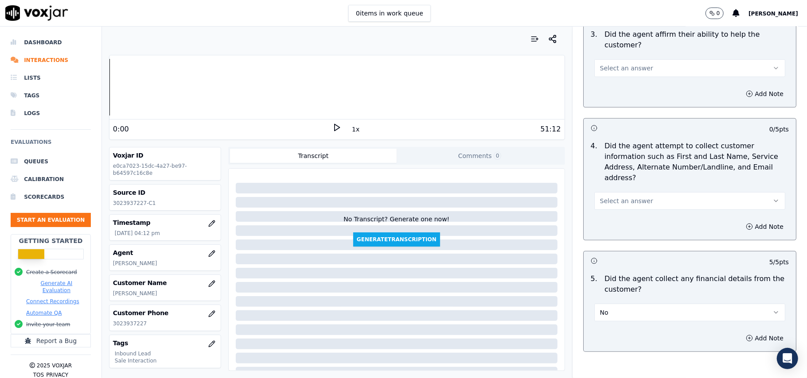
scroll to position [294, 0]
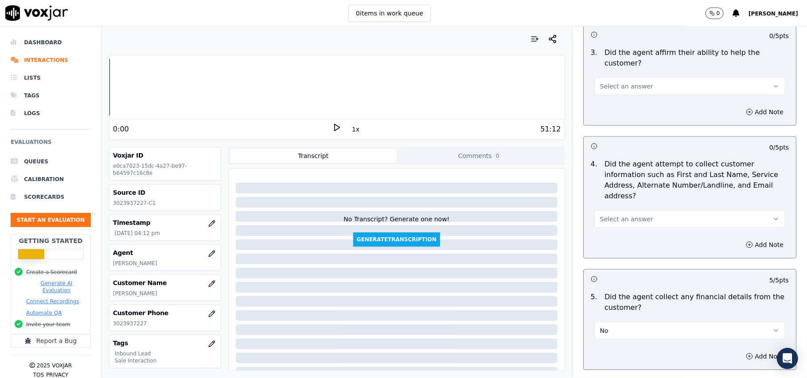
click at [625, 210] on button "Select an answer" at bounding box center [689, 219] width 191 height 18
click at [621, 201] on div "Yes" at bounding box center [670, 198] width 171 height 14
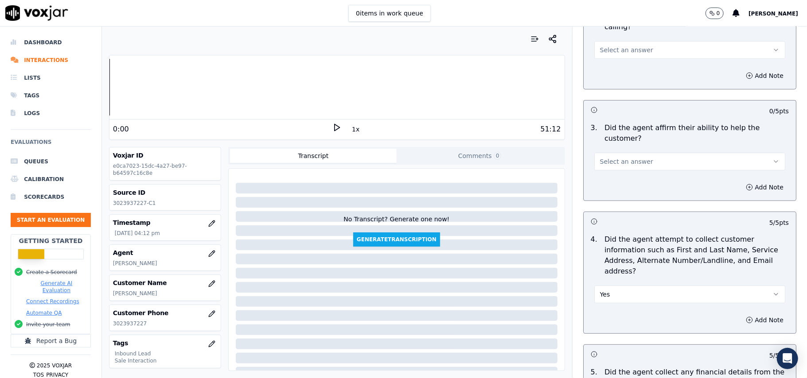
scroll to position [117, 0]
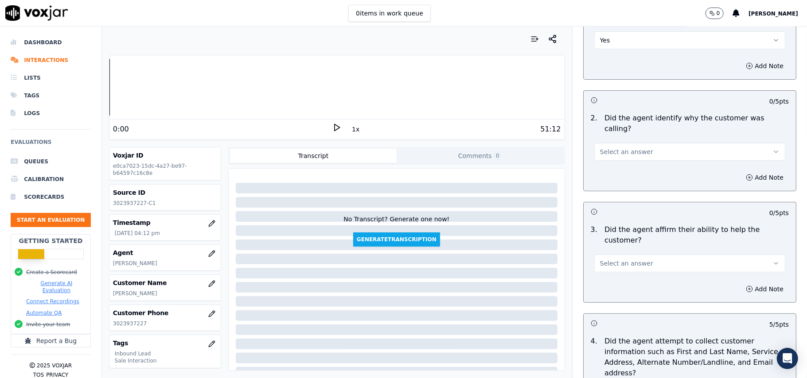
click at [628, 259] on span "Select an answer" at bounding box center [626, 263] width 53 height 9
click at [631, 254] on div "Yes" at bounding box center [670, 252] width 171 height 14
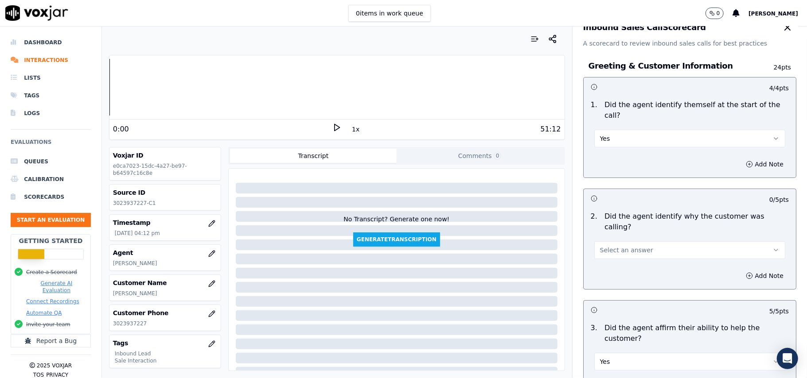
scroll to position [0, 0]
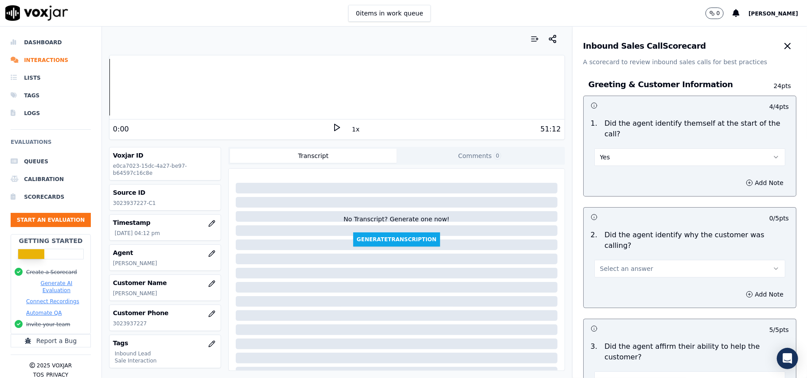
click at [644, 251] on div "Select an answer" at bounding box center [689, 264] width 205 height 27
click at [642, 260] on button "Select an answer" at bounding box center [689, 269] width 191 height 18
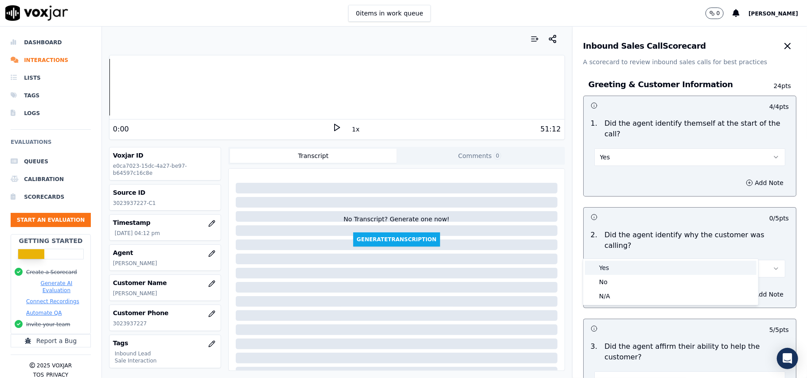
click at [621, 268] on div "Yes" at bounding box center [670, 268] width 171 height 14
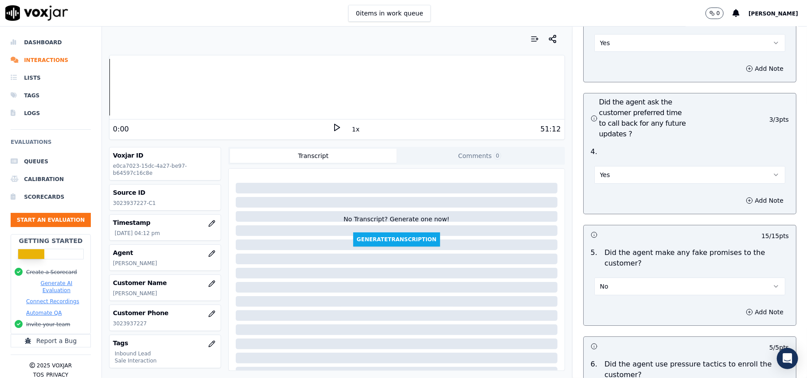
scroll to position [2480, 0]
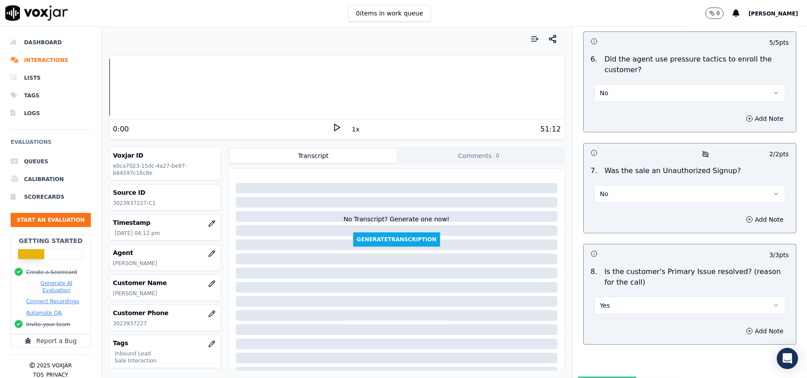
click at [578, 377] on button "Submit Scores" at bounding box center [607, 385] width 59 height 16
